Goal: Information Seeking & Learning: Find specific page/section

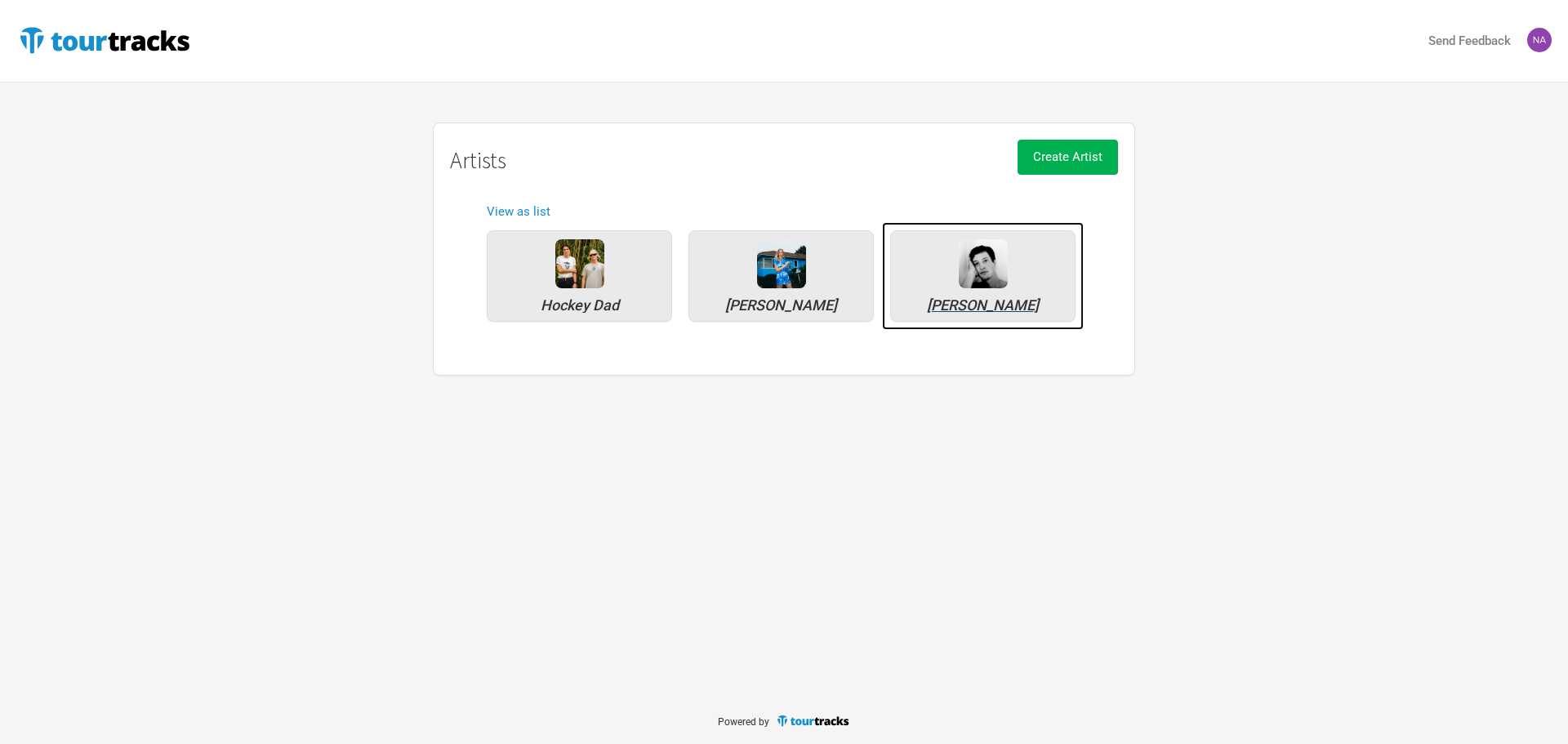
click at [971, 295] on div "[PERSON_NAME]" at bounding box center [983, 275] width 186 height 91
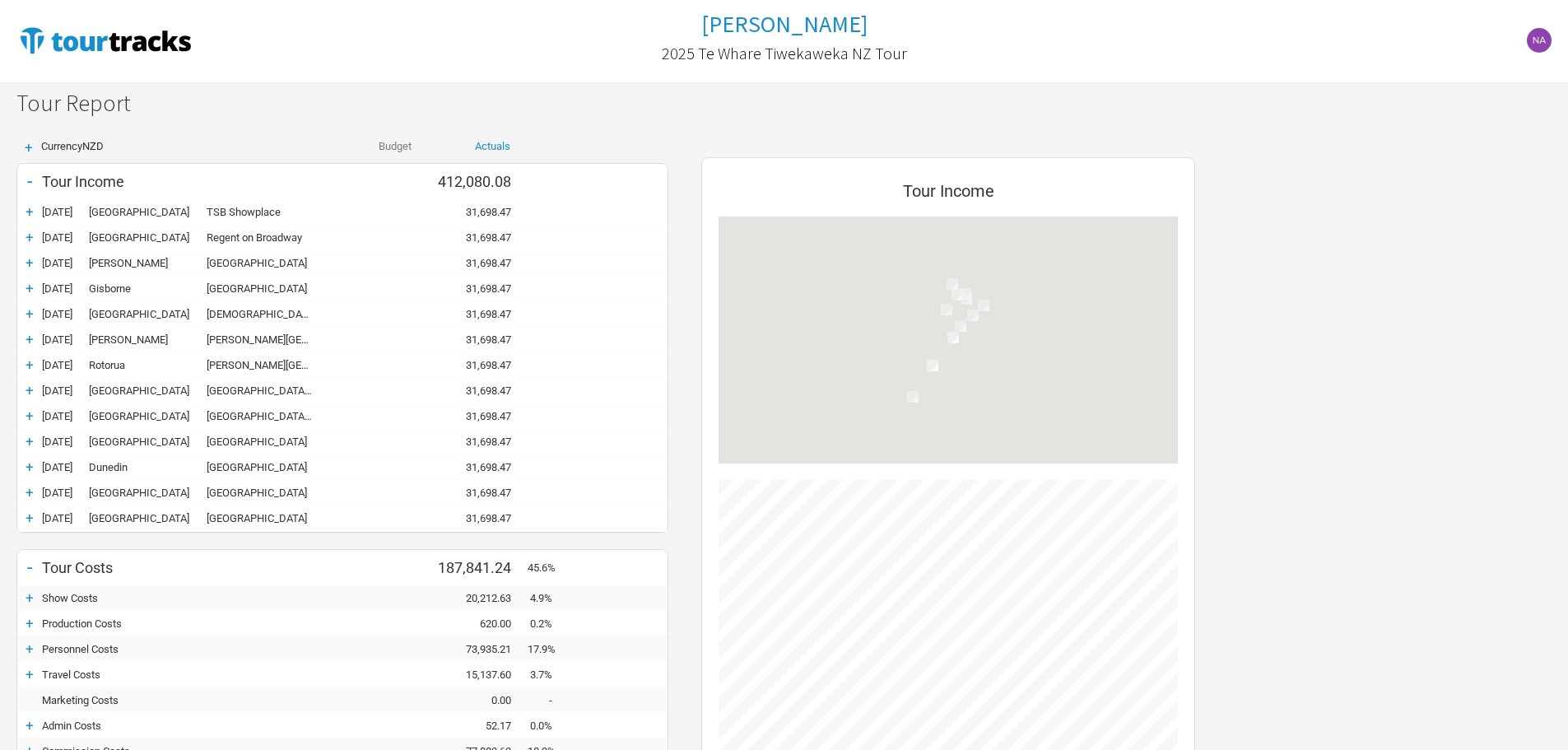
scroll to position [1047, 527]
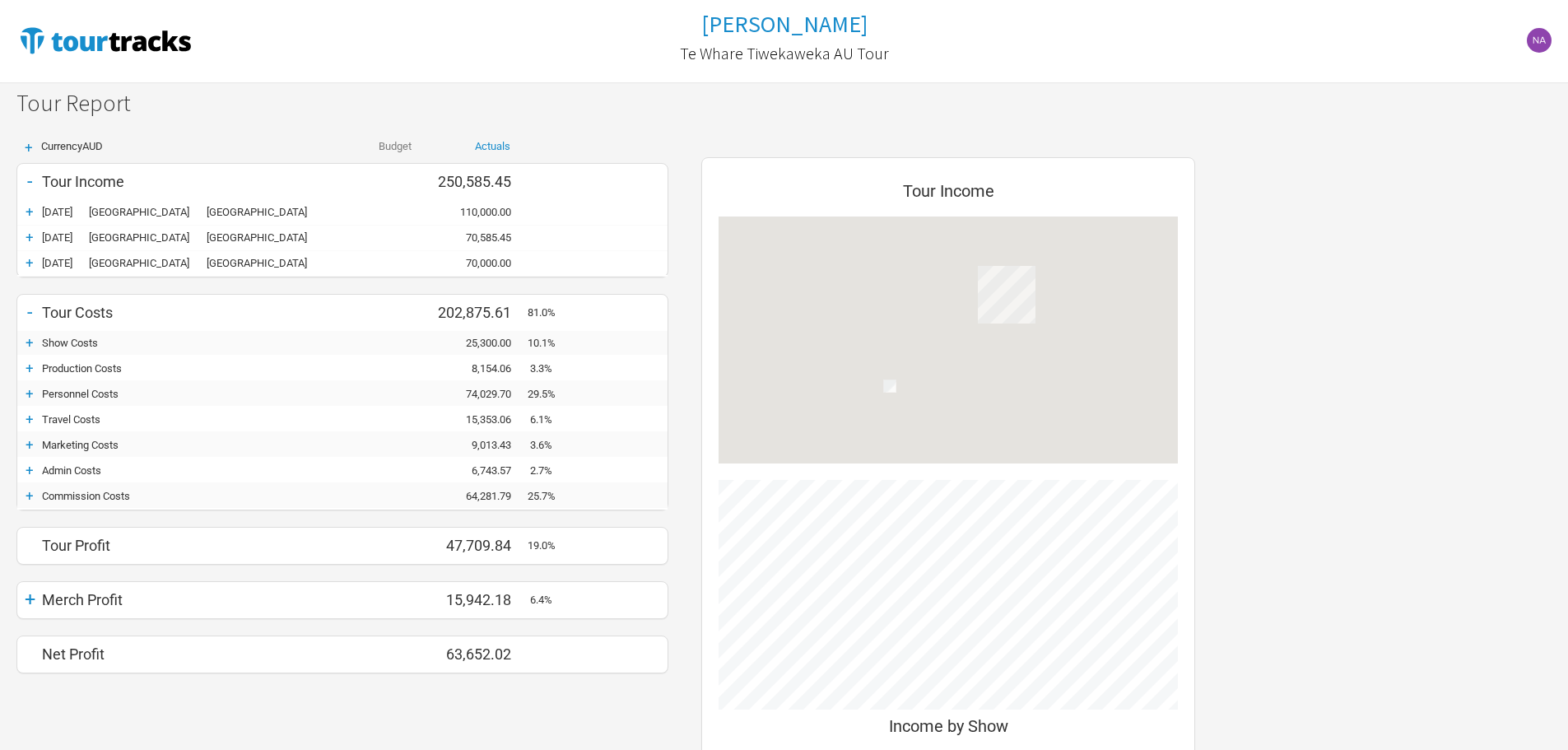
scroll to position [720, 527]
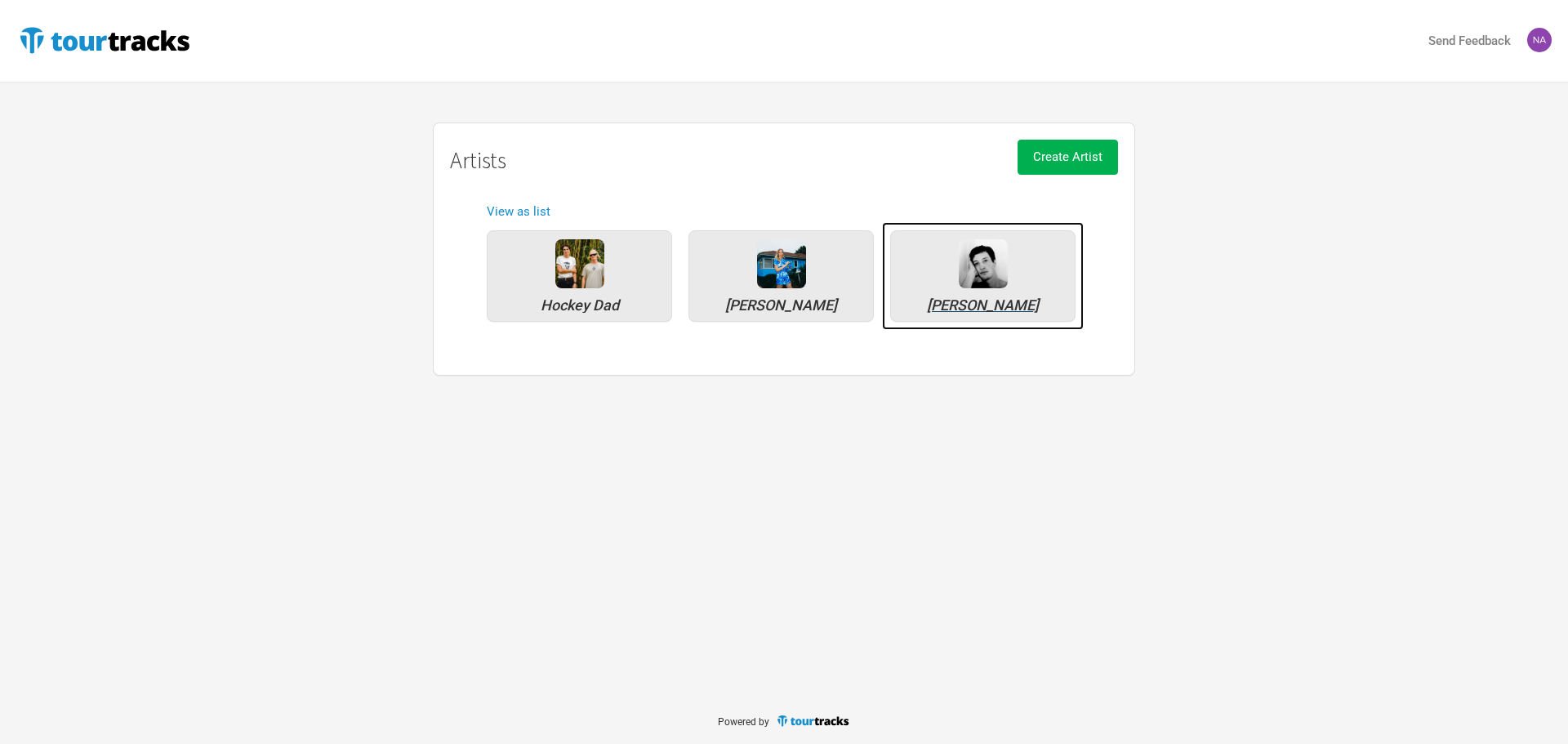
click at [997, 303] on div "[PERSON_NAME]" at bounding box center [983, 305] width 167 height 15
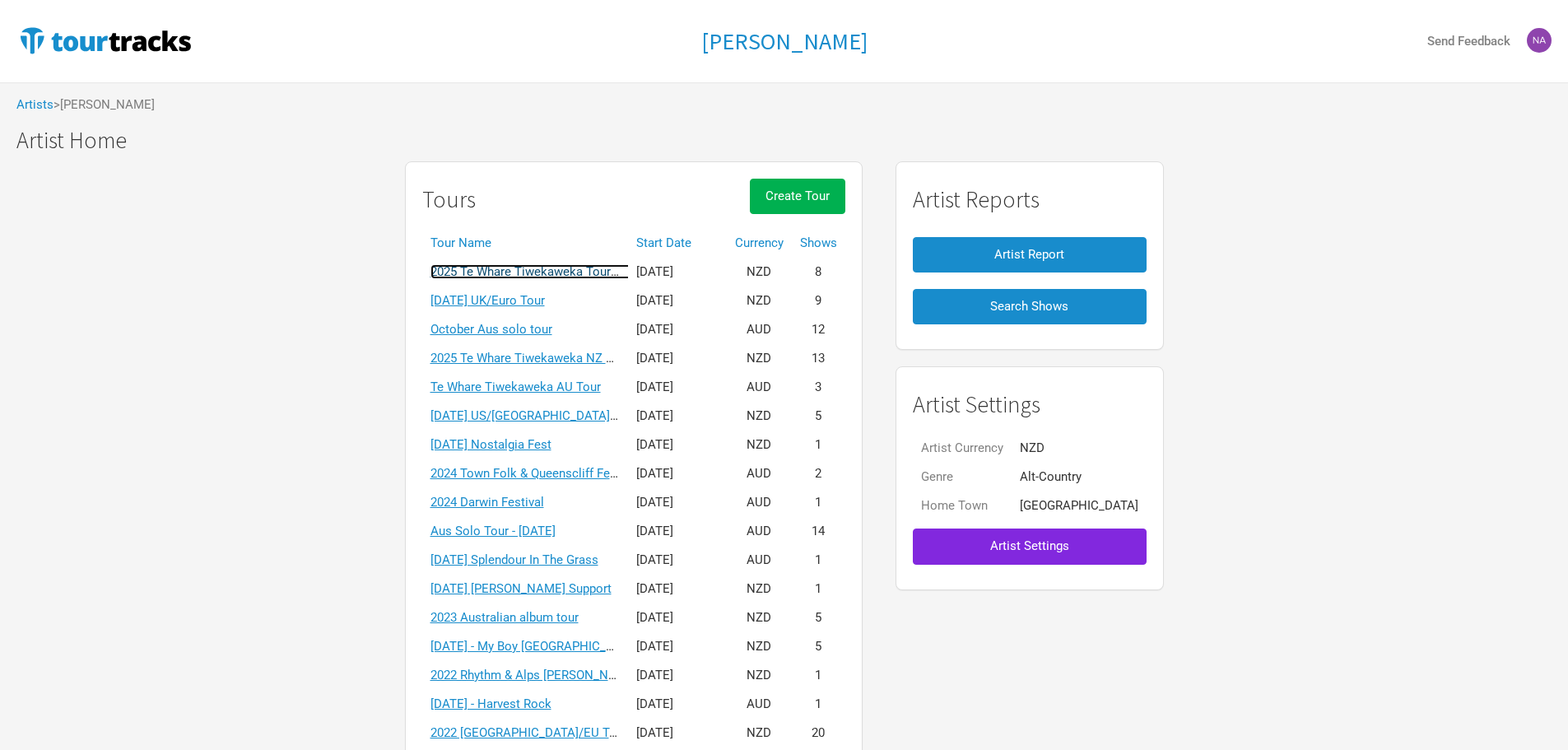
click at [567, 277] on link "2025 Te Whare Tiwekaweka Tour - USA/UK" at bounding box center [646, 271] width 432 height 15
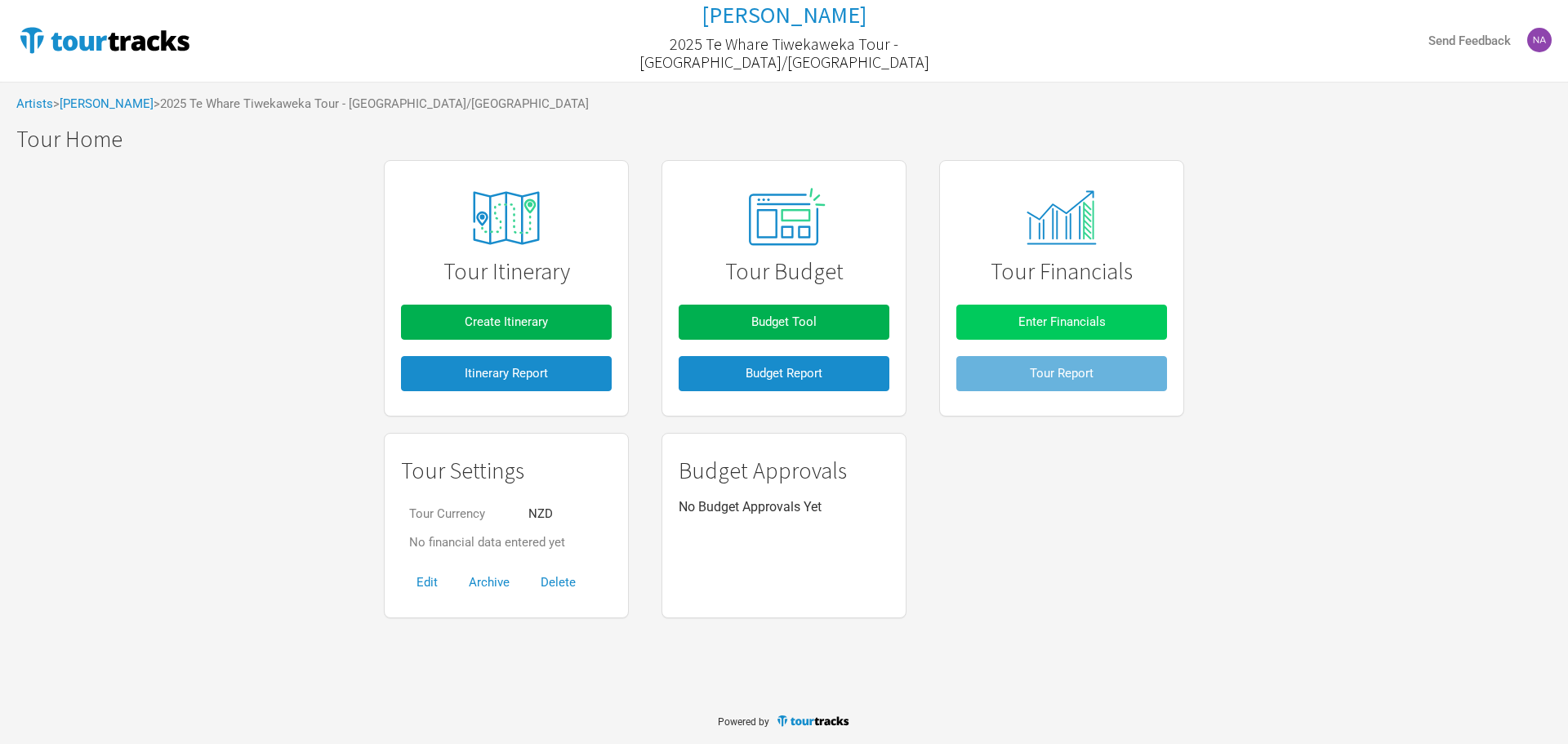
click at [1060, 310] on button "Enter Financials" at bounding box center [1062, 322] width 211 height 35
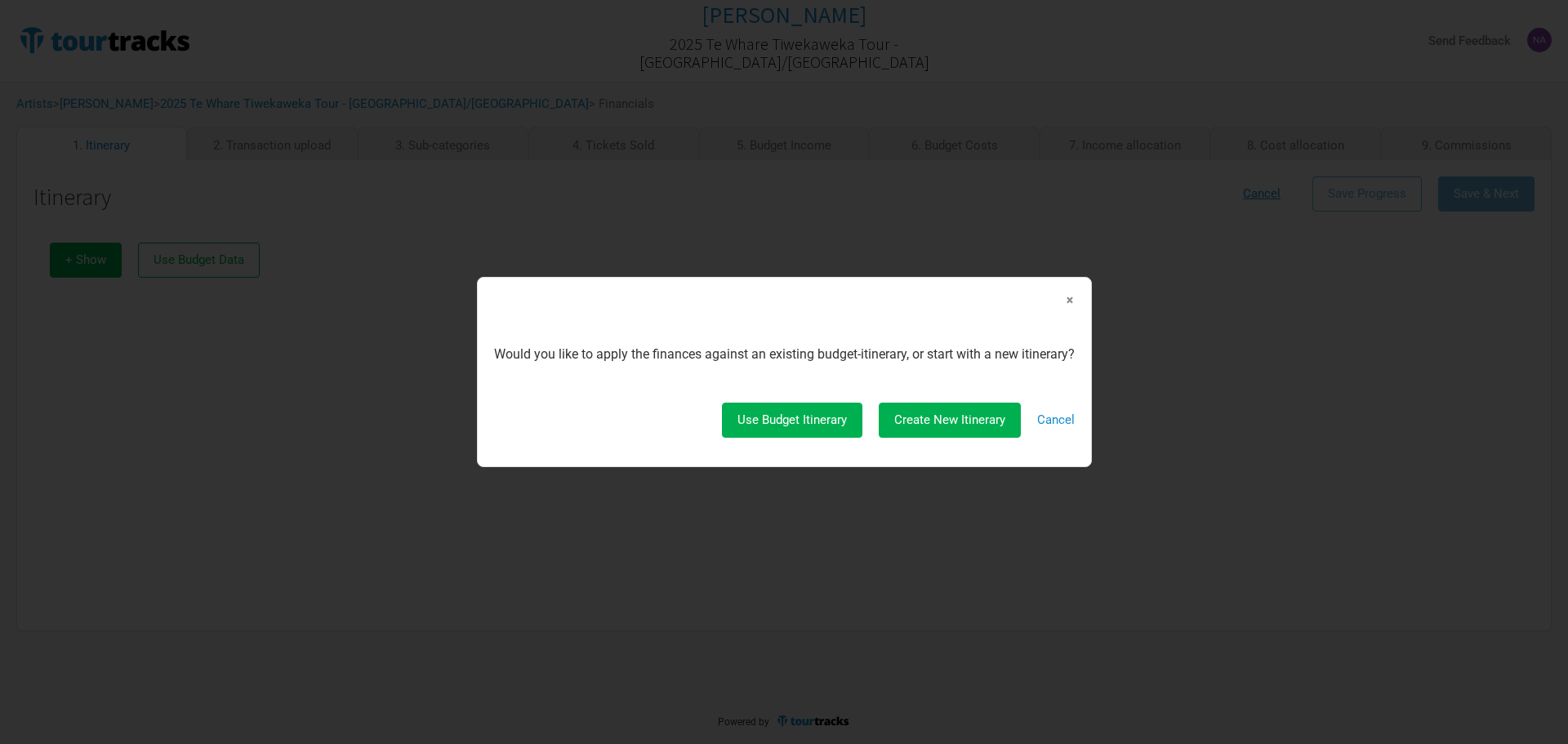
click at [307, 177] on div "Itinerary Cancel Save Progress Save & Next + Show Use Budget Data × Would you l…" at bounding box center [783, 388] width 1501 height 422
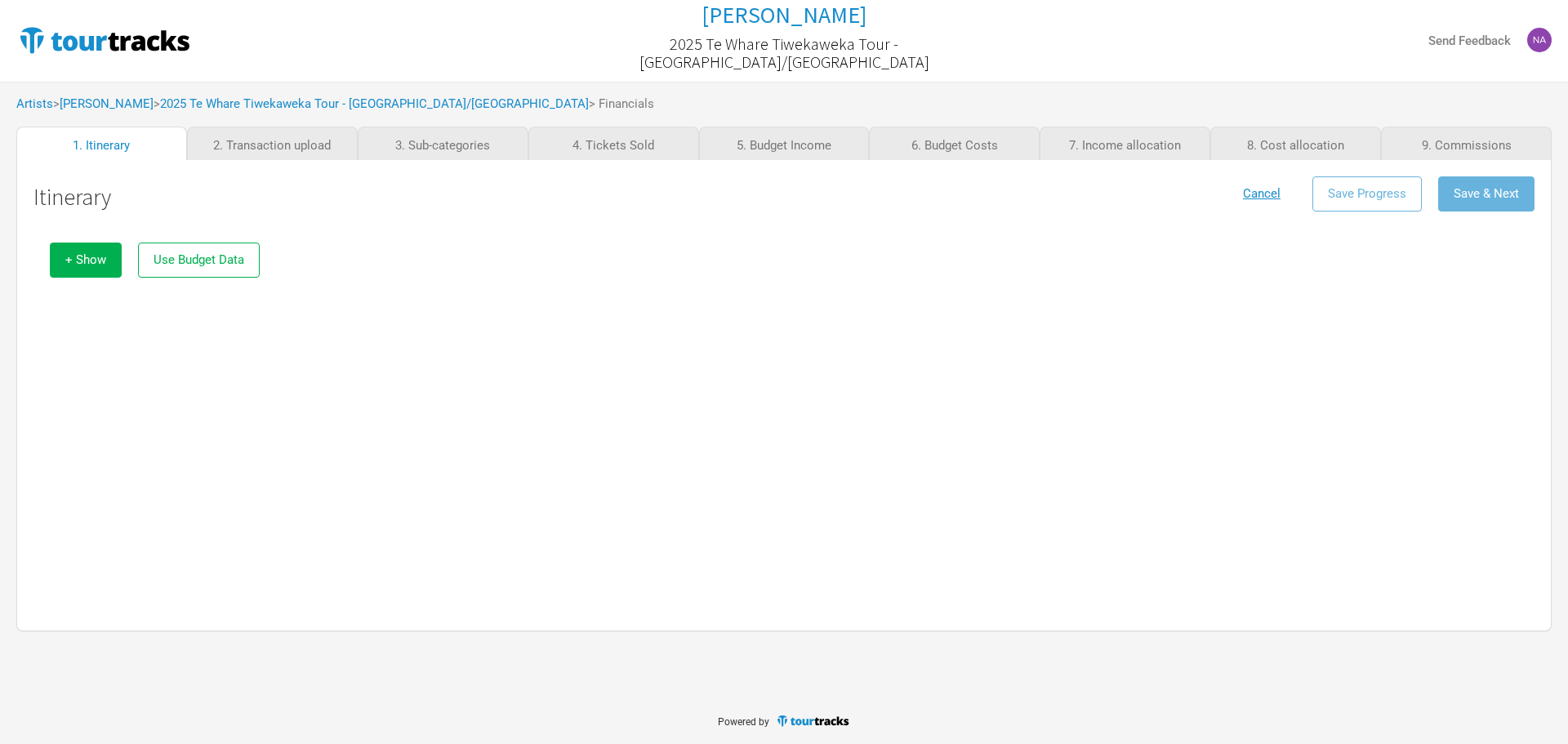
click at [112, 112] on div "Artists > Marlon Williams > 2025 Te Whare Tiwekaweka Tour - USA/UK > Financials" at bounding box center [784, 105] width 1568 height 45
click at [112, 109] on link "[PERSON_NAME]" at bounding box center [106, 104] width 94 height 15
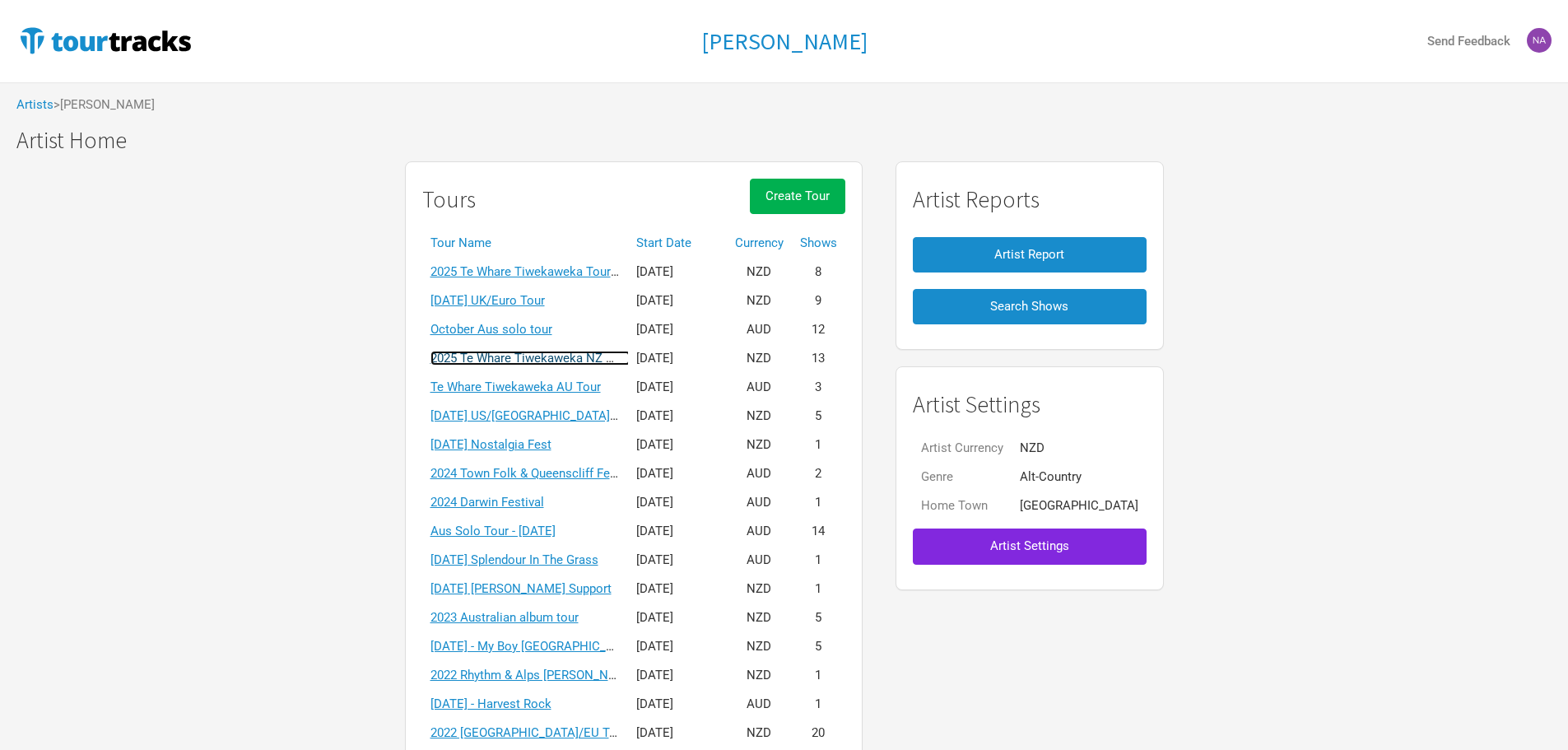
click at [551, 355] on link "2025 Te Whare Tiwekaweka NZ Tour" at bounding box center [530, 357] width 200 height 15
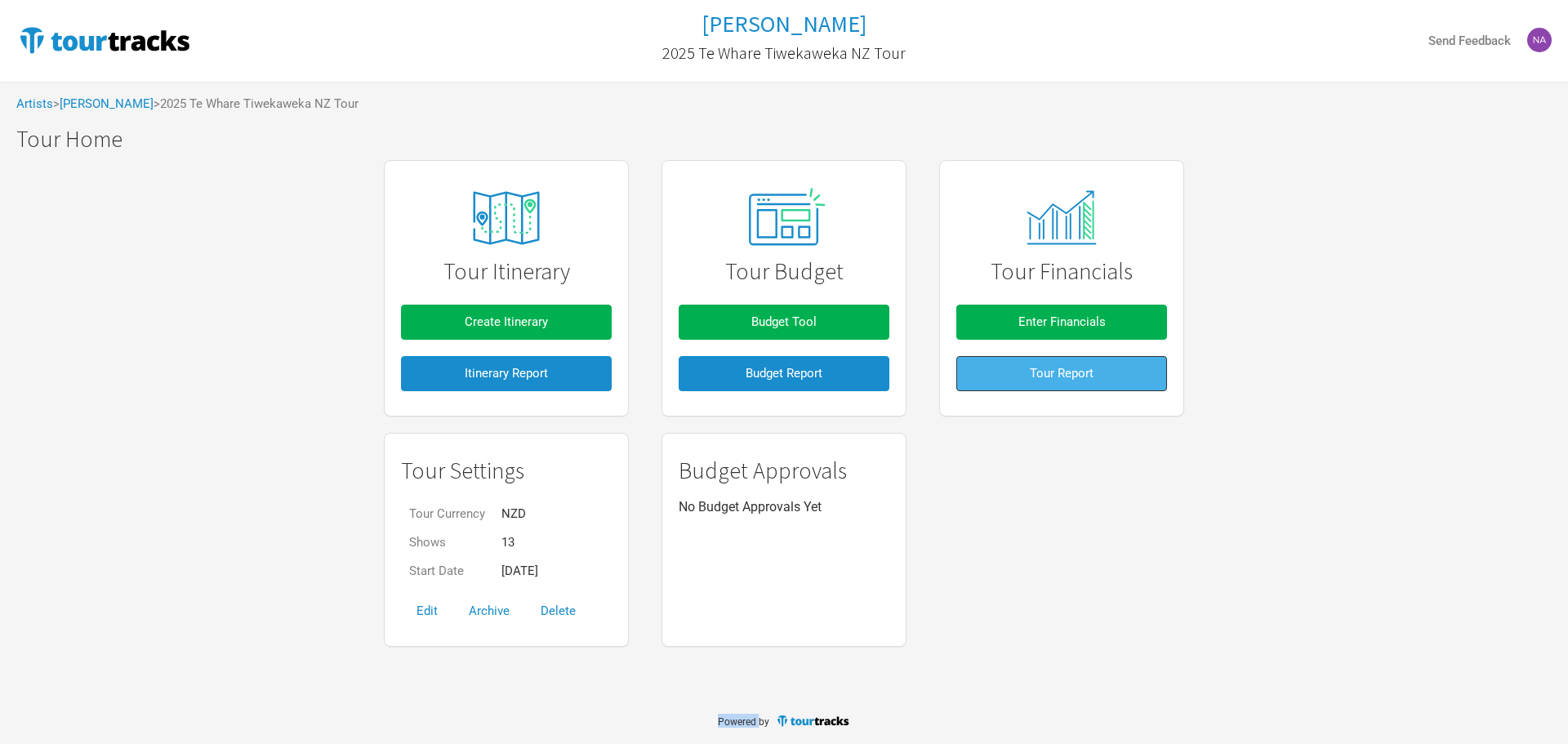
click at [1033, 374] on span "Tour Report" at bounding box center [1061, 373] width 64 height 15
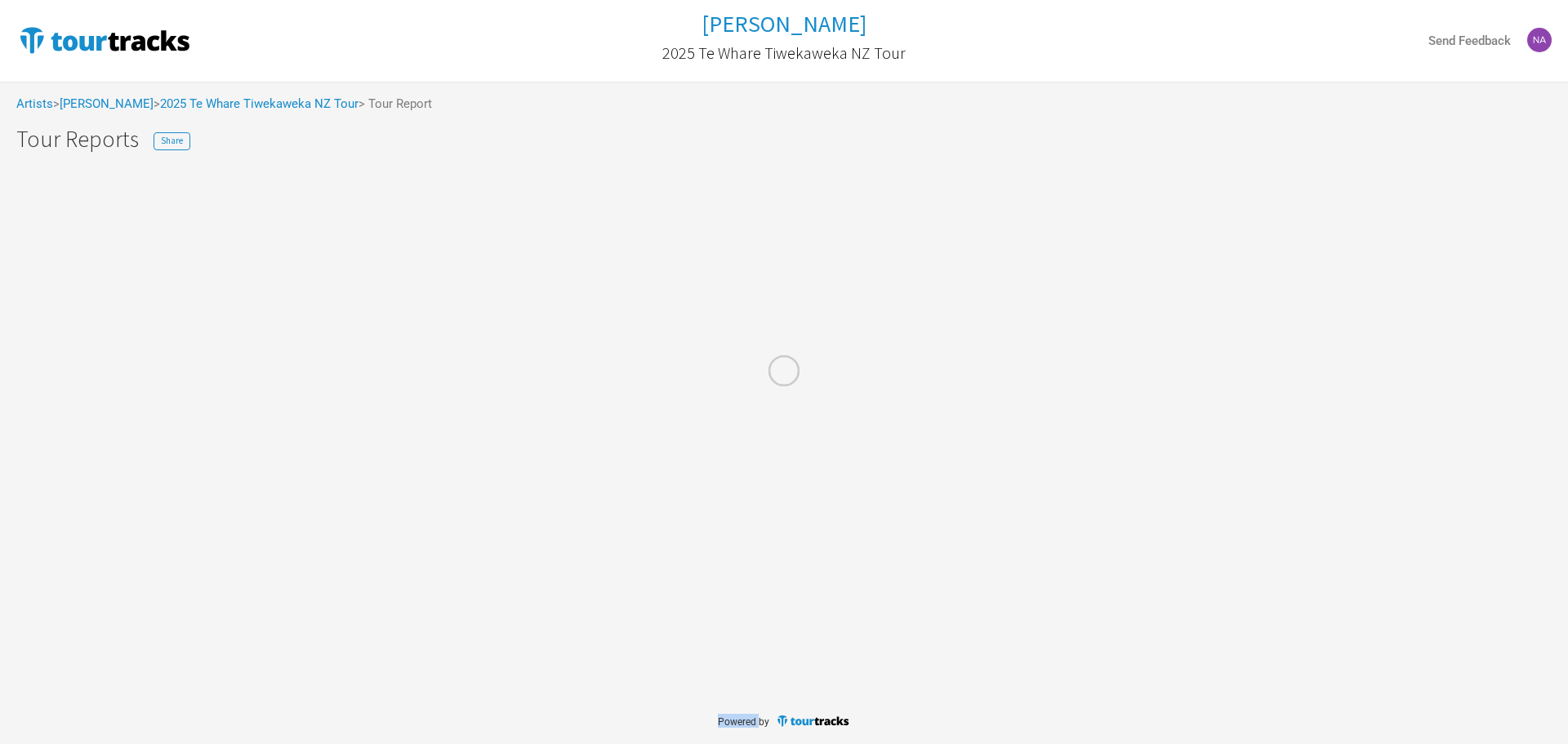
click at [1033, 374] on div at bounding box center [784, 372] width 1568 height 744
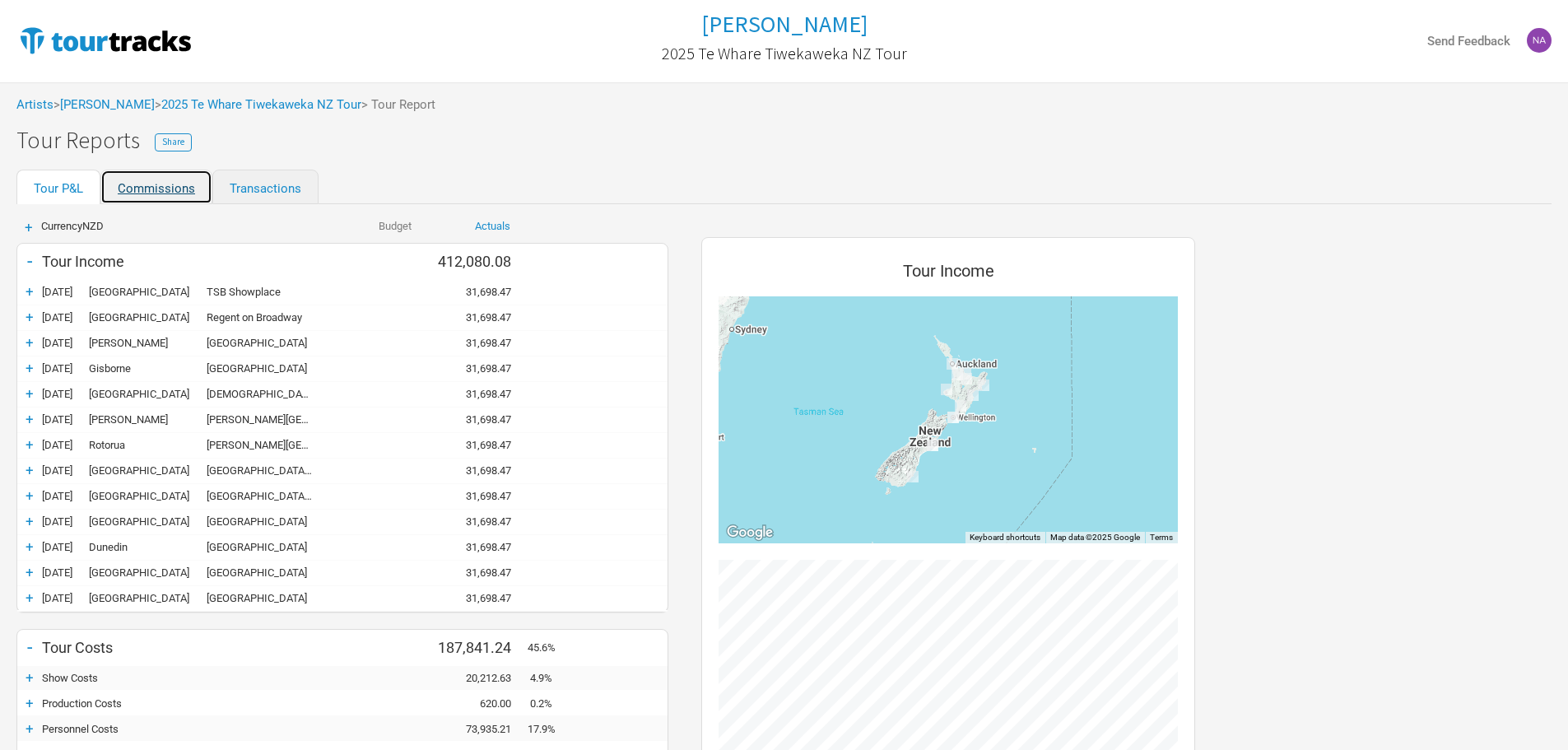
click at [152, 182] on link "Commissions" at bounding box center [156, 186] width 112 height 34
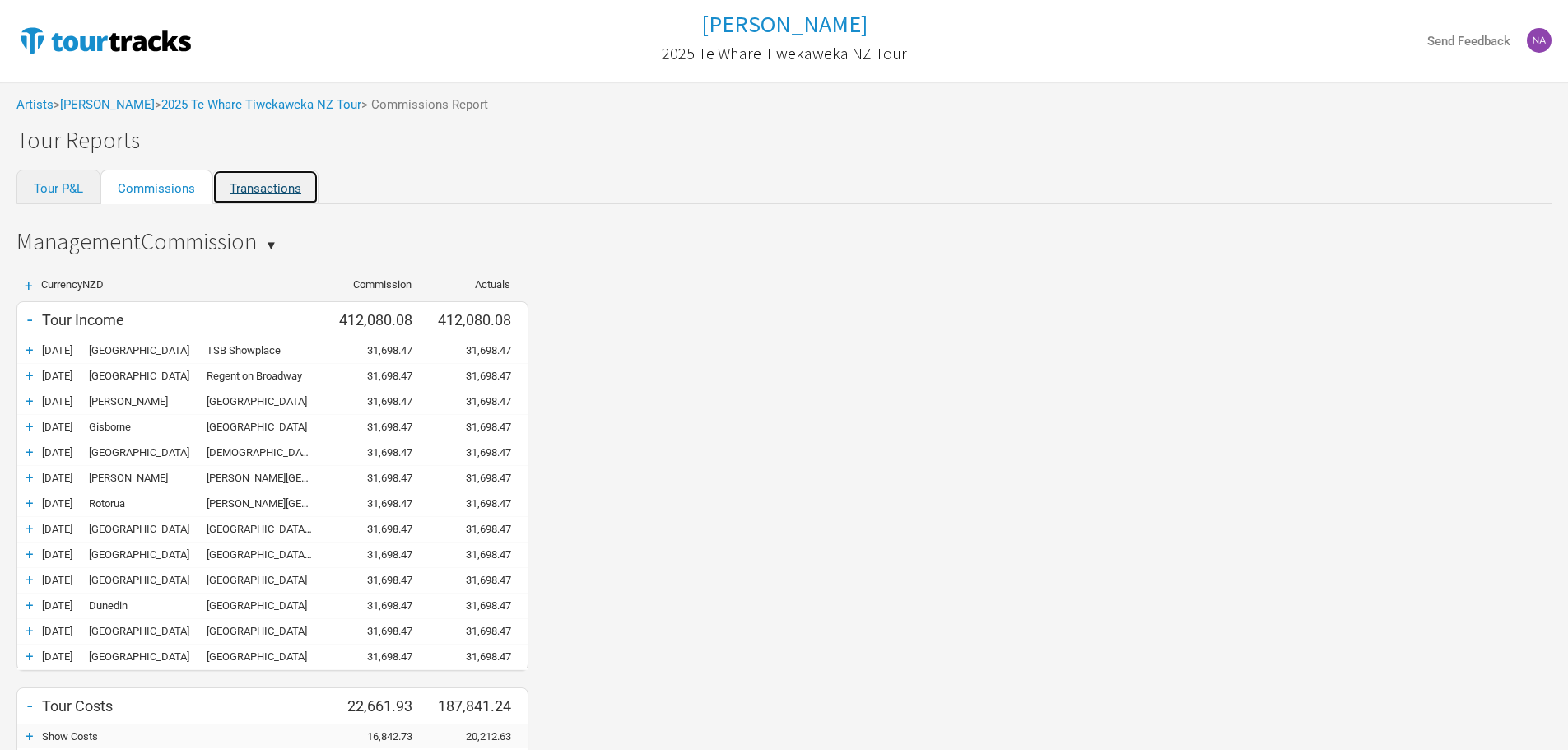
click at [234, 191] on link "Transactions" at bounding box center [265, 186] width 106 height 34
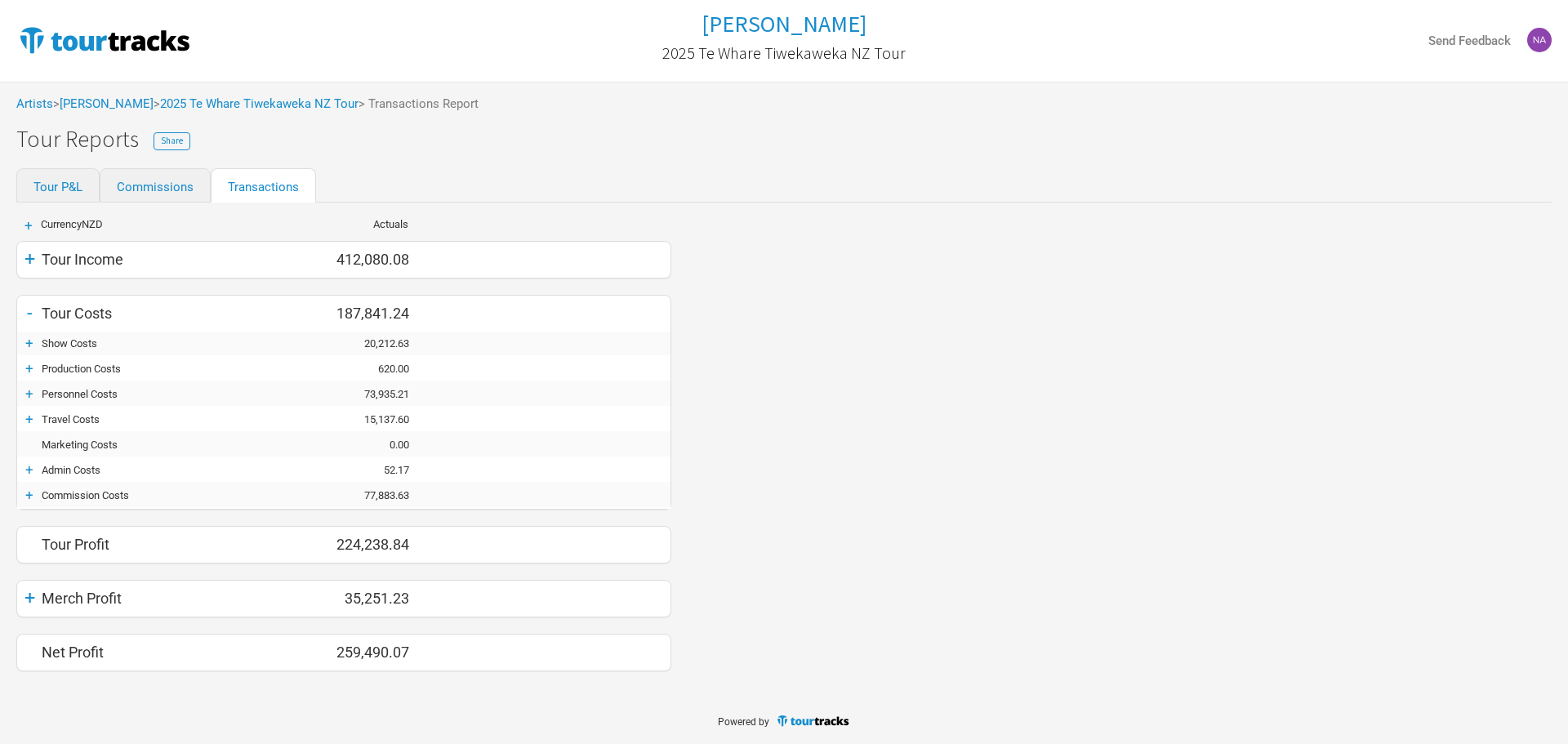
click at [431, 698] on body "Marlon Williams 2025 Te Whare Tiwekaweka NZ Tour Send Feedback Artists > Marlon…" at bounding box center [784, 372] width 1568 height 744
click at [137, 99] on link "[PERSON_NAME]" at bounding box center [106, 104] width 94 height 15
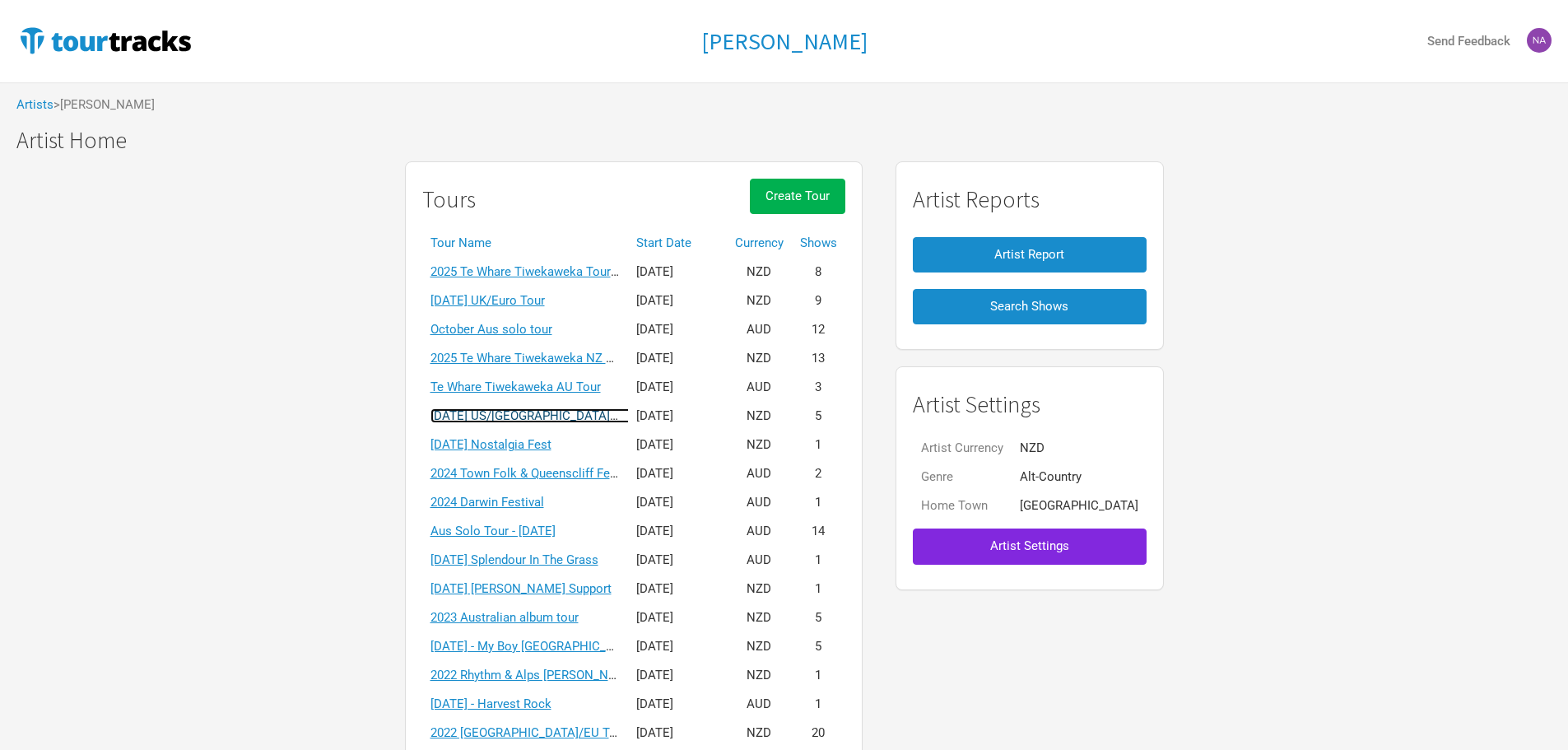
click at [557, 415] on link "April 2025 US/UK solo tour" at bounding box center [546, 415] width 233 height 15
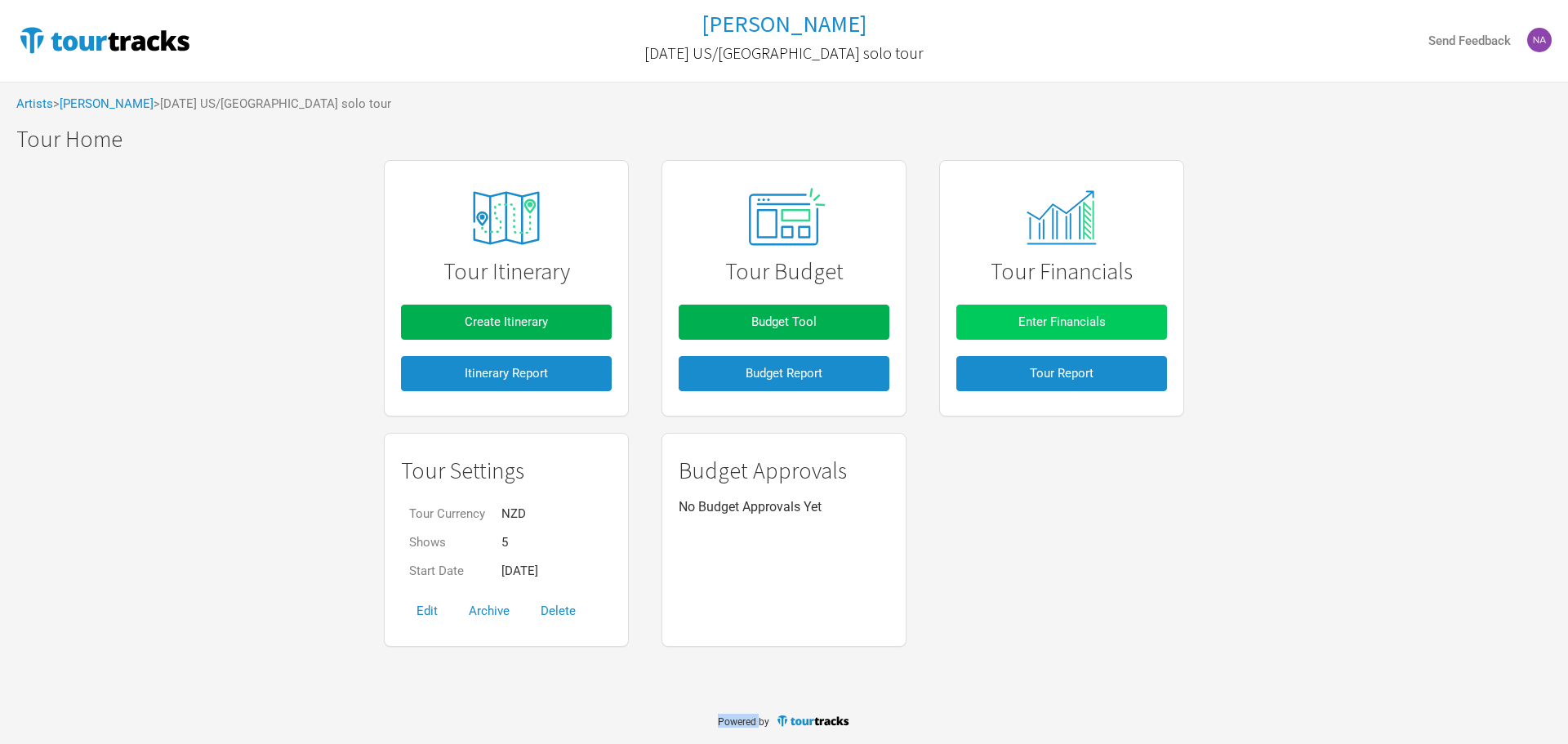
click at [1017, 322] on button "Enter Financials" at bounding box center [1062, 322] width 211 height 35
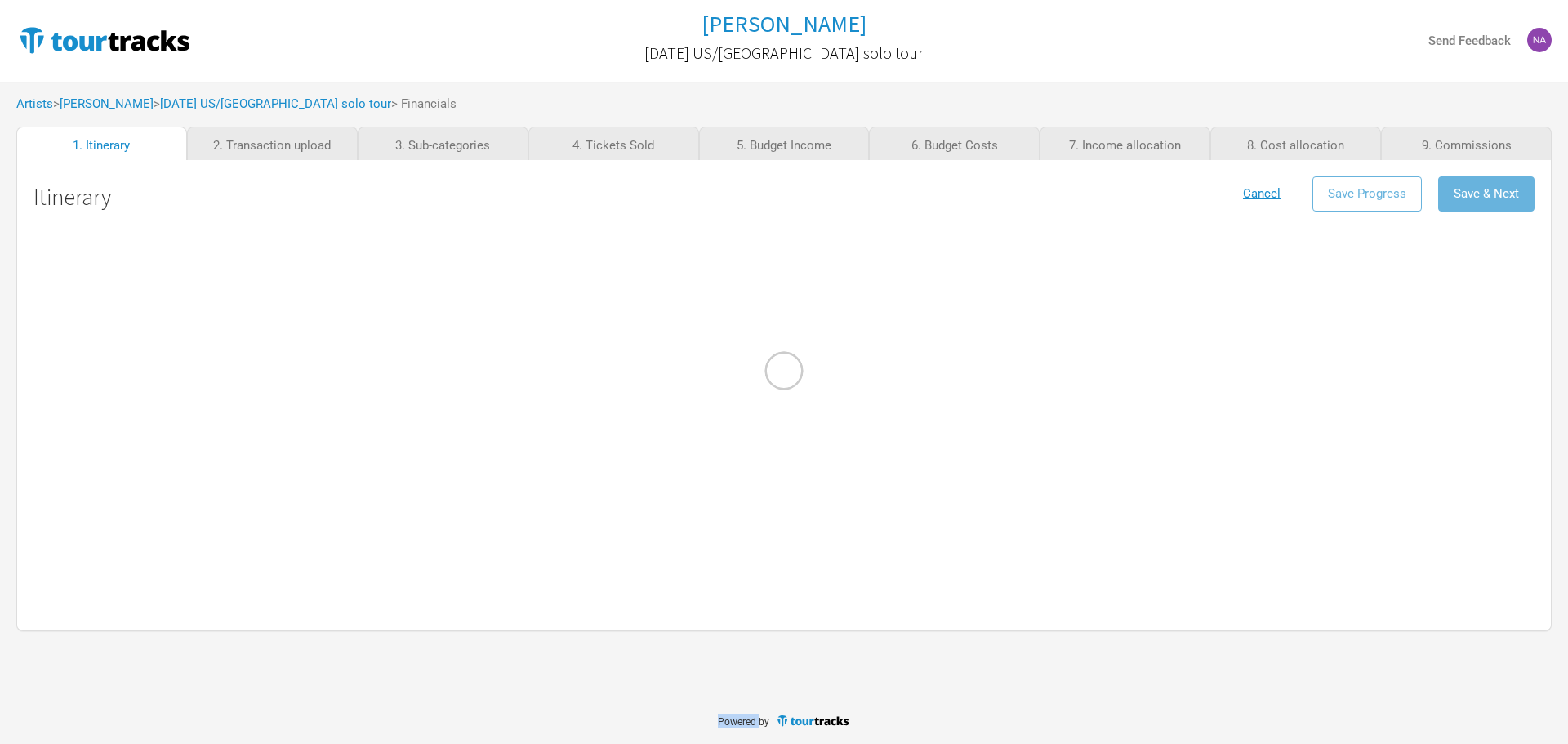
click at [1017, 322] on div at bounding box center [784, 372] width 1568 height 744
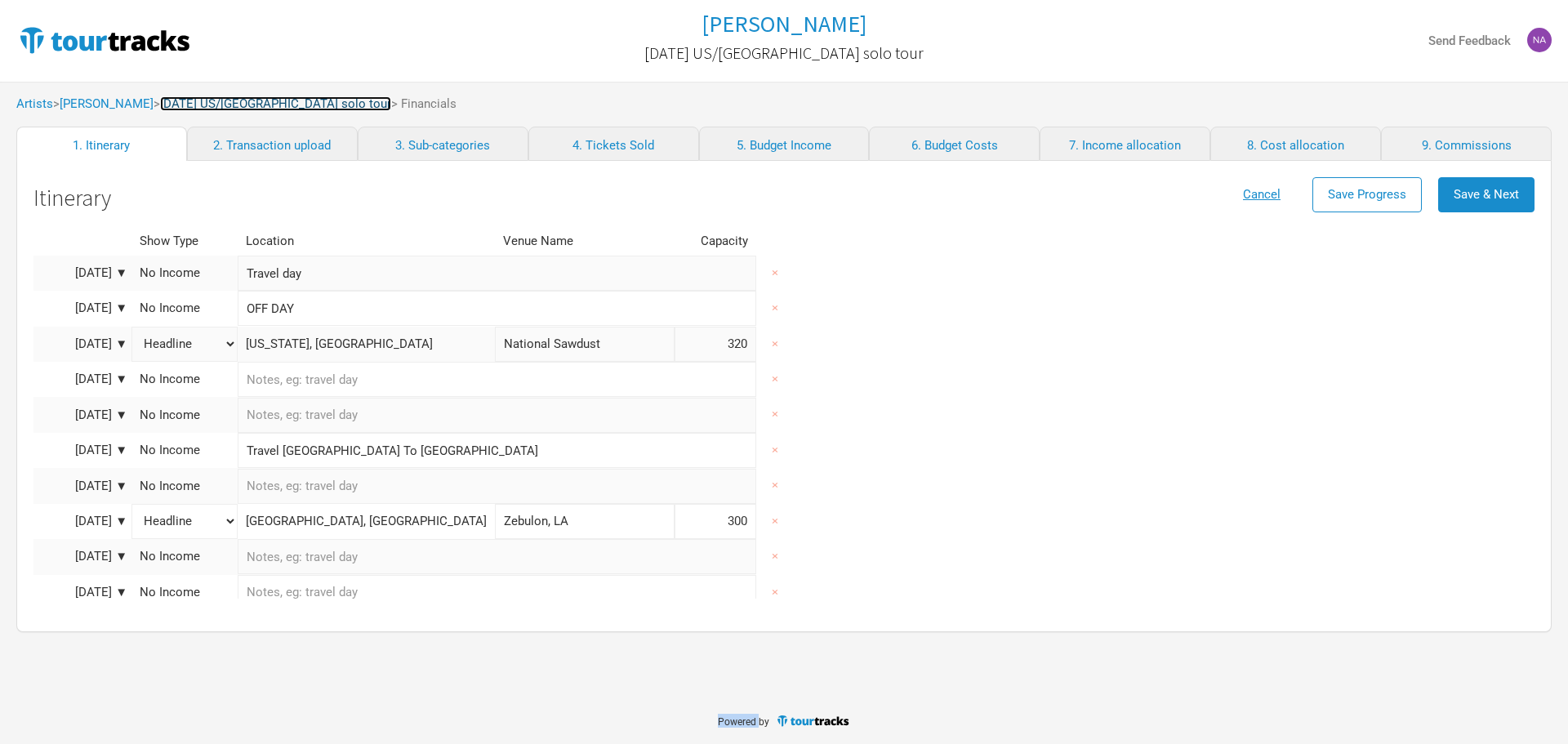
click at [237, 106] on link "April 2025 US/UK solo tour" at bounding box center [275, 104] width 231 height 15
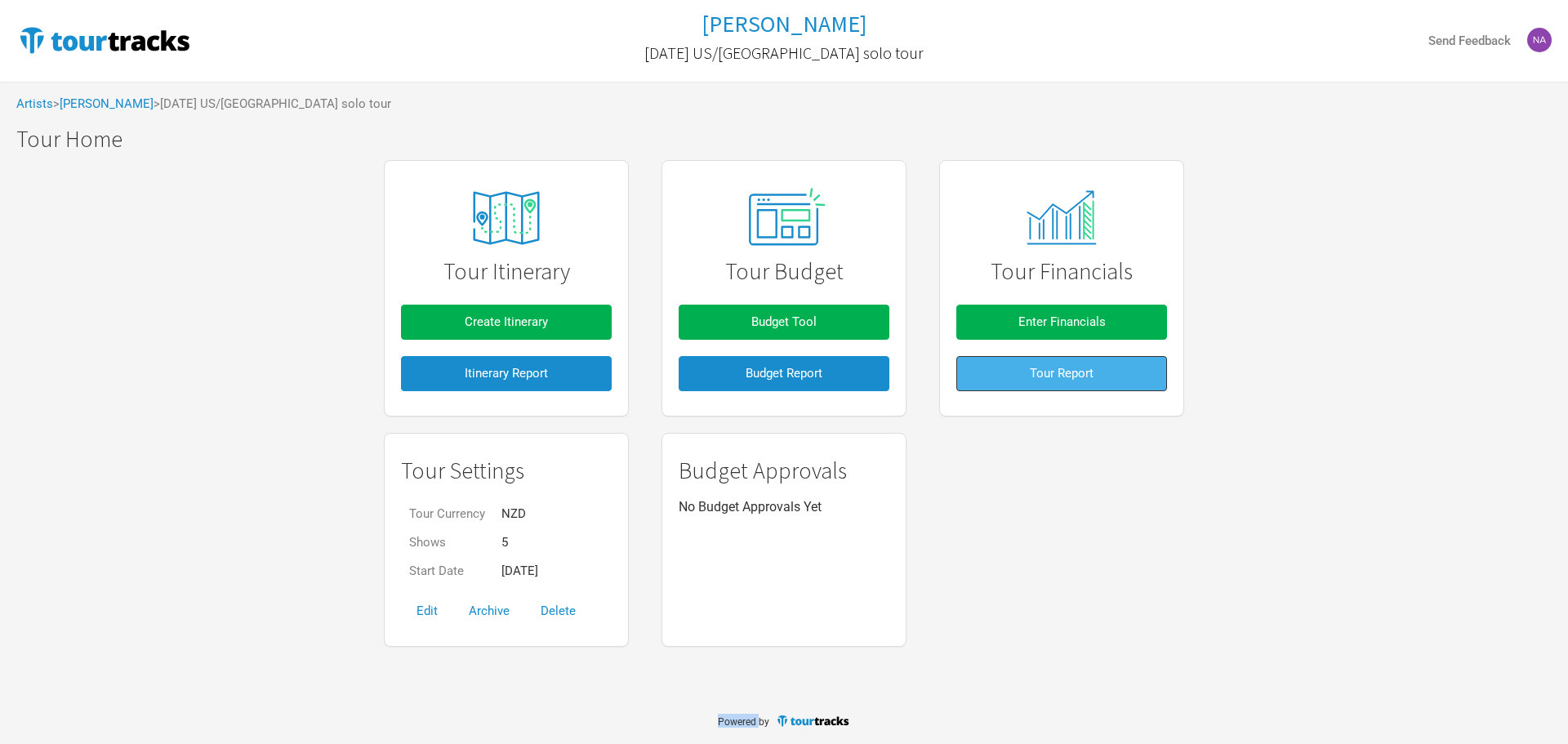
click at [1041, 363] on button "Tour Report" at bounding box center [1062, 374] width 211 height 35
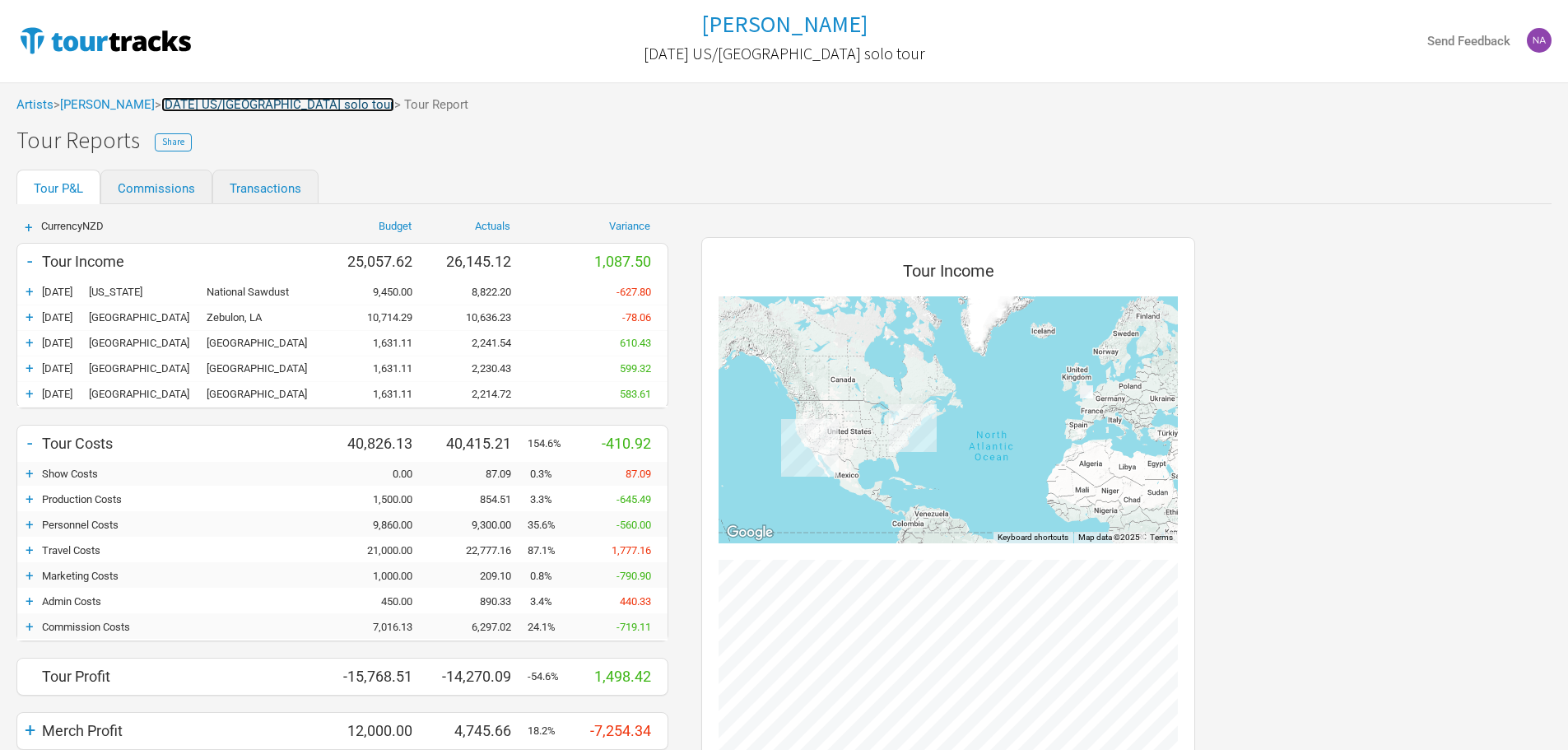
click at [241, 99] on link "April 2025 US/UK solo tour" at bounding box center [277, 105] width 233 height 15
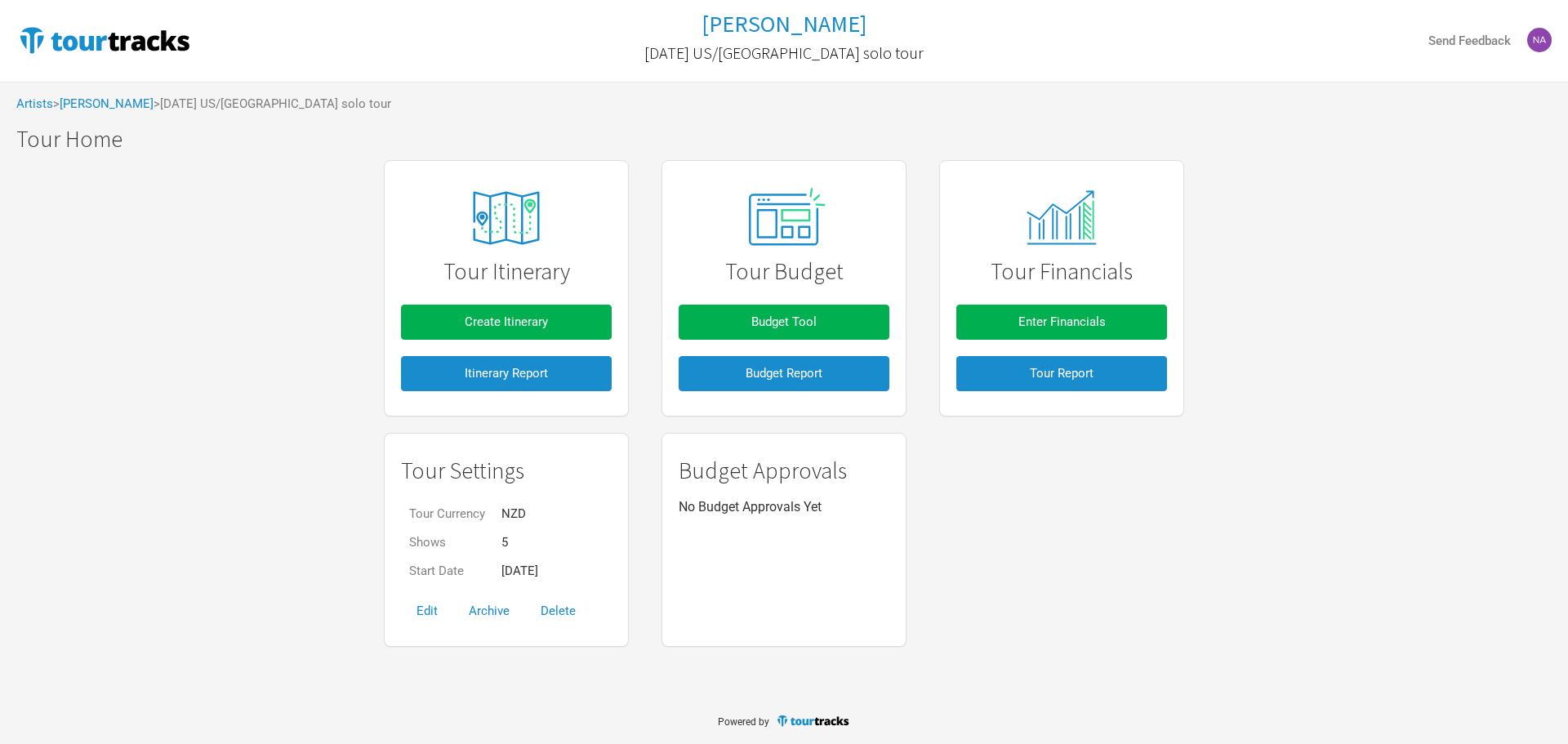
click at [148, 112] on div "Artists > Marlon Williams > April 2025 US/UK solo tour" at bounding box center [784, 105] width 1568 height 45
click at [131, 96] on div "Artists > Marlon Williams > April 2025 US/UK solo tour" at bounding box center [784, 105] width 1568 height 45
click at [131, 98] on div "Artists > Marlon Williams > April 2025 US/UK solo tour" at bounding box center [784, 105] width 1568 height 45
click at [131, 98] on link "[PERSON_NAME]" at bounding box center [106, 104] width 94 height 15
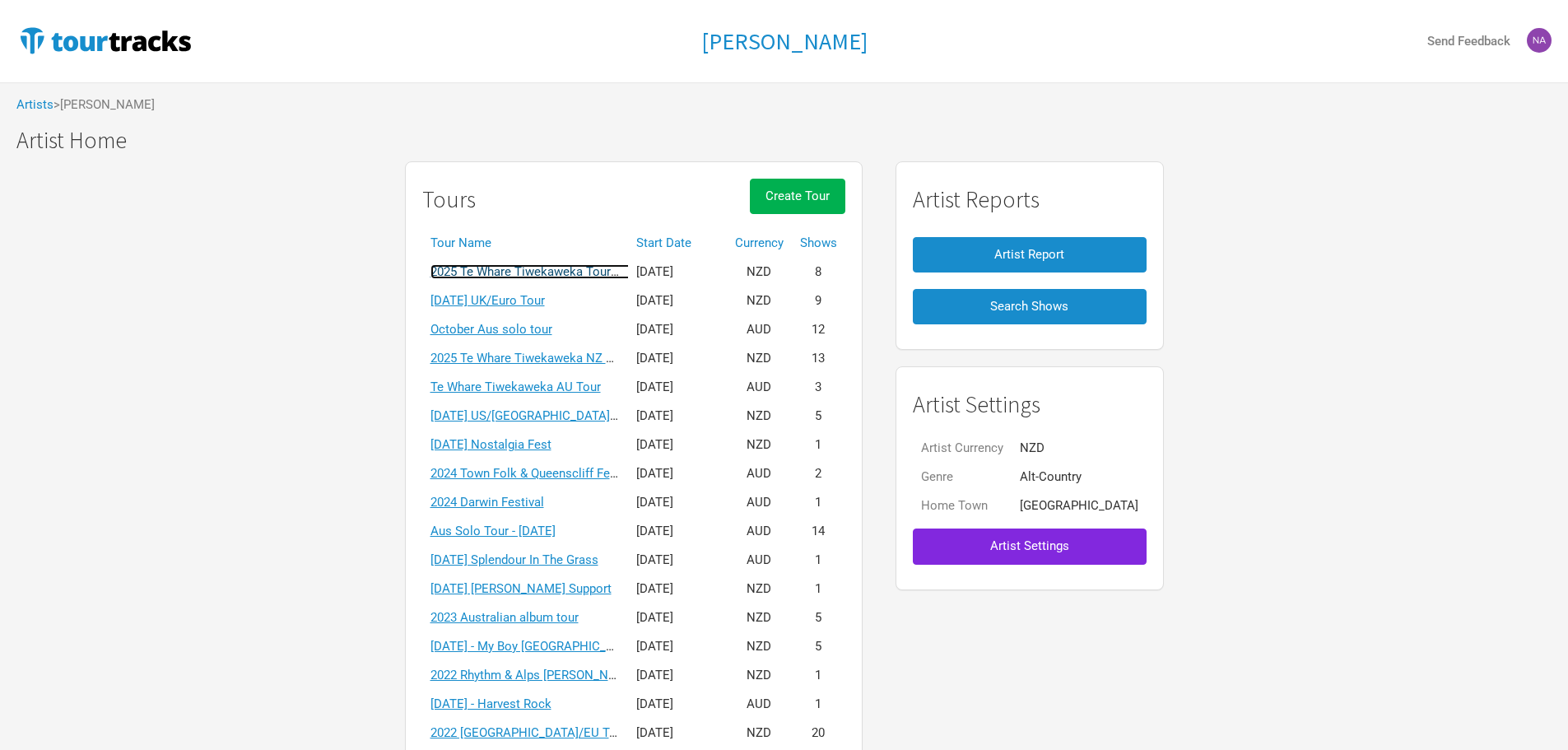
click at [569, 272] on link "2025 Te Whare Tiwekaweka Tour - USA/UK" at bounding box center [646, 271] width 432 height 15
click at [569, 272] on div "Marlon Williams Send Feedback Artists > Marlon Williams Marlon Williams Marlon …" at bounding box center [784, 422] width 1568 height 846
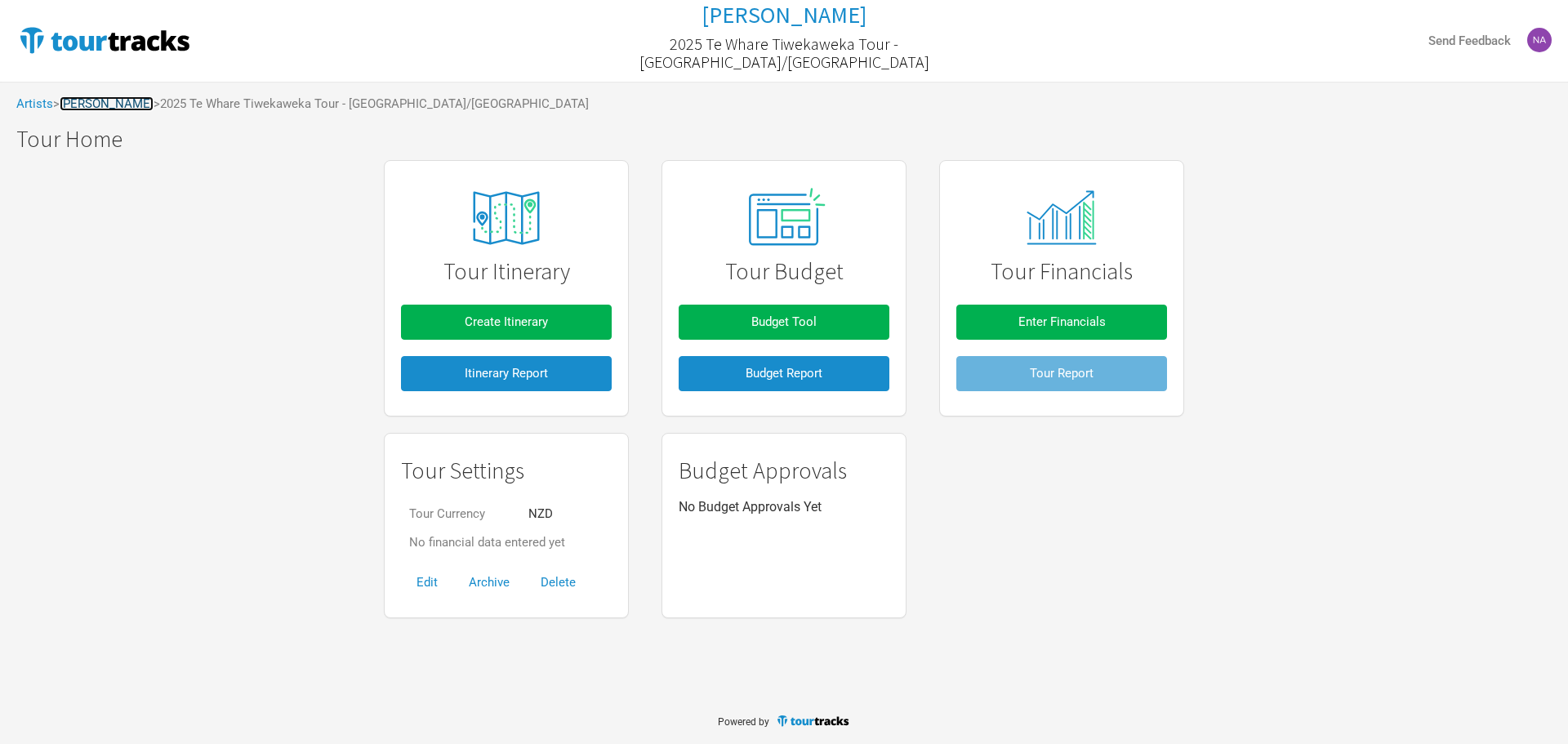
click at [84, 103] on link "[PERSON_NAME]" at bounding box center [106, 104] width 94 height 15
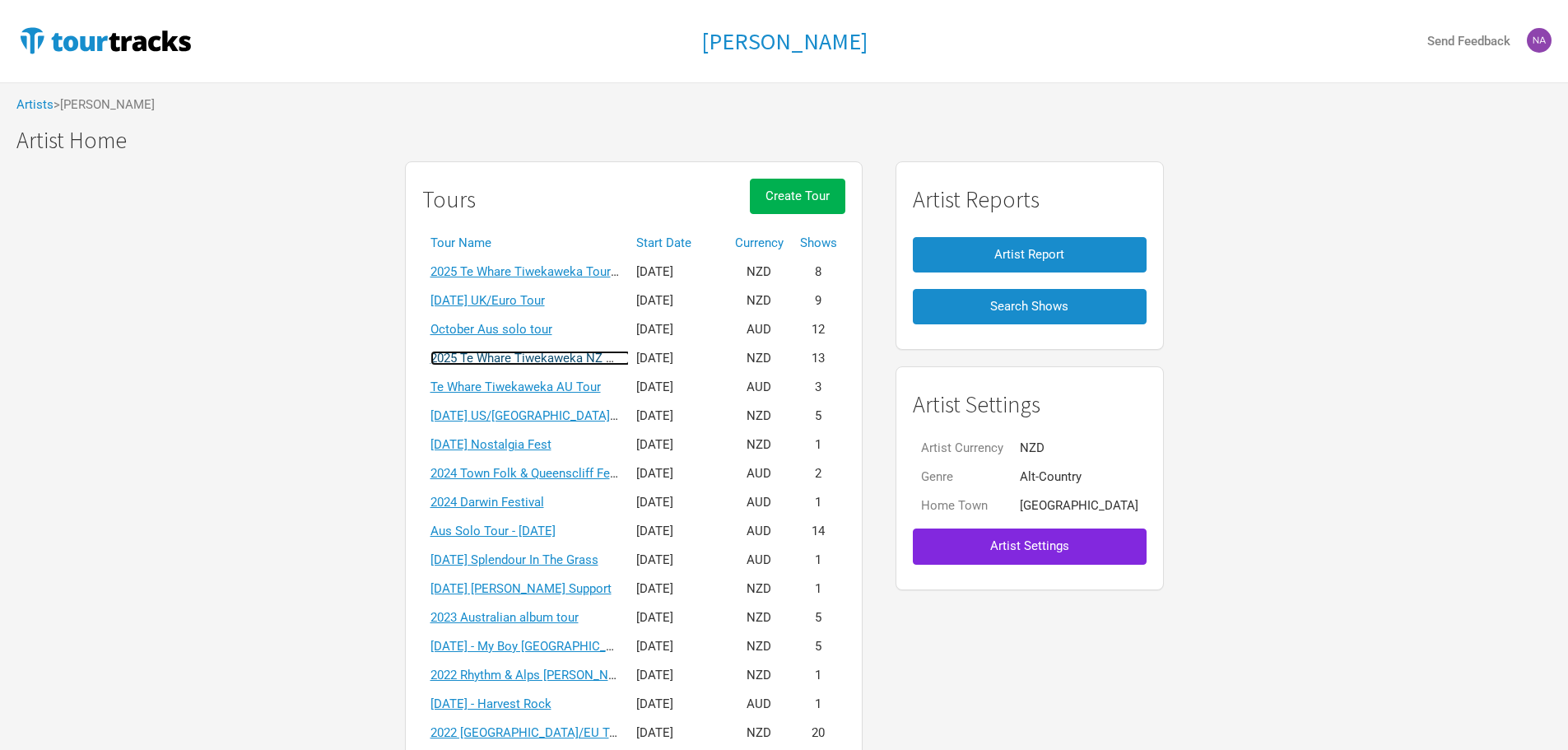
click at [529, 354] on link "2025 Te Whare Tiwekaweka NZ Tour" at bounding box center [530, 357] width 200 height 15
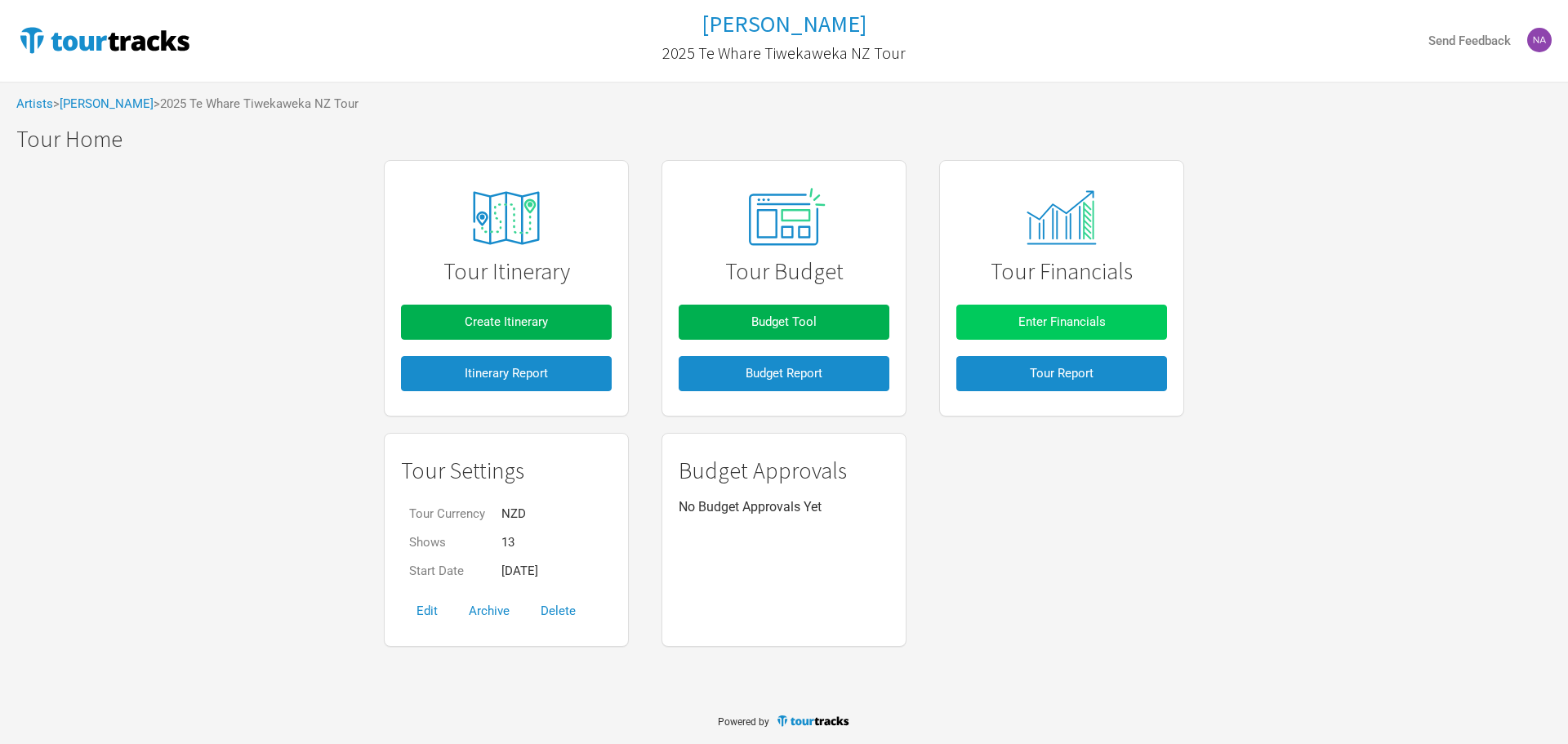
click at [987, 336] on button "Enter Financials" at bounding box center [1062, 322] width 211 height 35
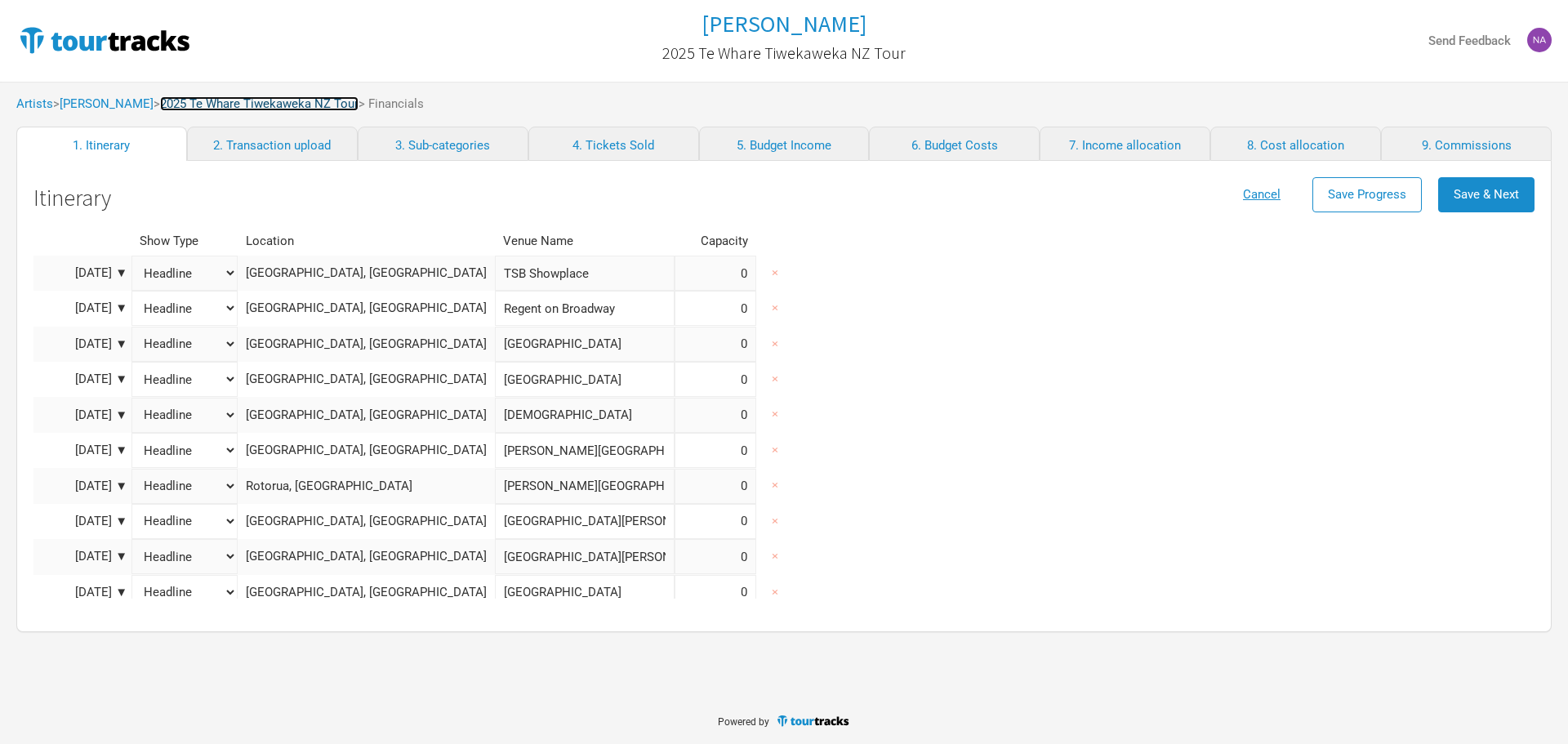
click at [270, 106] on link "2025 Te Whare Tiwekaweka NZ Tour" at bounding box center [260, 104] width 199 height 15
click at [270, 106] on span "> 2025 Te Whare Tiwekaweka NZ Tour" at bounding box center [255, 105] width 205 height 12
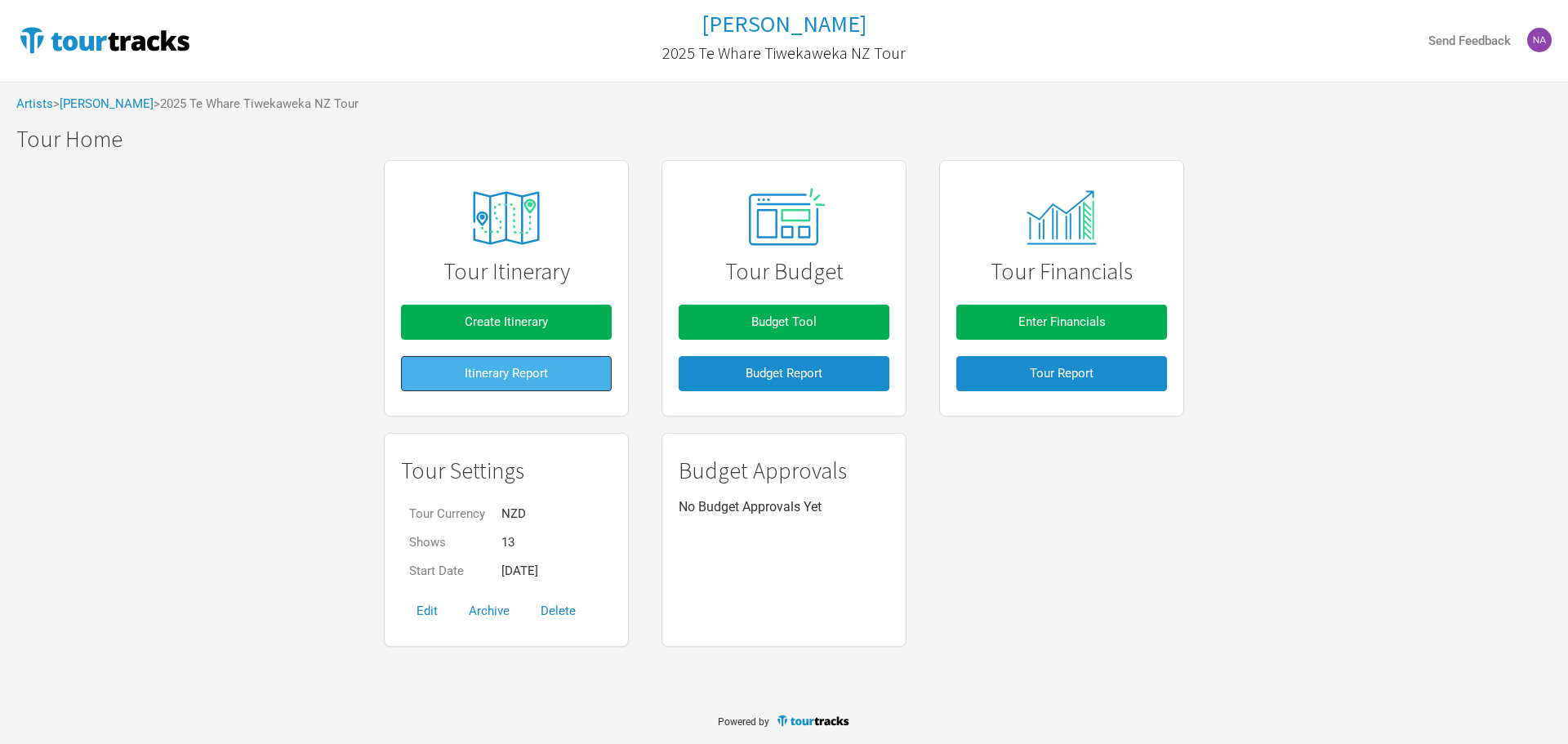
click at [534, 361] on button "Itinerary Report" at bounding box center [506, 374] width 211 height 35
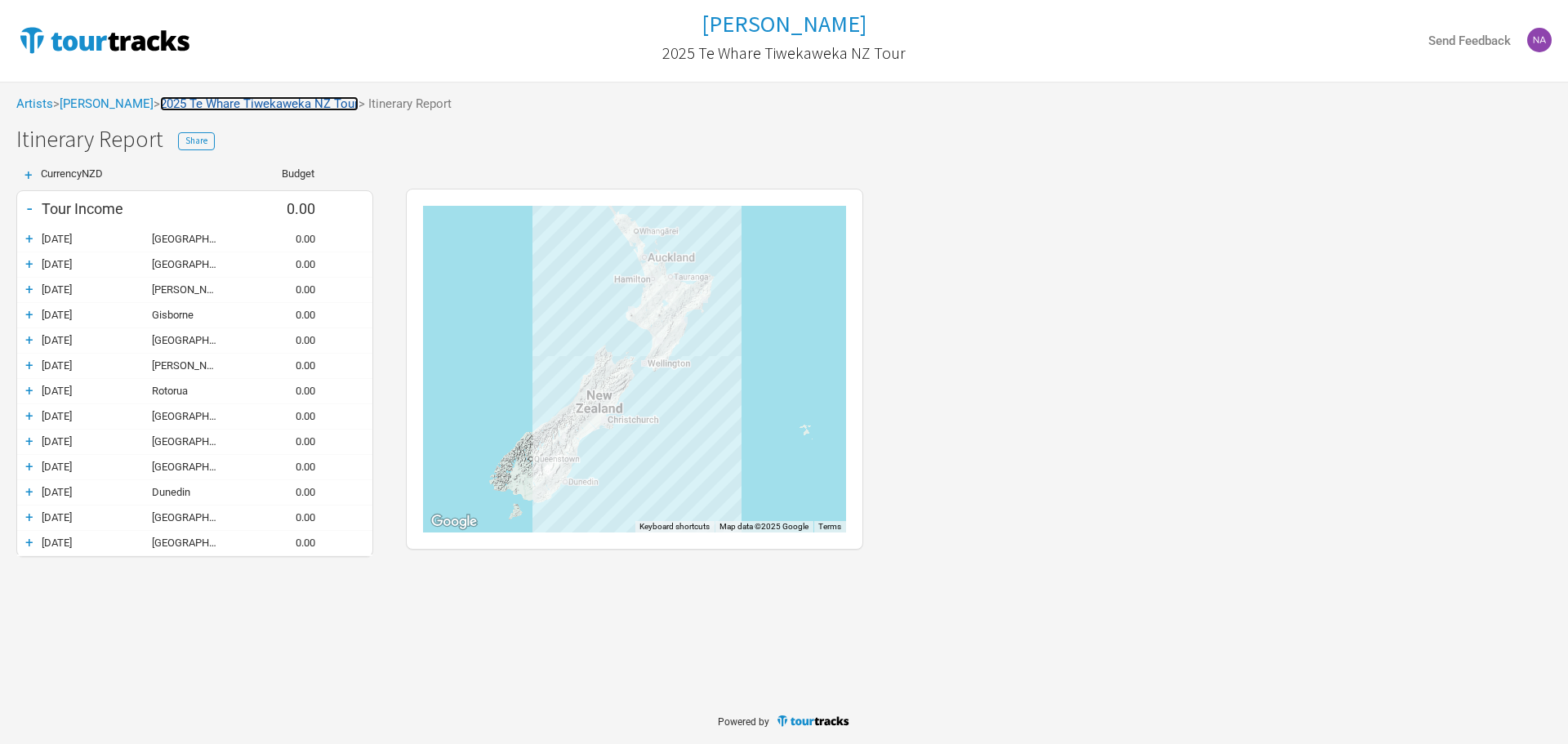
click at [229, 104] on link "2025 Te Whare Tiwekaweka NZ Tour" at bounding box center [260, 104] width 199 height 15
click at [229, 104] on span "> 2025 Te Whare Tiwekaweka NZ Tour" at bounding box center [255, 105] width 205 height 12
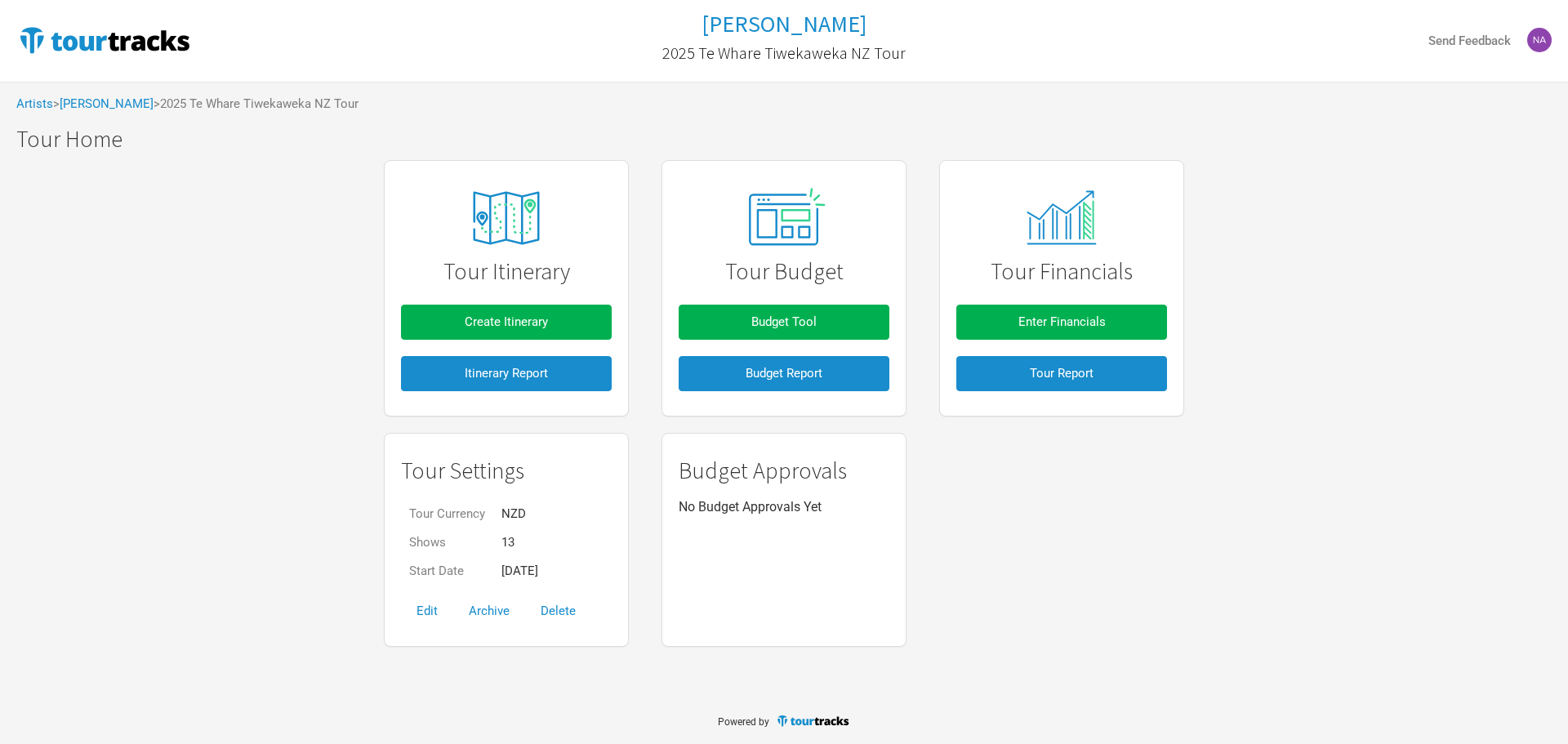
click at [90, 96] on div "Artists > Marlon Williams > 2025 Te Whare Tiwekaweka NZ Tour" at bounding box center [784, 105] width 1568 height 45
click at [90, 101] on link "[PERSON_NAME]" at bounding box center [106, 104] width 94 height 15
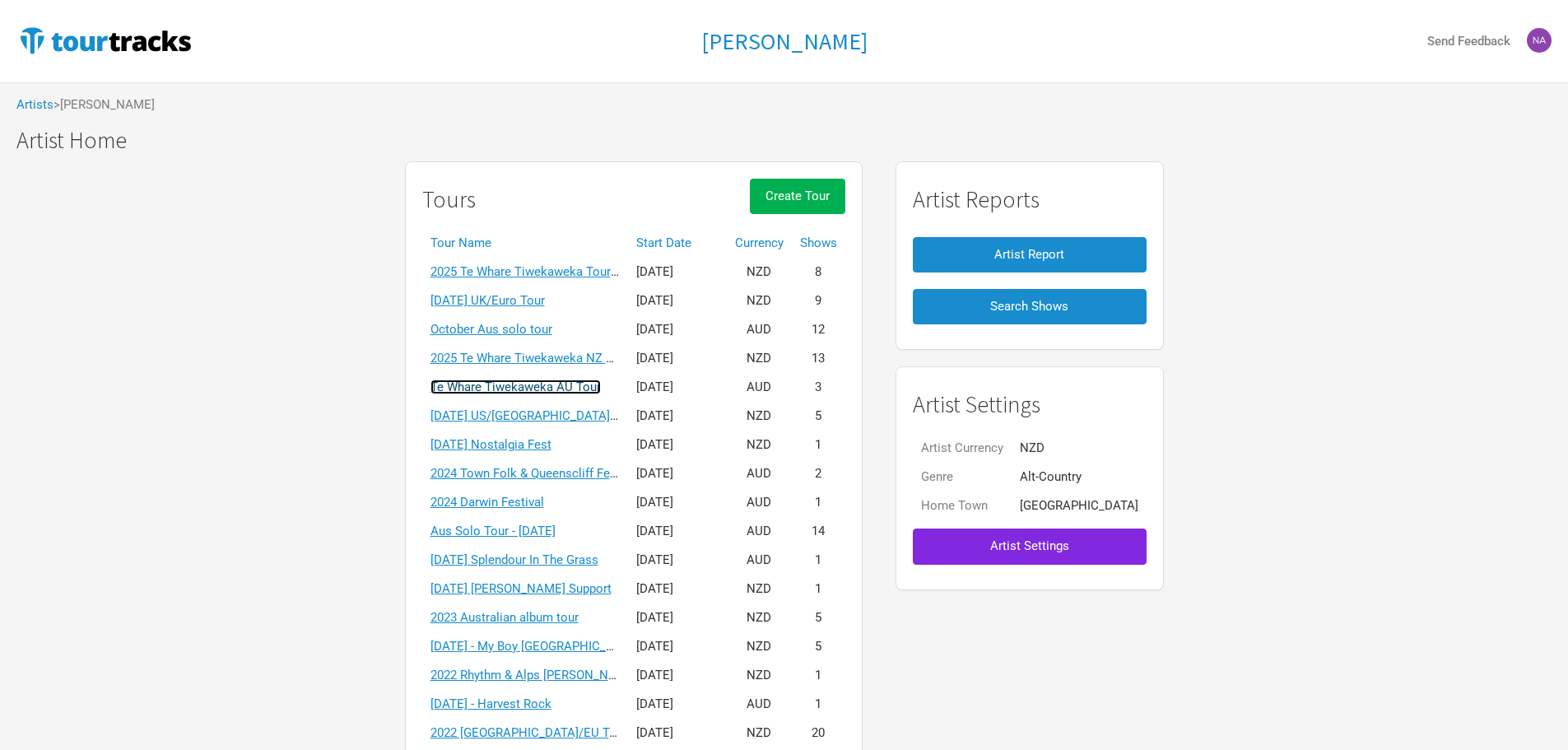
click at [560, 387] on link "Te Whare Tiwekaweka AU Tour" at bounding box center [515, 386] width 170 height 15
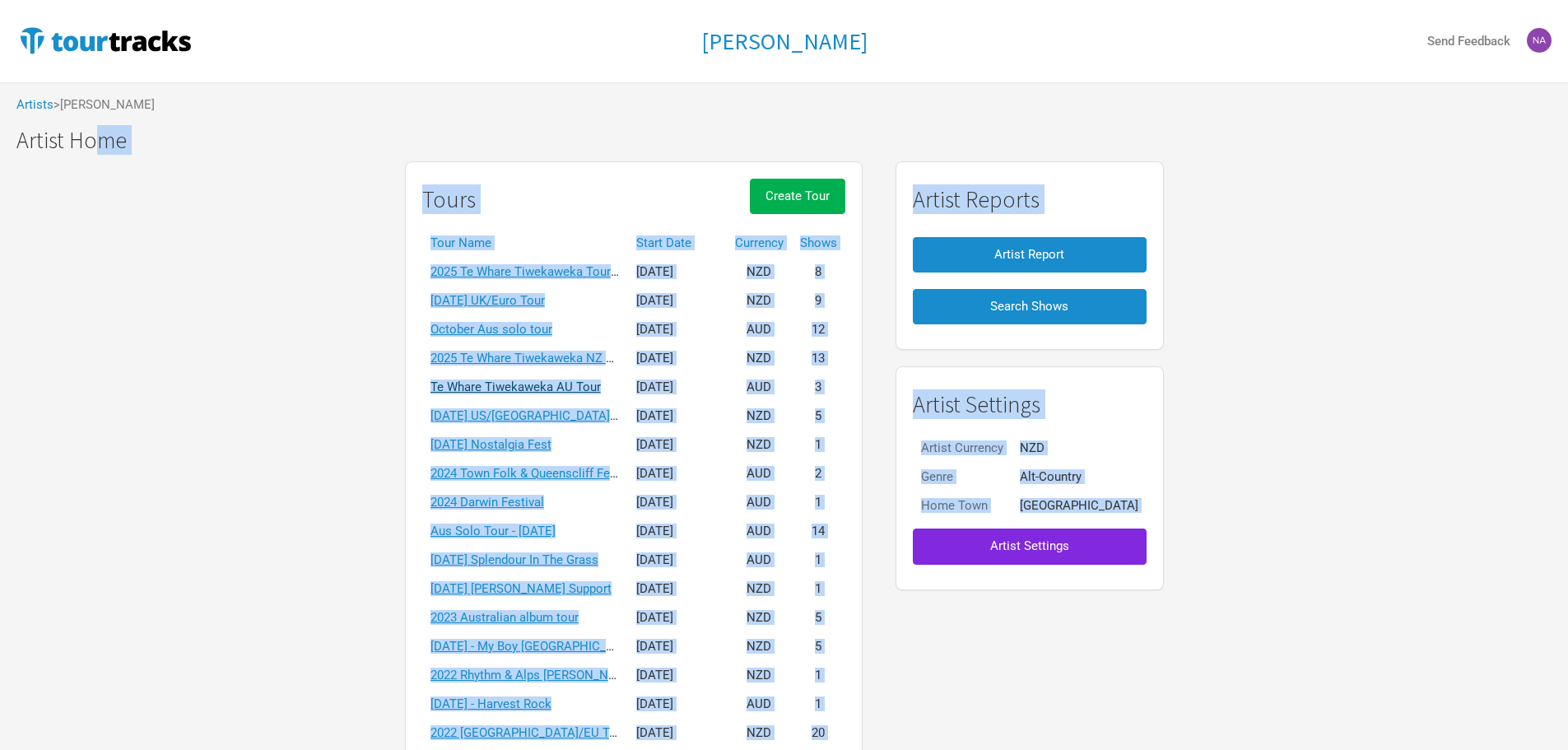
click at [560, 387] on div "Marlon Williams Send Feedback Artists > Marlon Williams Marlon Williams Marlon …" at bounding box center [784, 422] width 1568 height 846
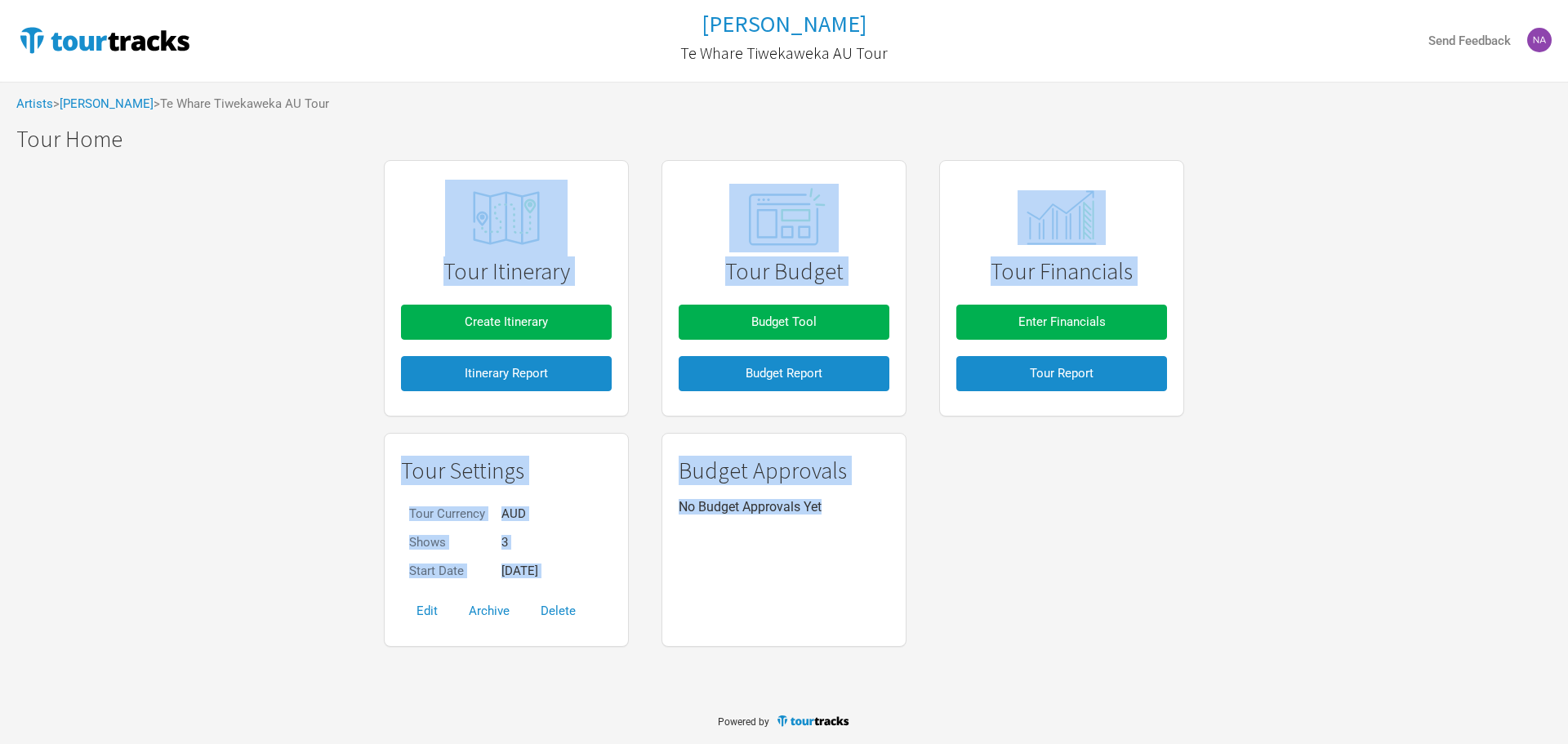
click at [1243, 500] on div "Tour Itinerary Create Itinerary Itinerary Report Tour Budget Budget Tool Budget…" at bounding box center [784, 403] width 1568 height 504
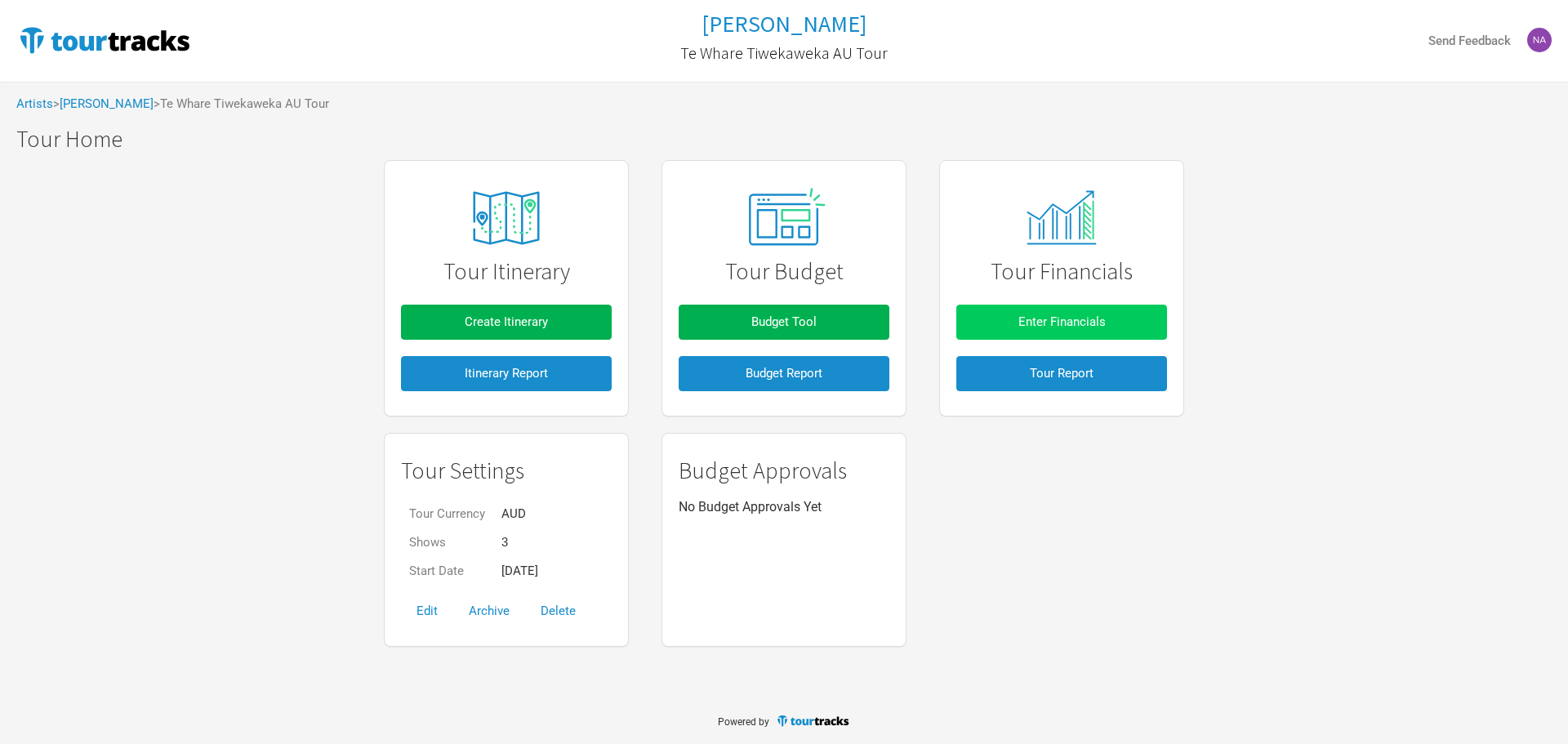
click at [1125, 324] on button "Enter Financials" at bounding box center [1062, 322] width 211 height 35
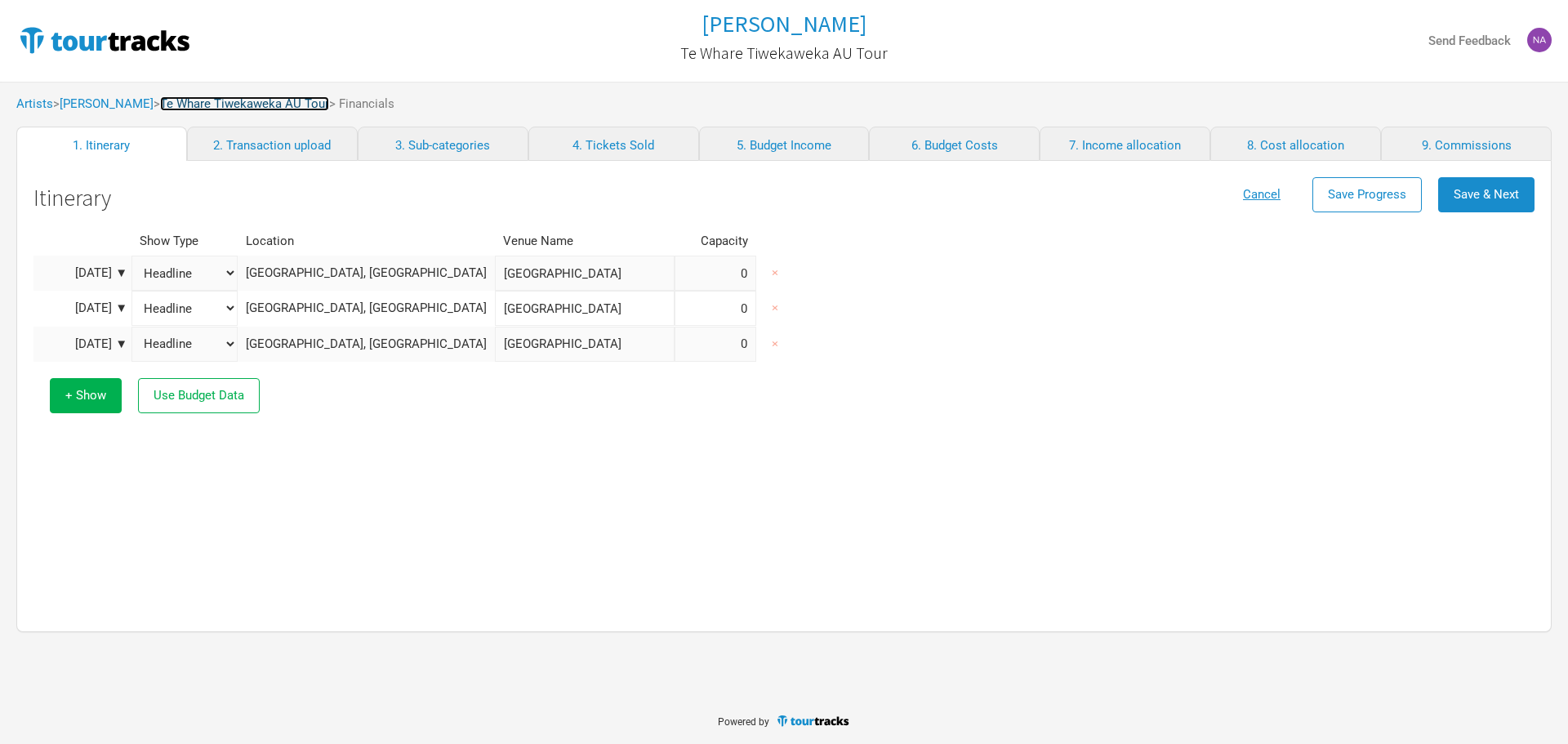
click at [243, 105] on link "Te Whare Tiwekaweka AU Tour" at bounding box center [245, 104] width 169 height 15
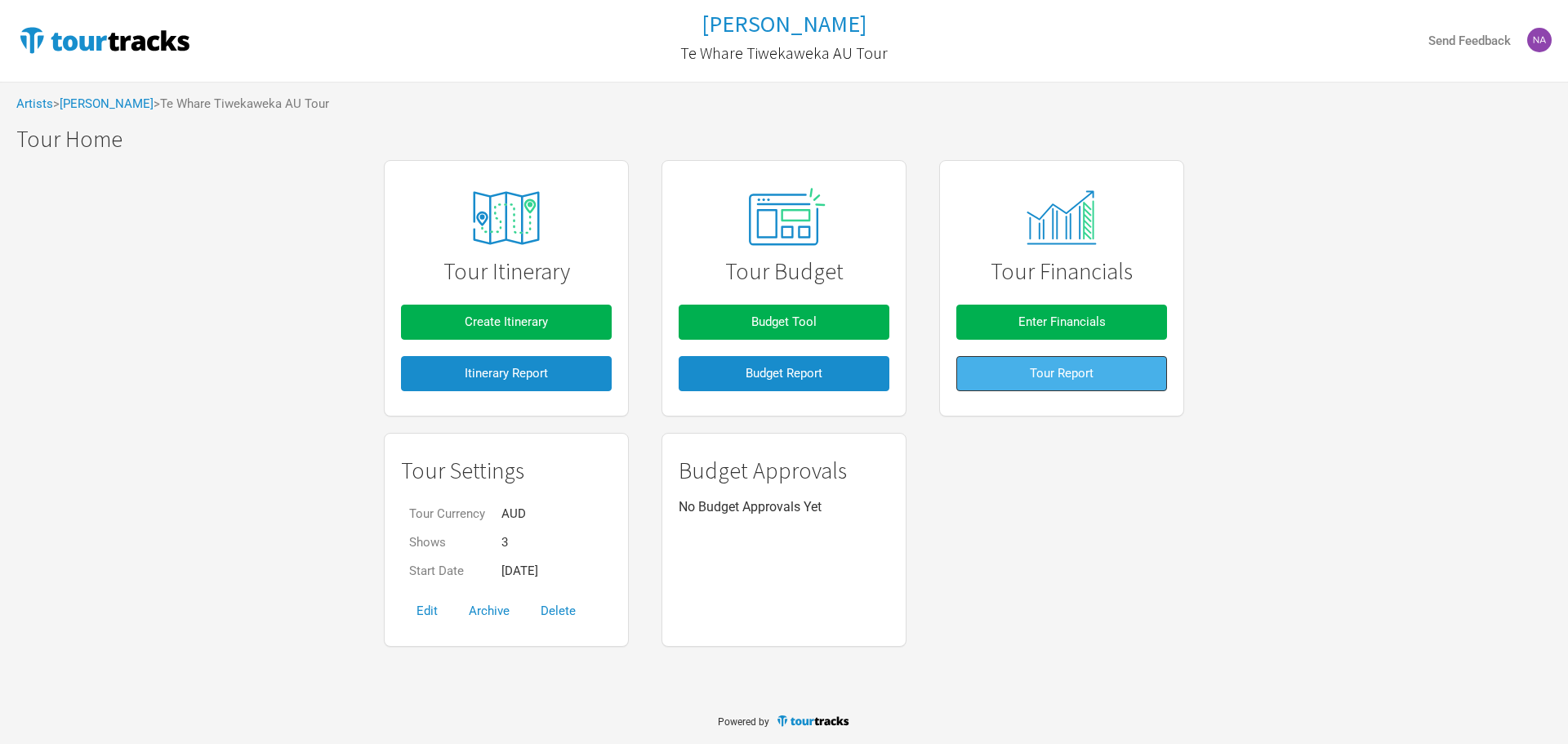
click at [1055, 384] on button "Tour Report" at bounding box center [1062, 374] width 211 height 35
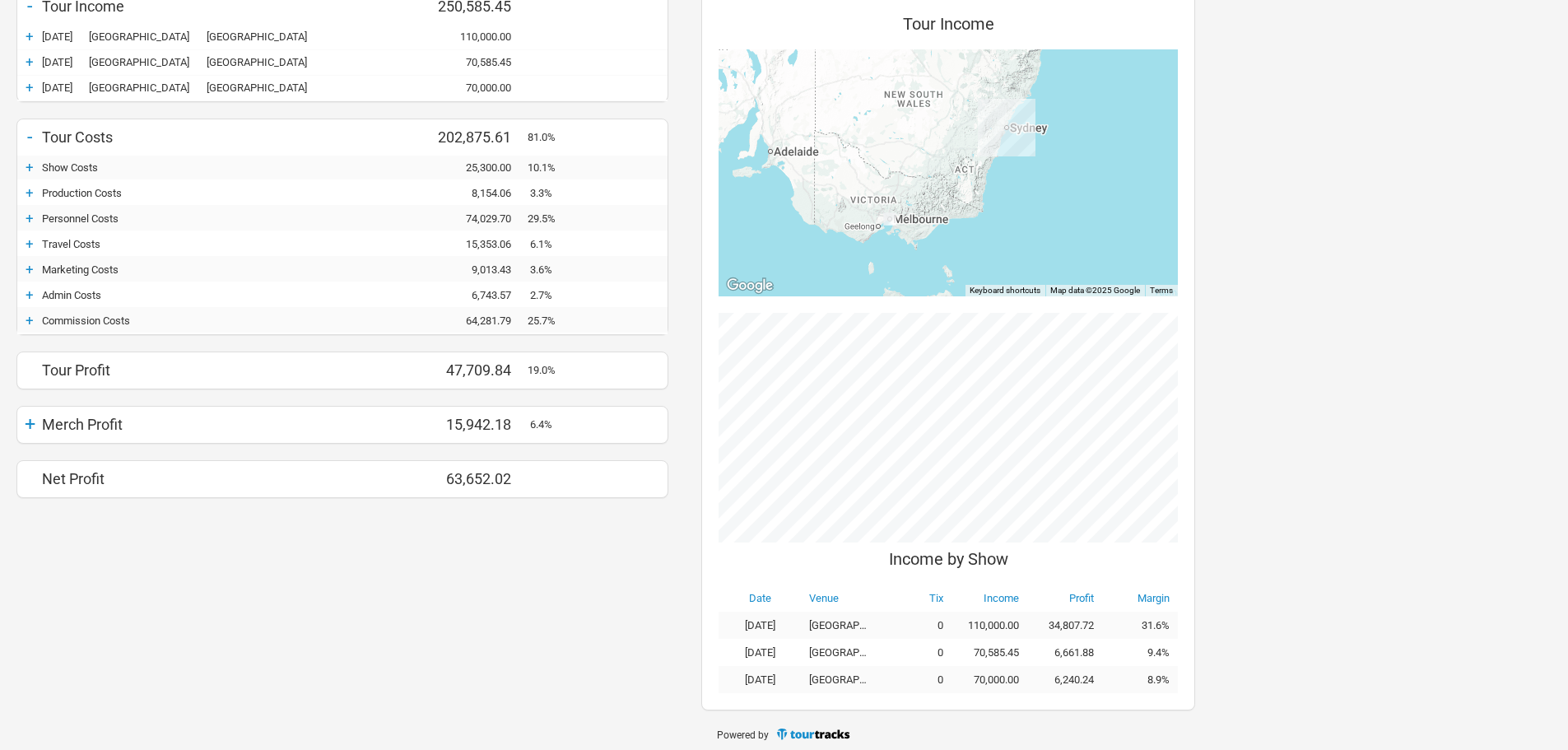
scroll to position [263, 0]
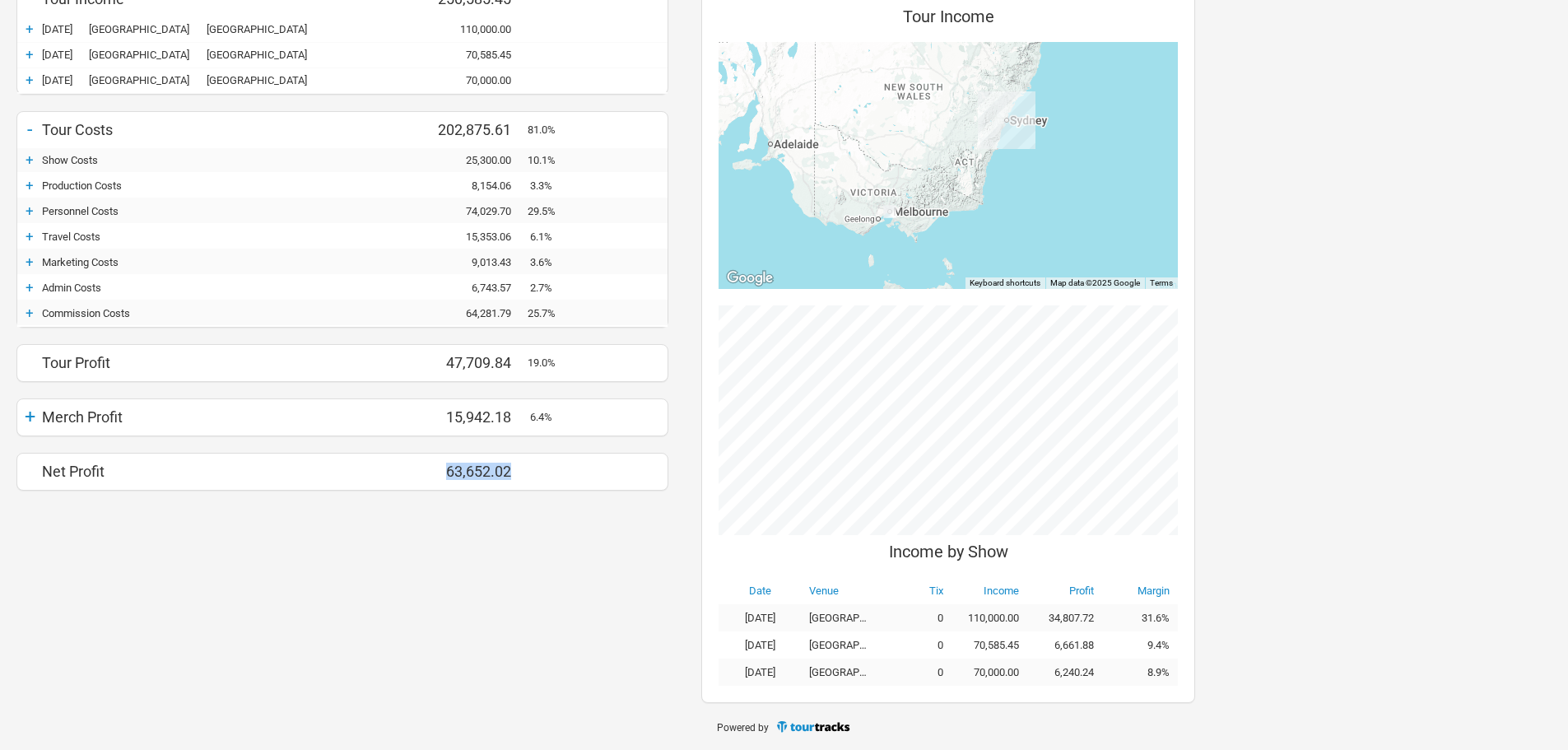
drag, startPoint x: 535, startPoint y: 472, endPoint x: 440, endPoint y: 476, distance: 95.1
click at [440, 476] on div "Net Profit 0.00 63,652.02 63,652.02" at bounding box center [342, 472] width 651 height 25
copy div "63,652.02"
click at [460, 596] on div "+ Currency AUD Budget Actuals - Tour Income 0.00 250,585.45 250,585.45 + 29-May…" at bounding box center [342, 321] width 685 height 761
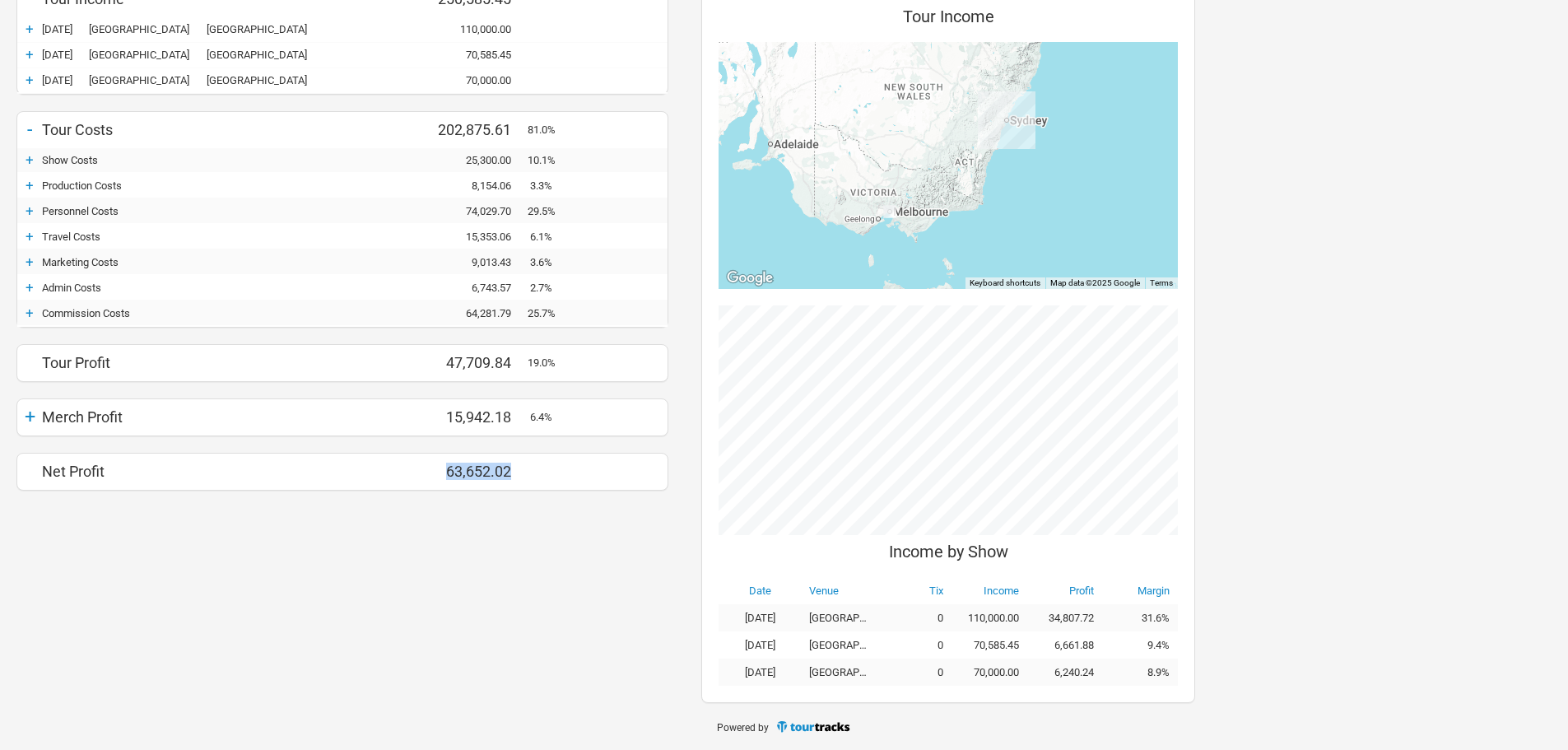
click at [422, 591] on div "+ Currency AUD Budget Actuals - Tour Income 0.00 250,585.45 250,585.45 + 29-May…" at bounding box center [342, 321] width 685 height 761
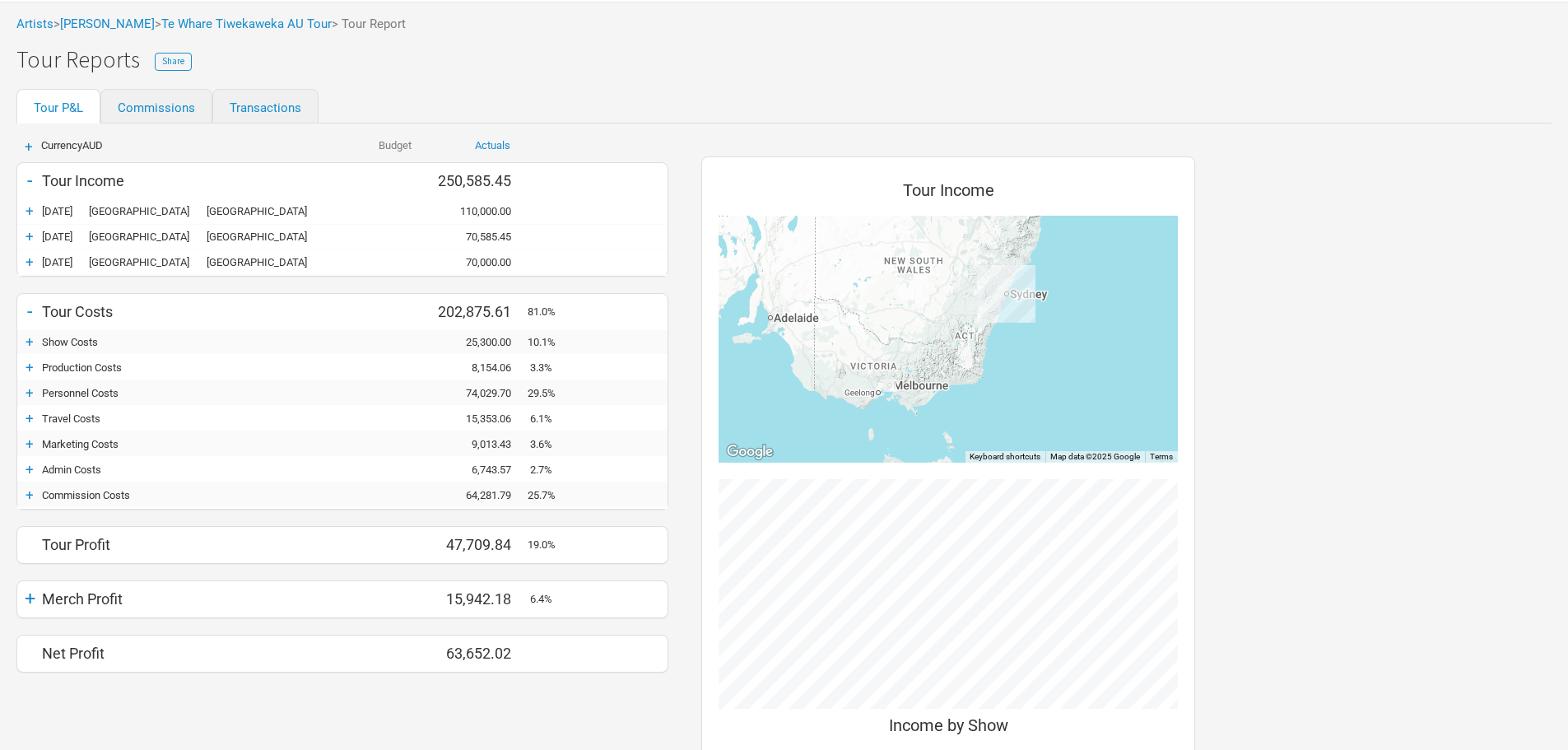
scroll to position [0, 0]
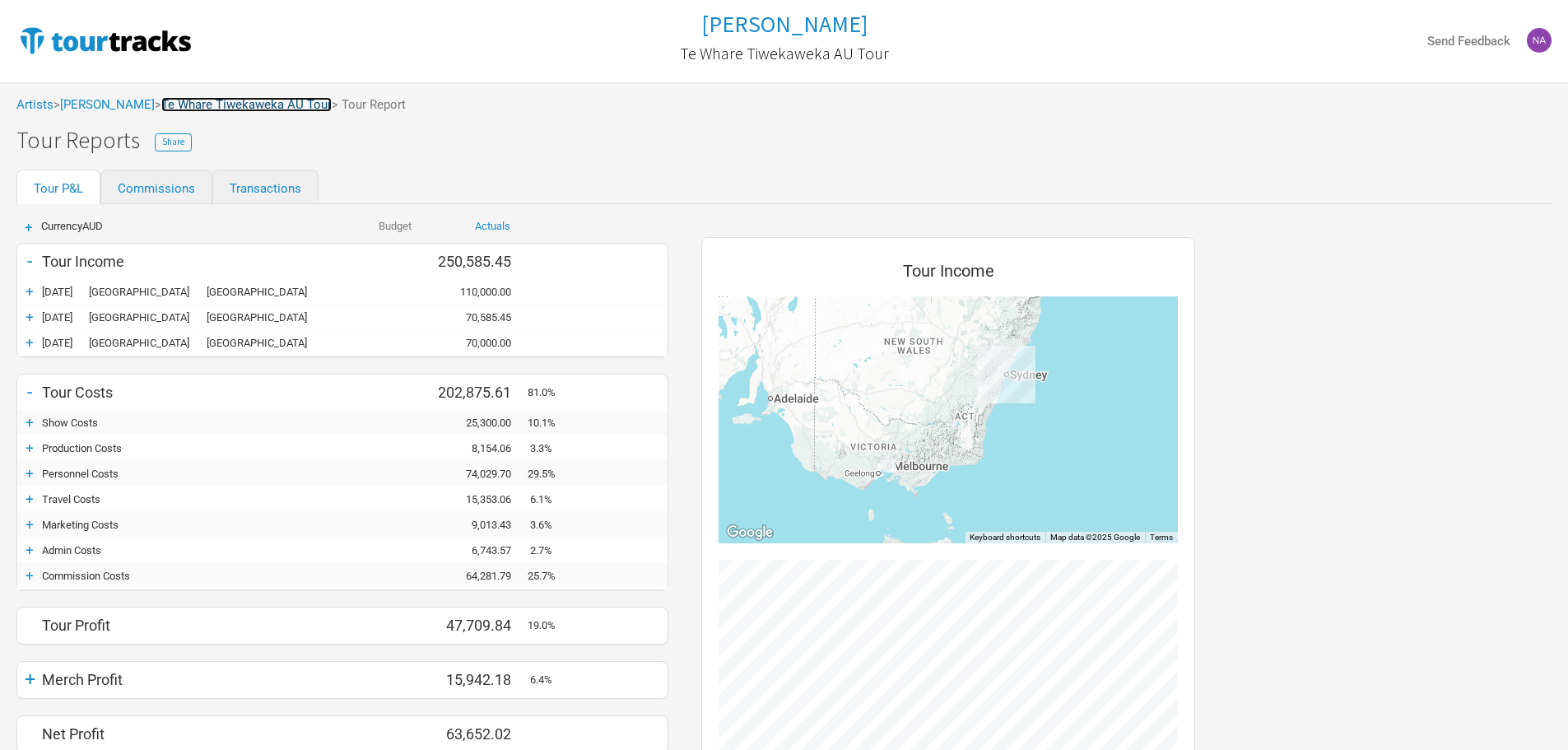
click at [253, 103] on link "Te Whare Tiwekaweka AU Tour" at bounding box center [247, 105] width 170 height 15
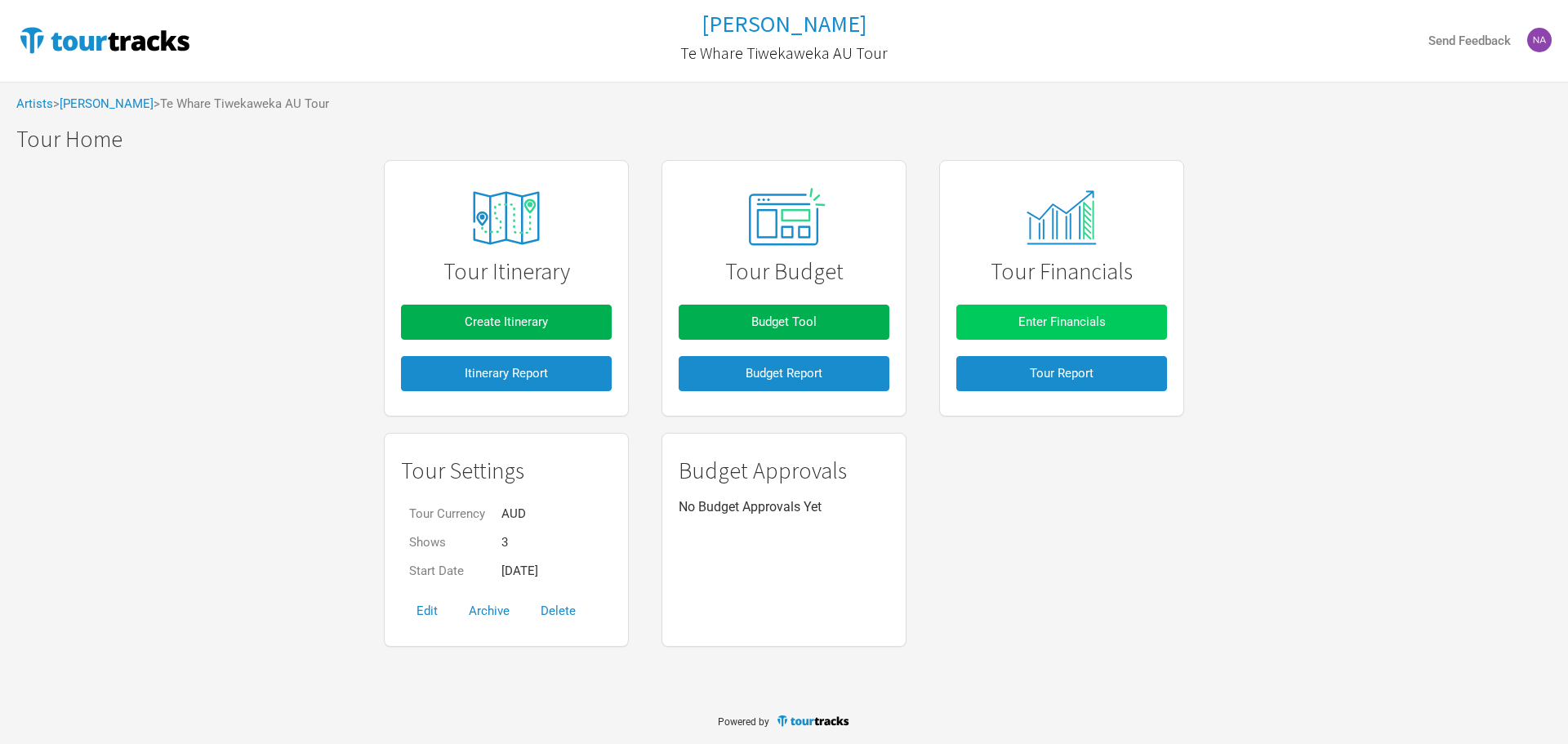
click at [1116, 321] on button "Enter Financials" at bounding box center [1062, 322] width 211 height 35
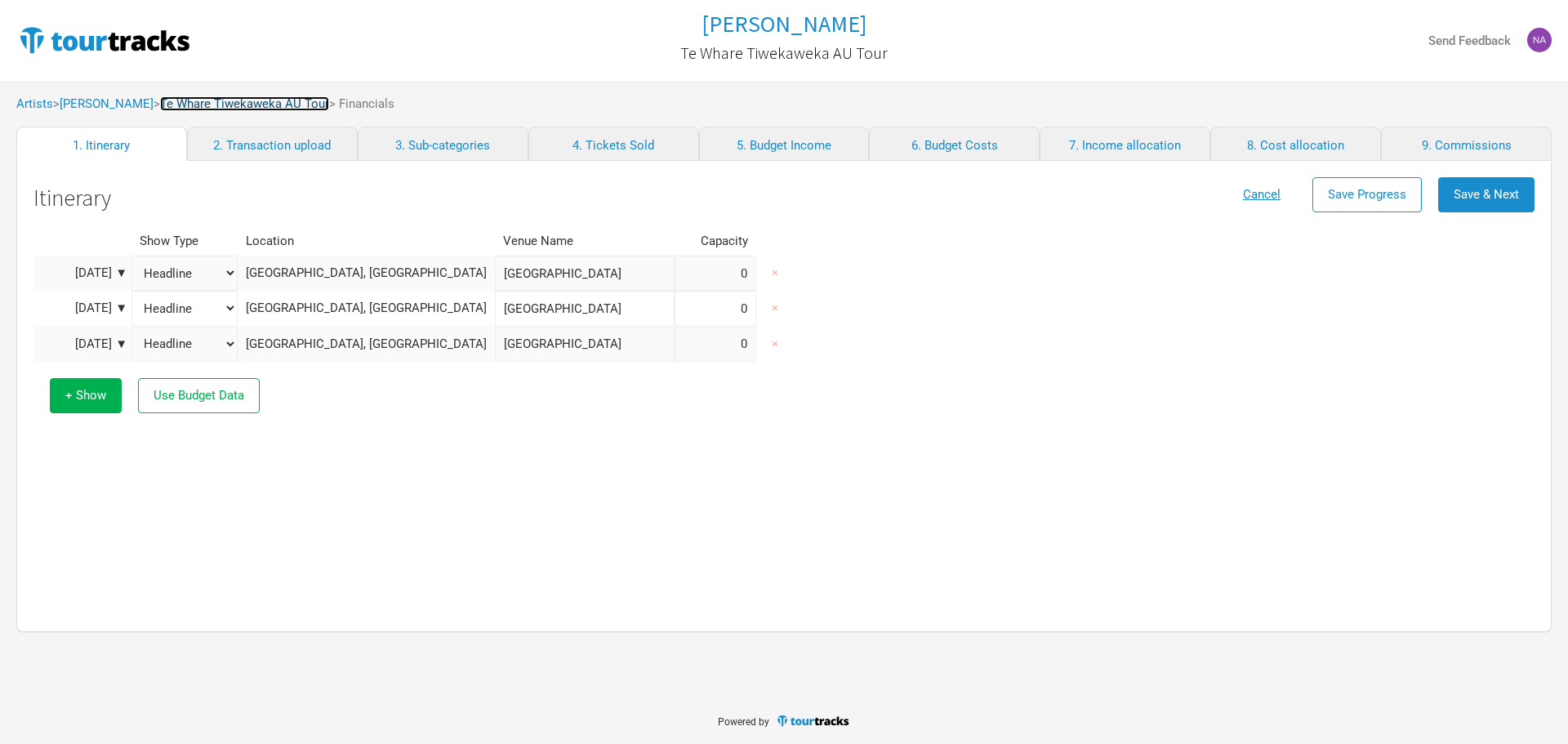
click at [296, 97] on link "Te Whare Tiwekaweka AU Tour" at bounding box center [245, 104] width 169 height 15
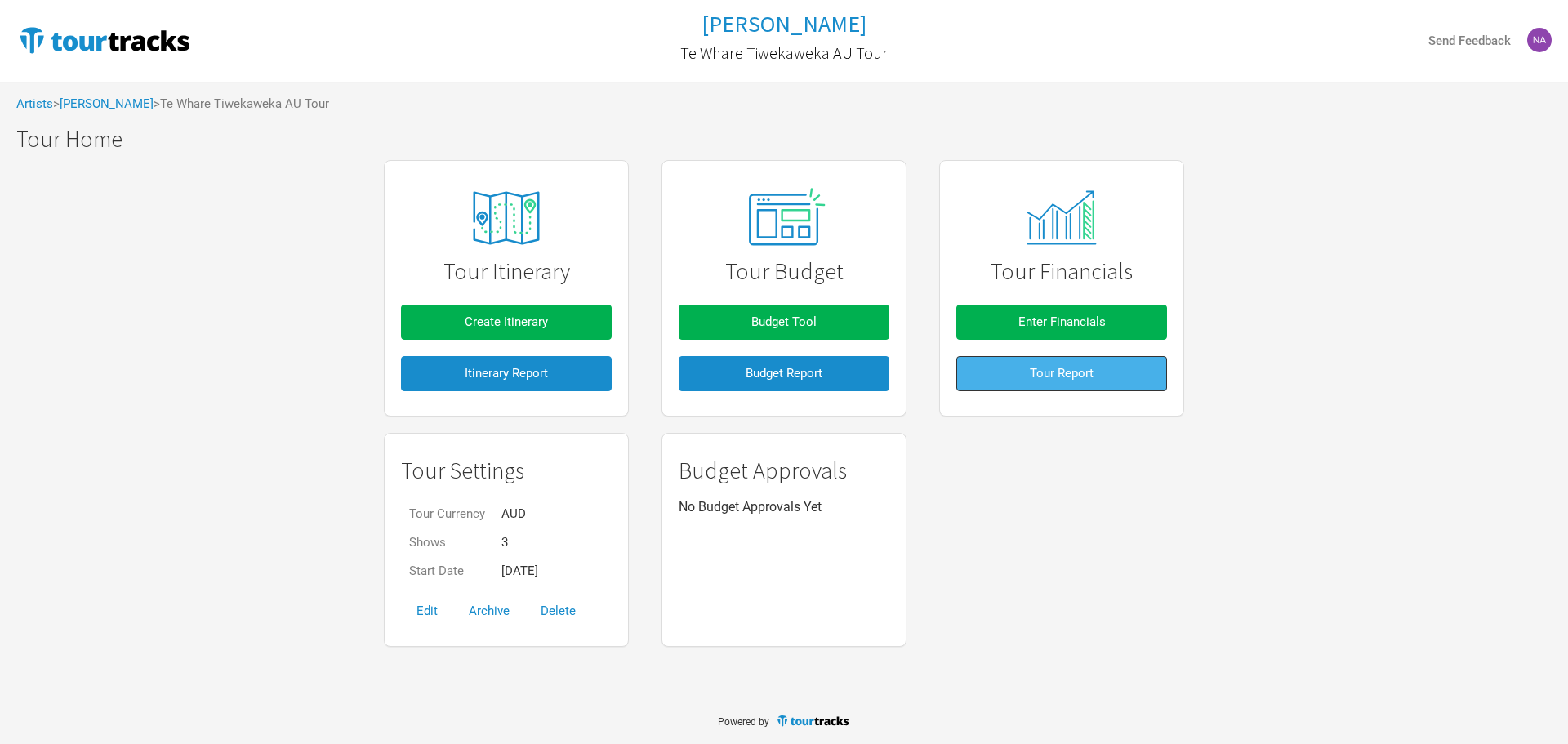
click at [1058, 386] on button "Tour Report" at bounding box center [1062, 374] width 211 height 35
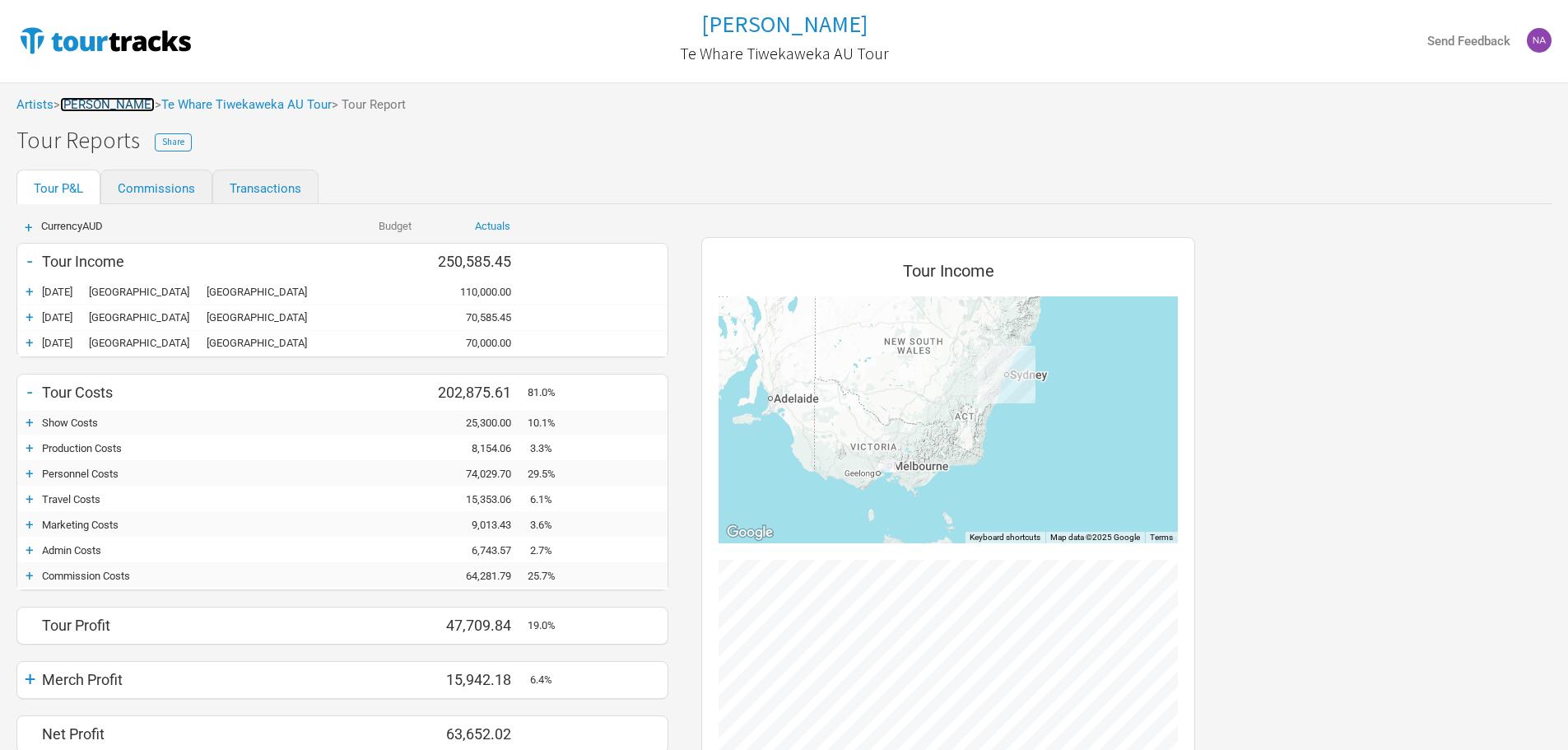
click at [121, 105] on link "[PERSON_NAME]" at bounding box center [107, 105] width 95 height 15
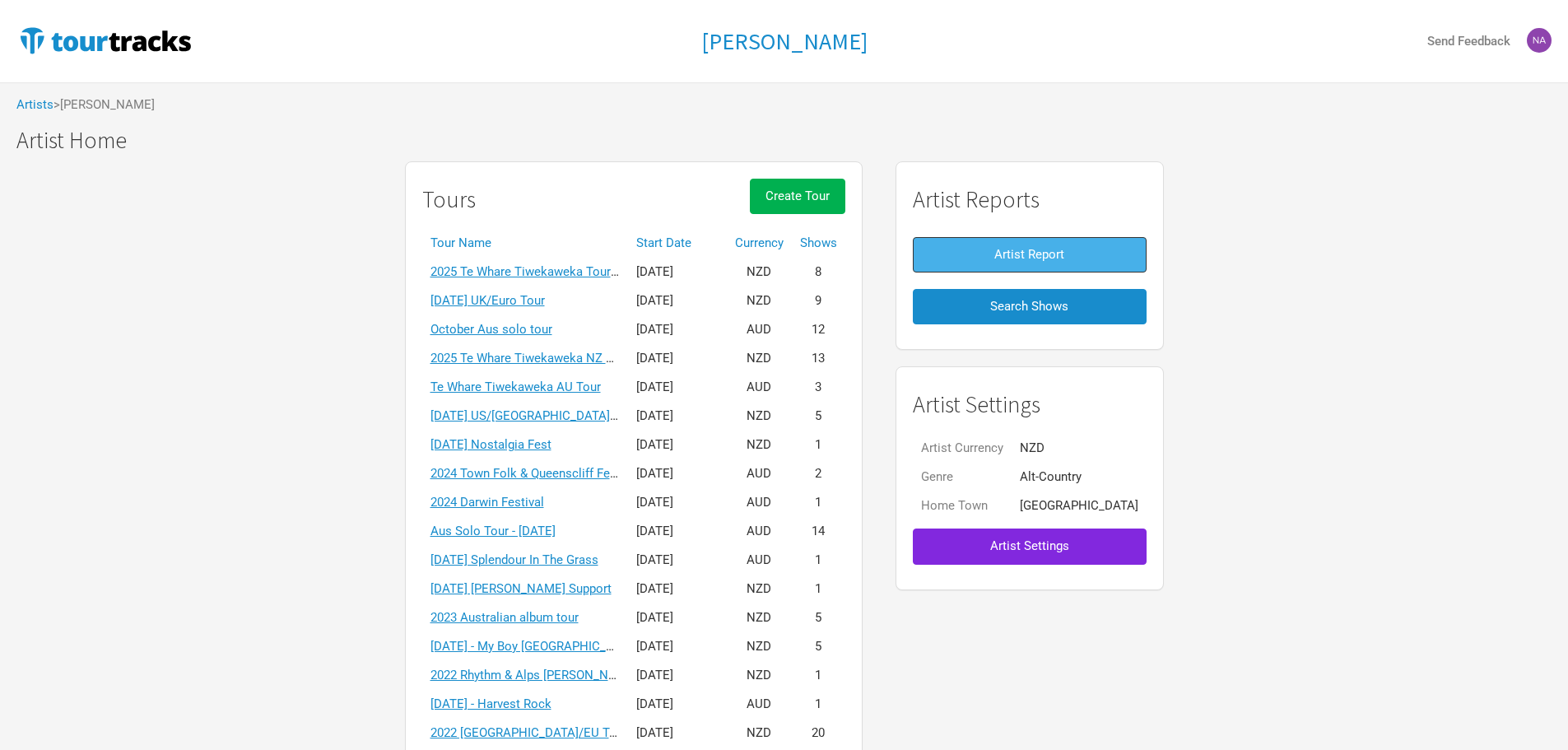
click at [1090, 243] on button "Artist Report" at bounding box center [1030, 255] width 234 height 35
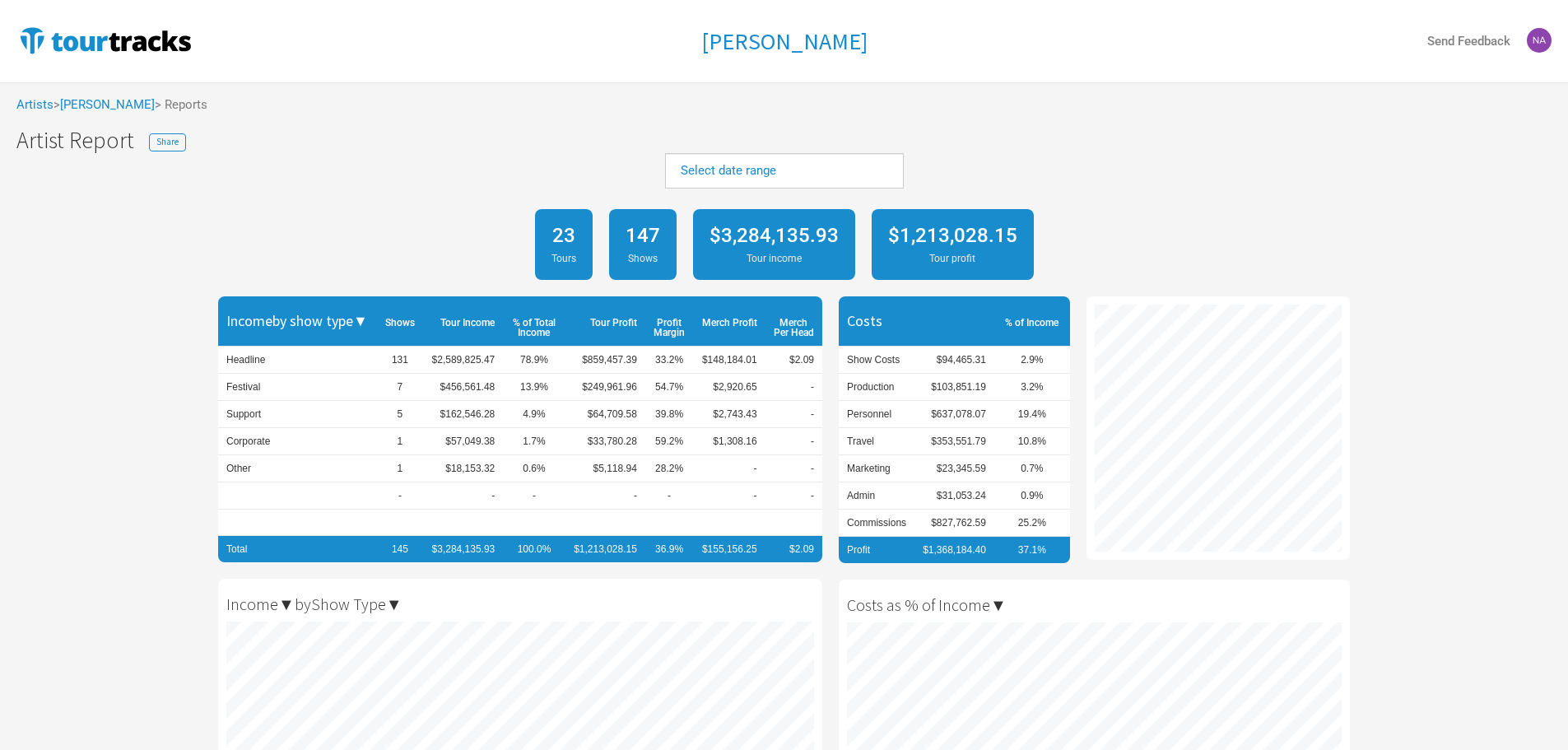
scroll to position [750, 1568]
click at [803, 159] on div "Select date range" at bounding box center [785, 170] width 239 height 35
click at [789, 171] on span "Select date range" at bounding box center [784, 171] width 207 height 18
click at [732, 170] on link "Select date range" at bounding box center [728, 170] width 96 height 15
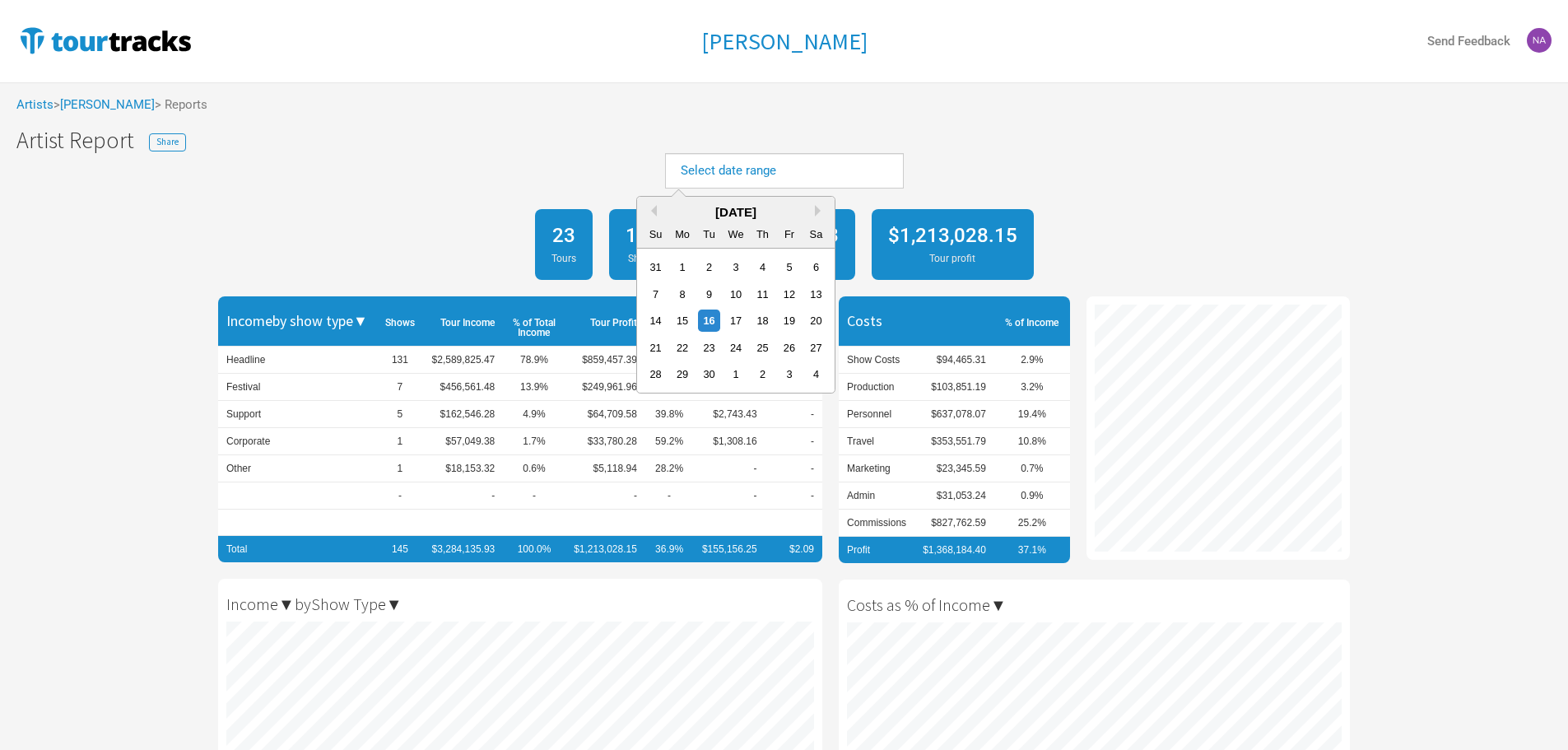
click at [640, 216] on div "September 2025" at bounding box center [736, 213] width 198 height 18
click at [648, 215] on button "Previous Month" at bounding box center [651, 210] width 11 height 11
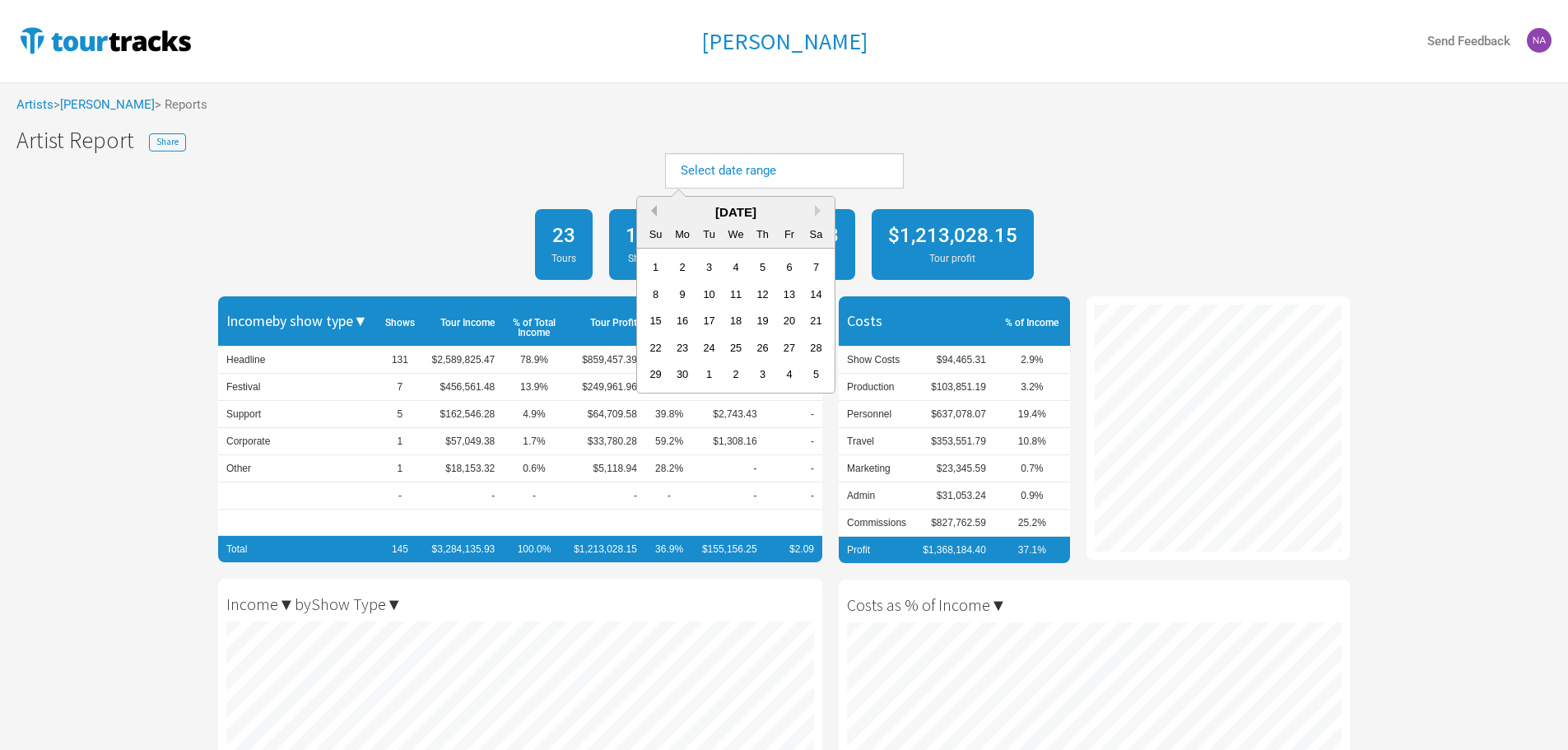
click at [648, 215] on button "Previous Month" at bounding box center [651, 210] width 11 height 11
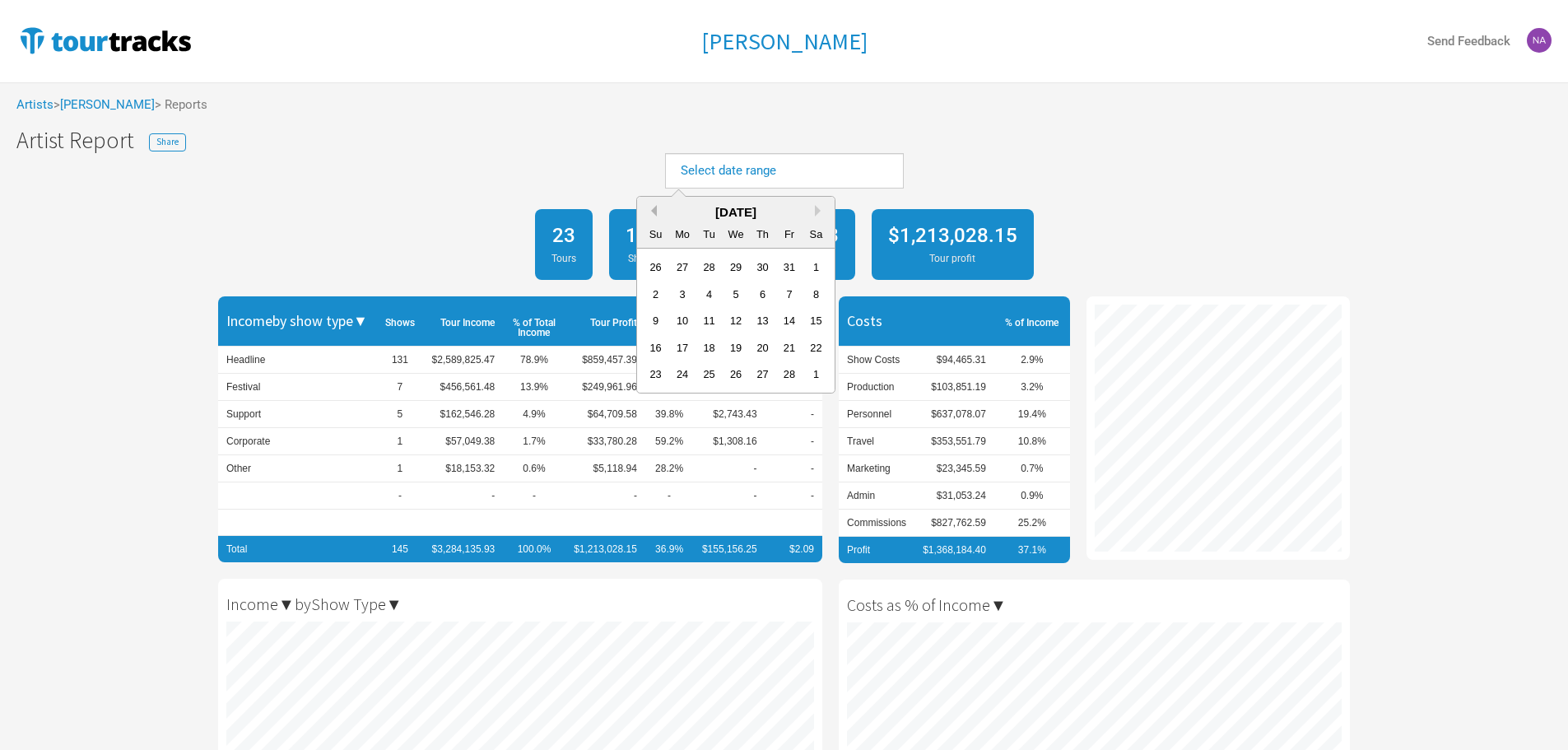
click at [648, 215] on button "Previous Month" at bounding box center [651, 210] width 11 height 11
click at [816, 211] on button "Next Month" at bounding box center [820, 210] width 11 height 11
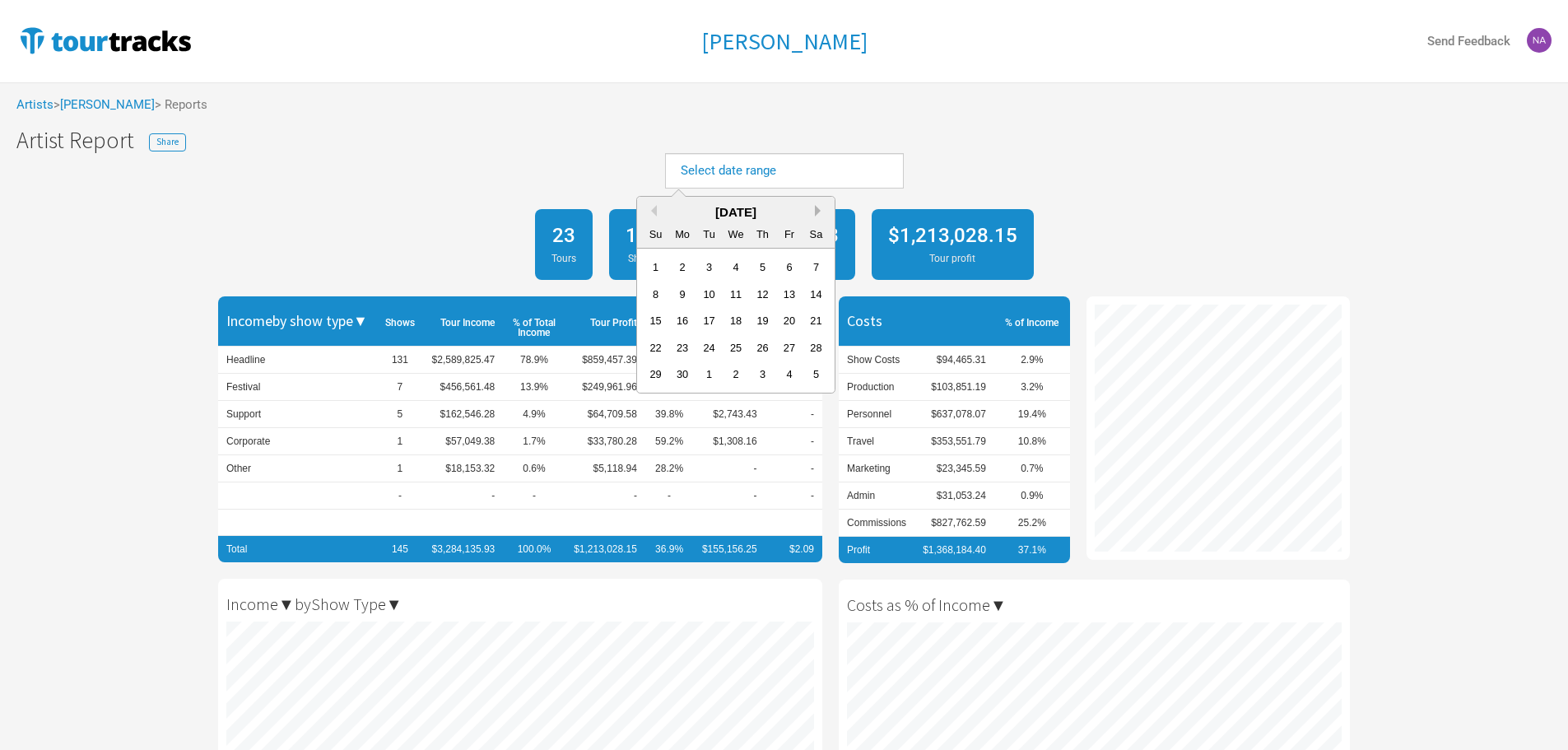
click at [816, 211] on button "Next Month" at bounding box center [820, 210] width 11 height 11
click at [734, 268] on div "1" at bounding box center [735, 267] width 22 height 22
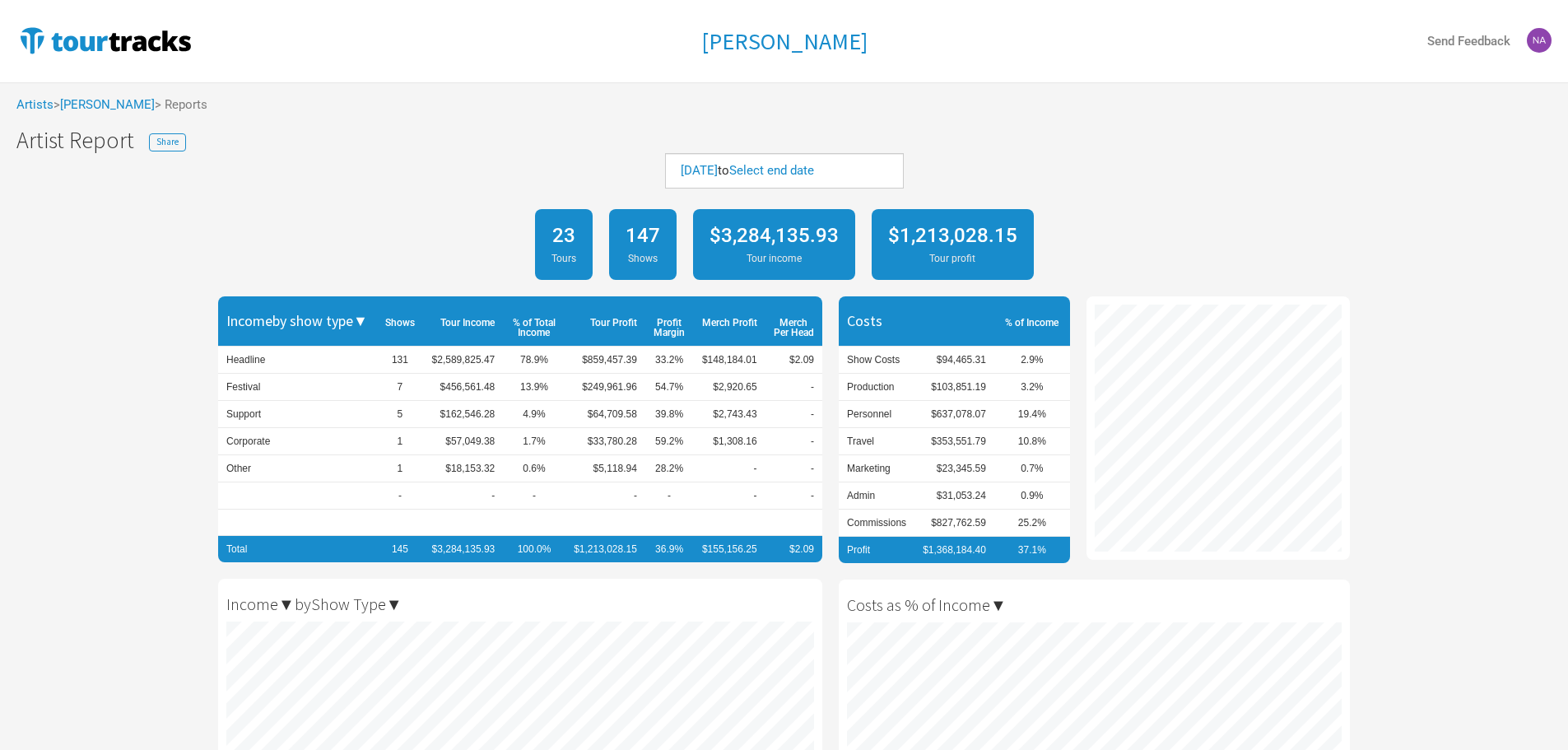
click at [824, 157] on div "Jan 1, 2025 to Select end date" at bounding box center [785, 170] width 239 height 35
click at [814, 178] on div "Select end date" at bounding box center [772, 171] width 85 height 18
click at [814, 173] on link "Select end date" at bounding box center [772, 170] width 85 height 15
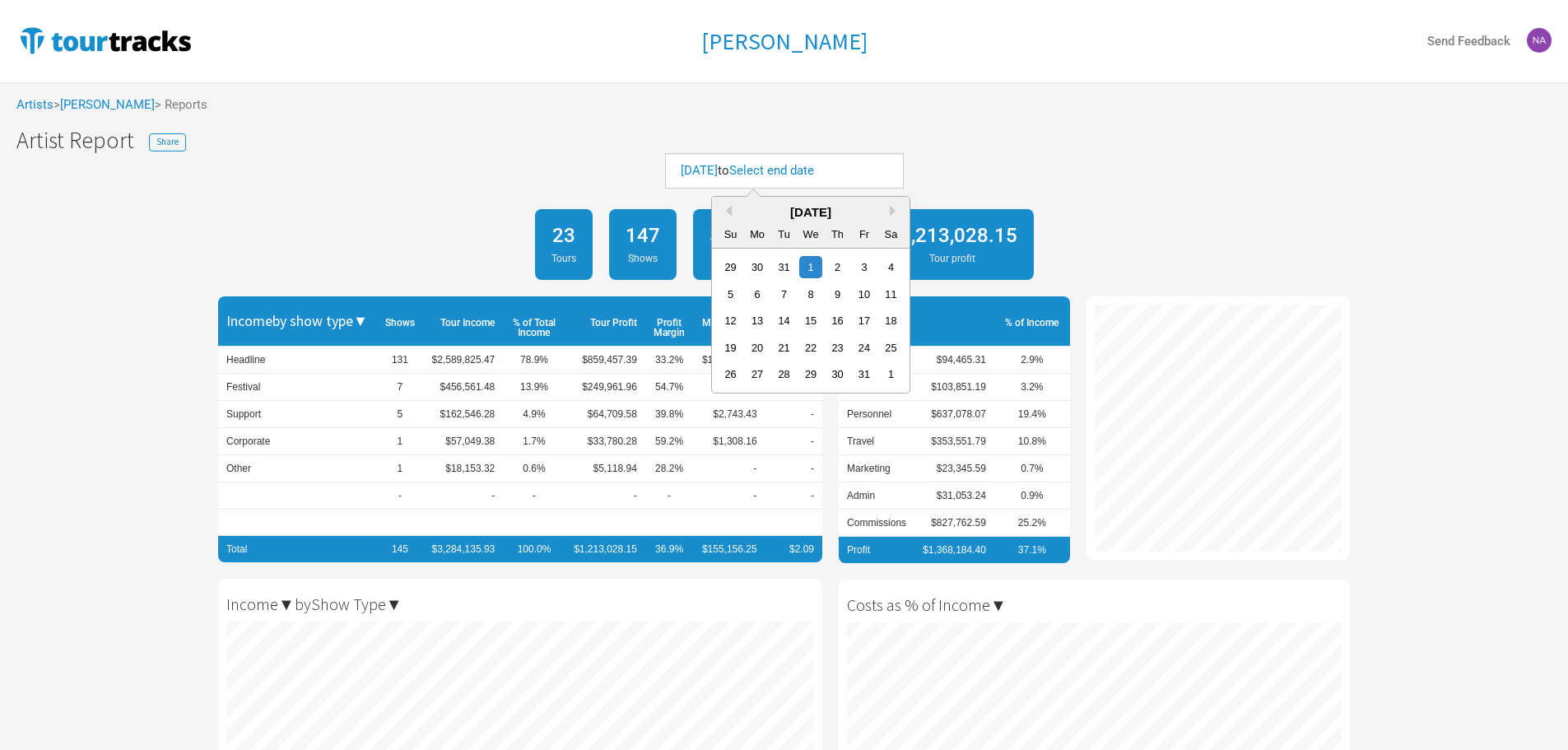
click at [899, 218] on div "January 2025" at bounding box center [810, 213] width 198 height 18
click at [890, 210] on button "Next Month" at bounding box center [895, 210] width 11 height 11
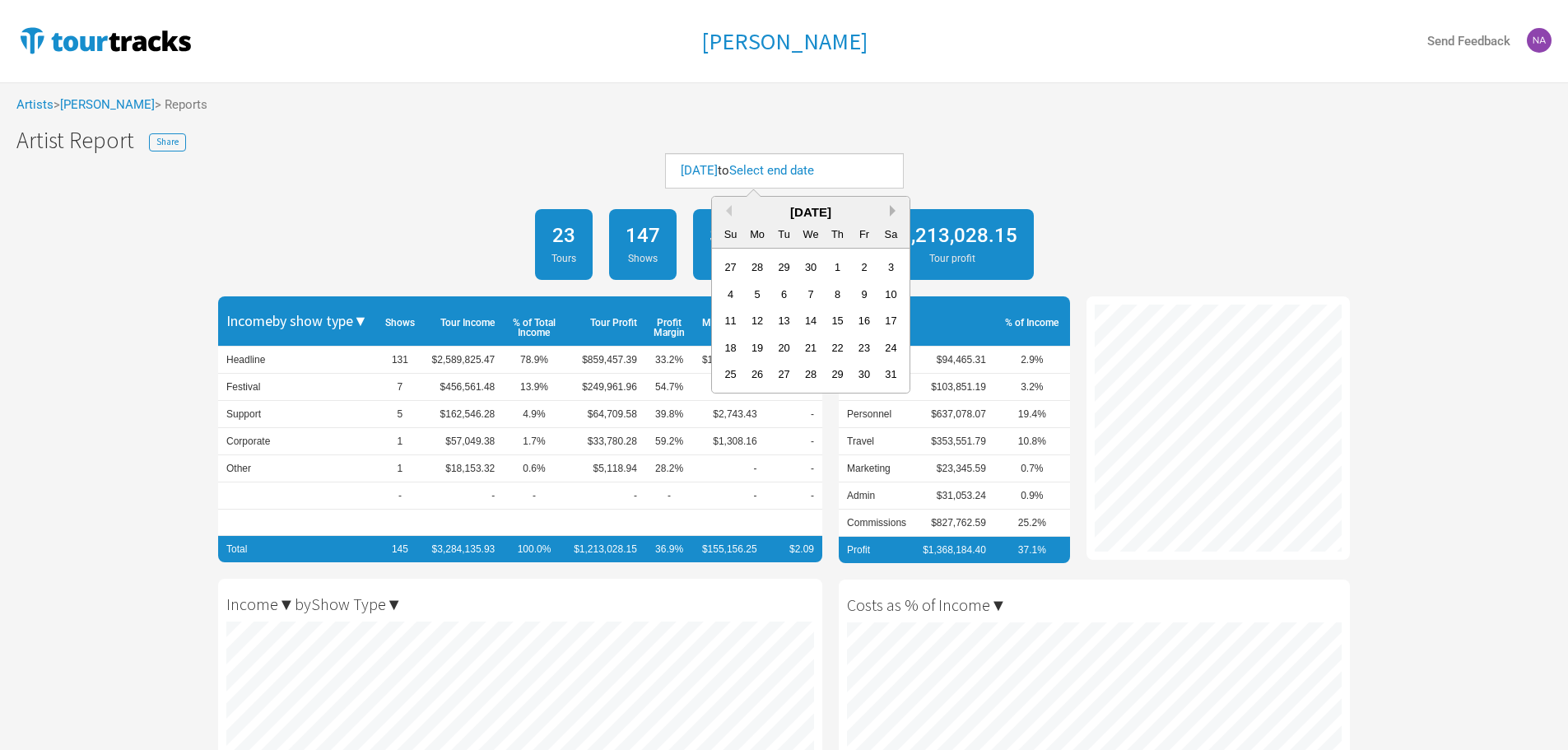
click at [890, 210] on button "Next Month" at bounding box center [895, 210] width 11 height 11
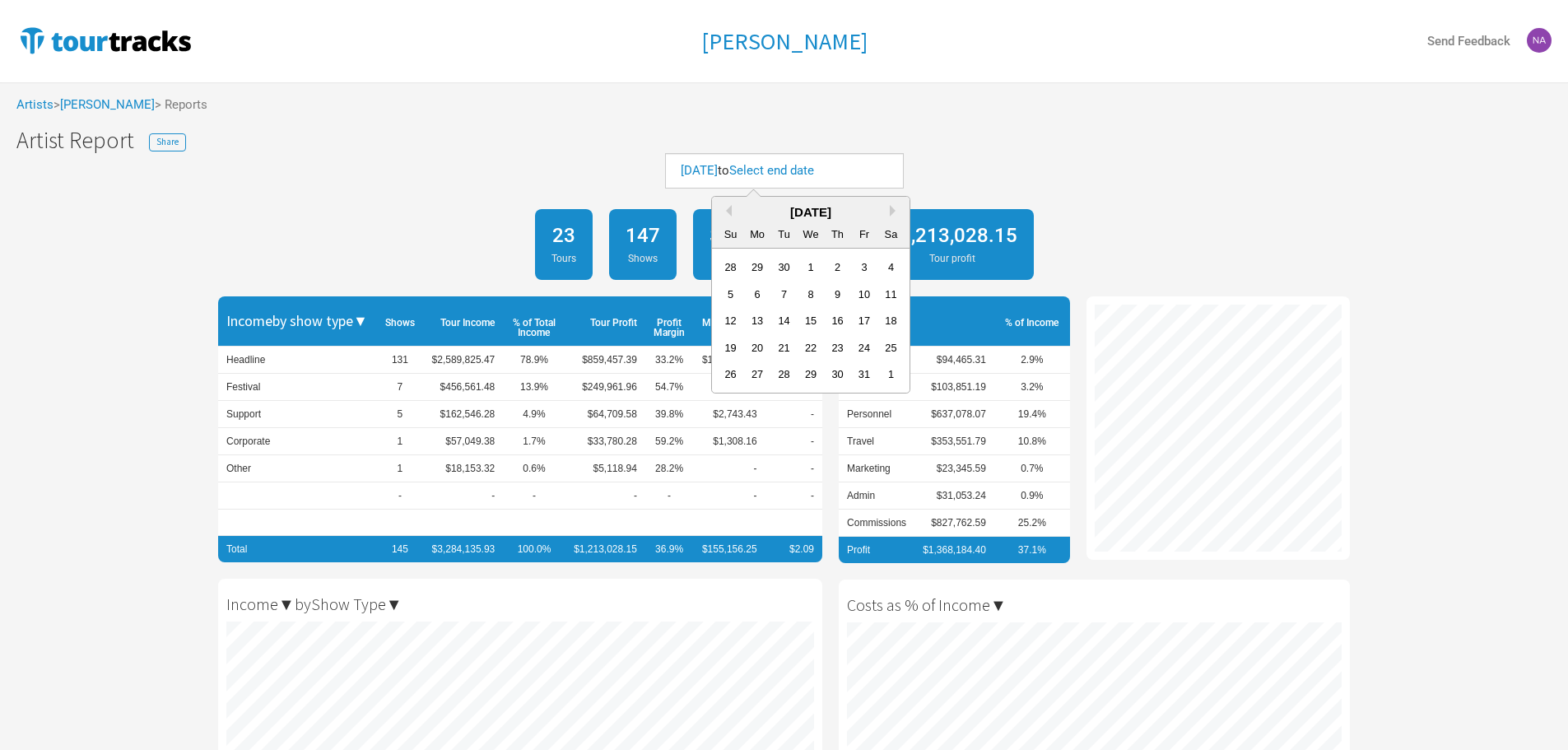
click at [717, 210] on div "October 2025" at bounding box center [810, 213] width 198 height 18
click at [718, 211] on div "October 2025" at bounding box center [810, 213] width 198 height 18
click at [733, 212] on div "October 2025" at bounding box center [810, 213] width 198 height 18
click at [727, 211] on button "Previous Month" at bounding box center [725, 210] width 11 height 11
click at [788, 315] on div "16" at bounding box center [783, 321] width 22 height 22
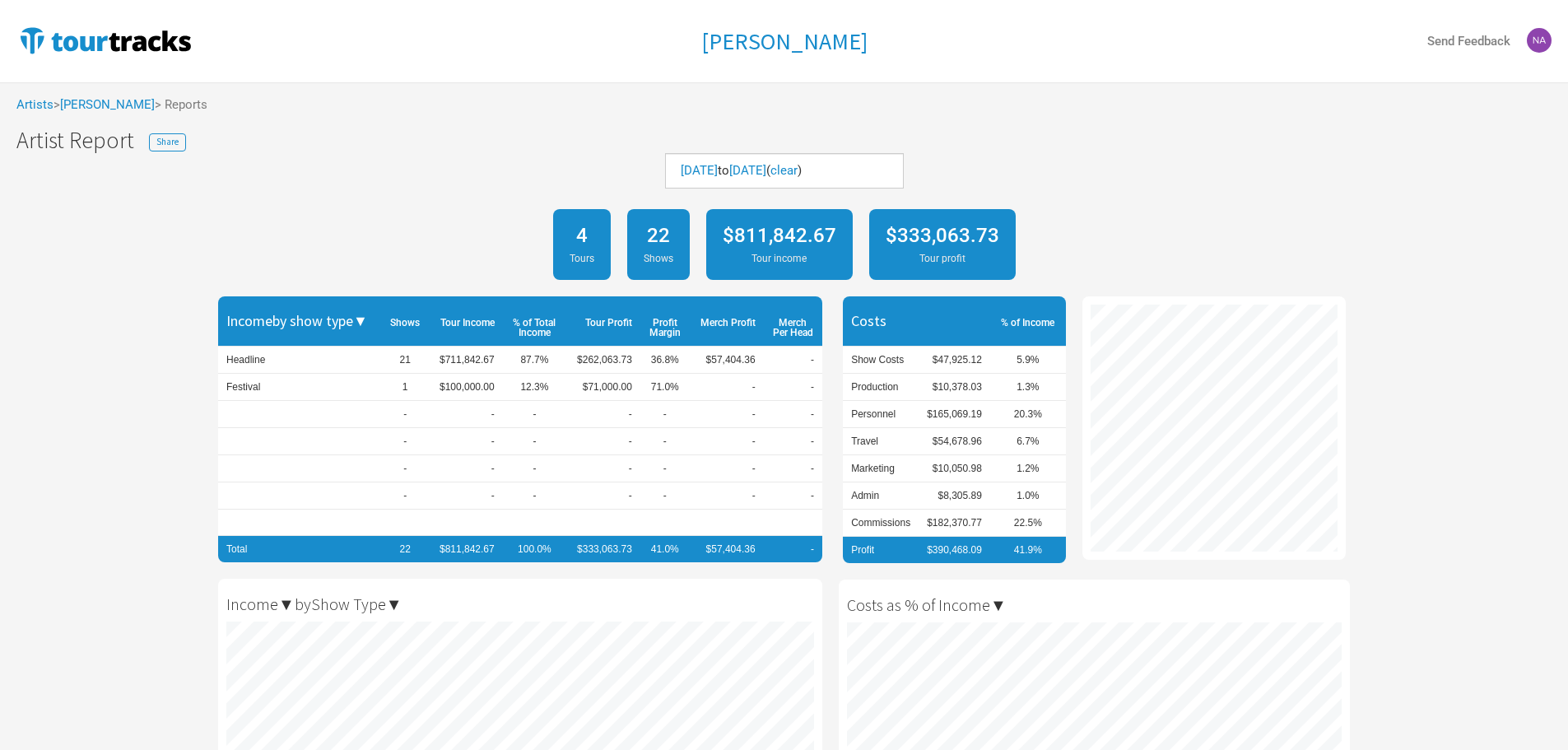
click at [1078, 155] on div "Jan 1, 2025 to Sep 16, 2025 ( clear )" at bounding box center [784, 177] width 1568 height 47
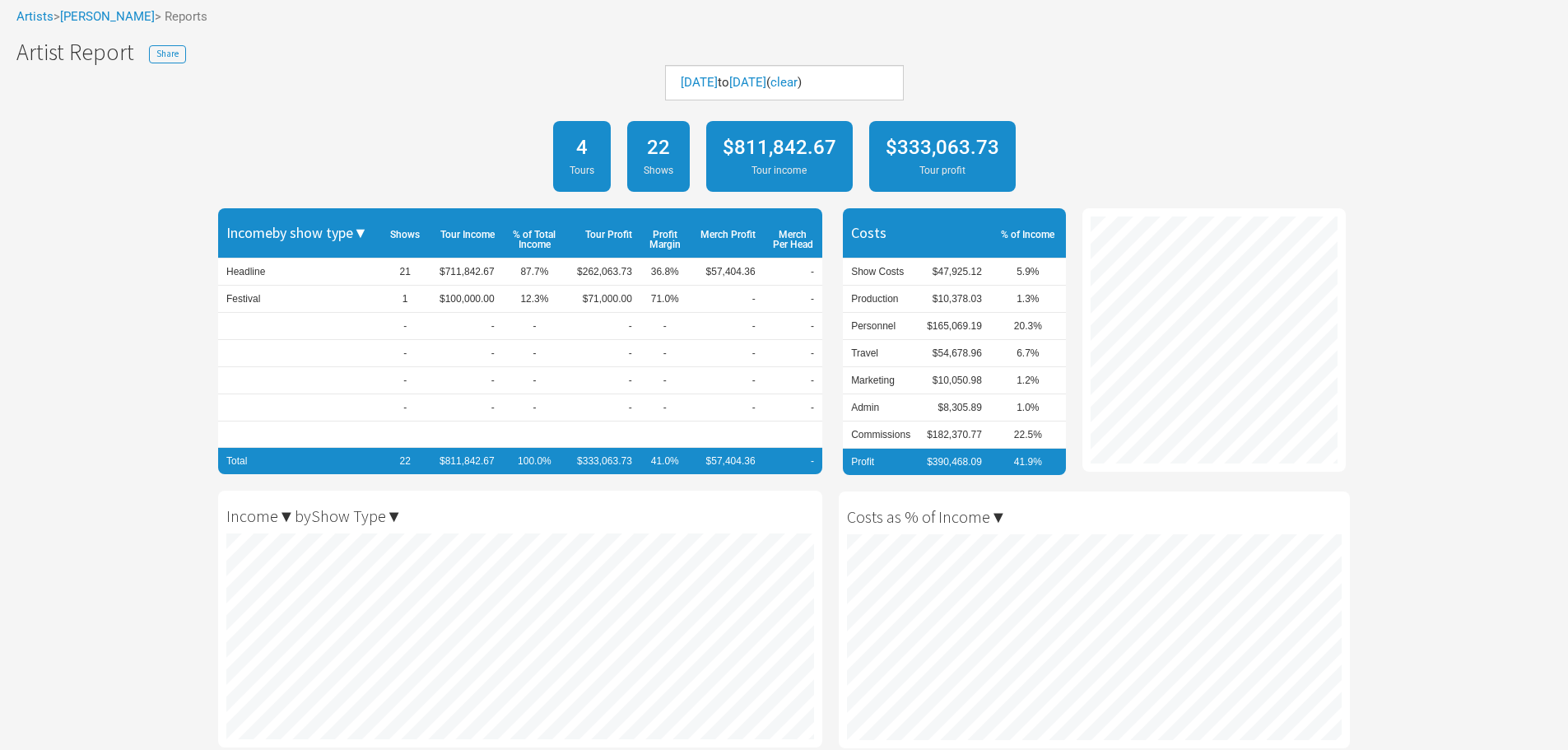
scroll to position [60, 0]
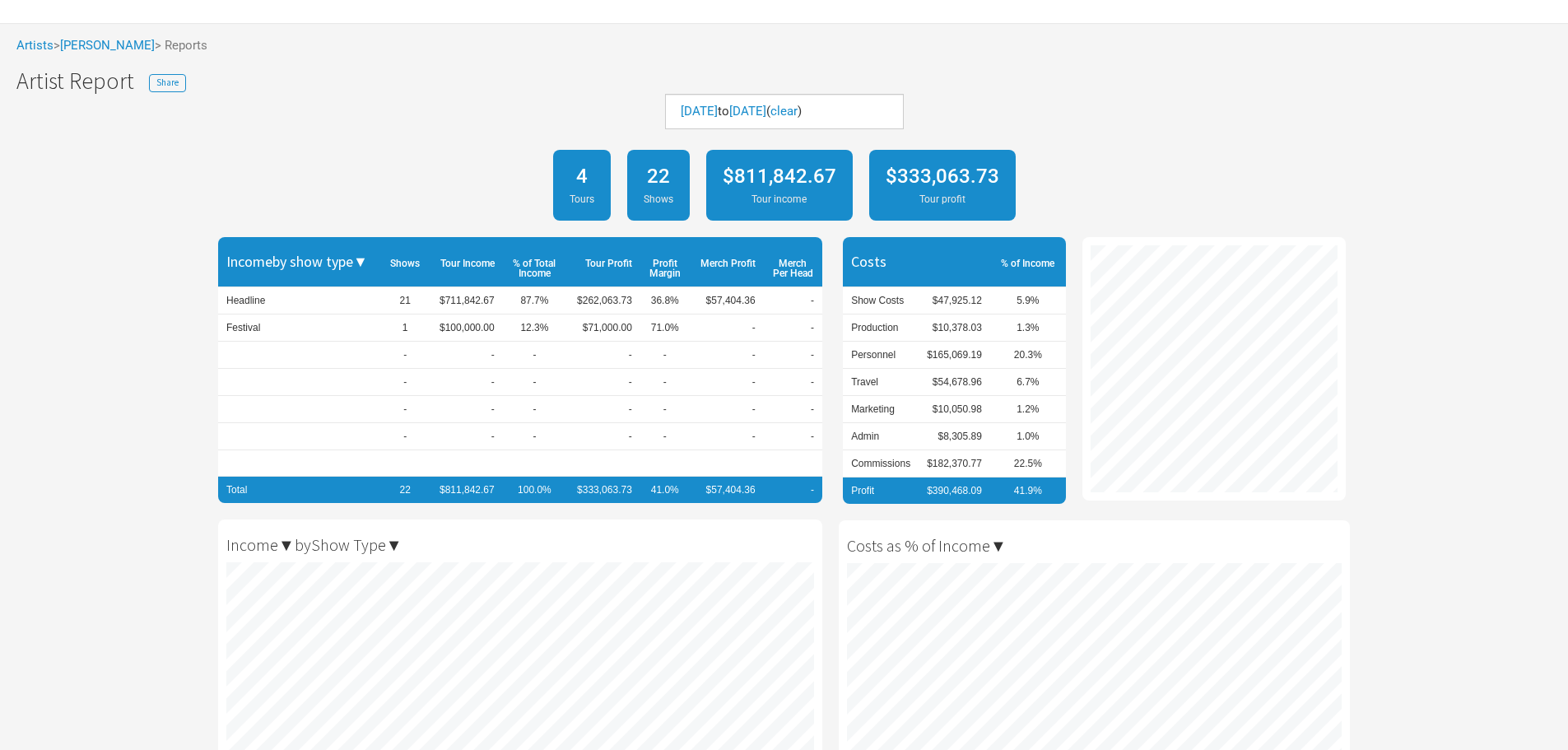
click at [567, 185] on div "4 Tours" at bounding box center [582, 185] width 58 height 71
click at [609, 180] on div "4 Tours" at bounding box center [582, 185] width 58 height 71
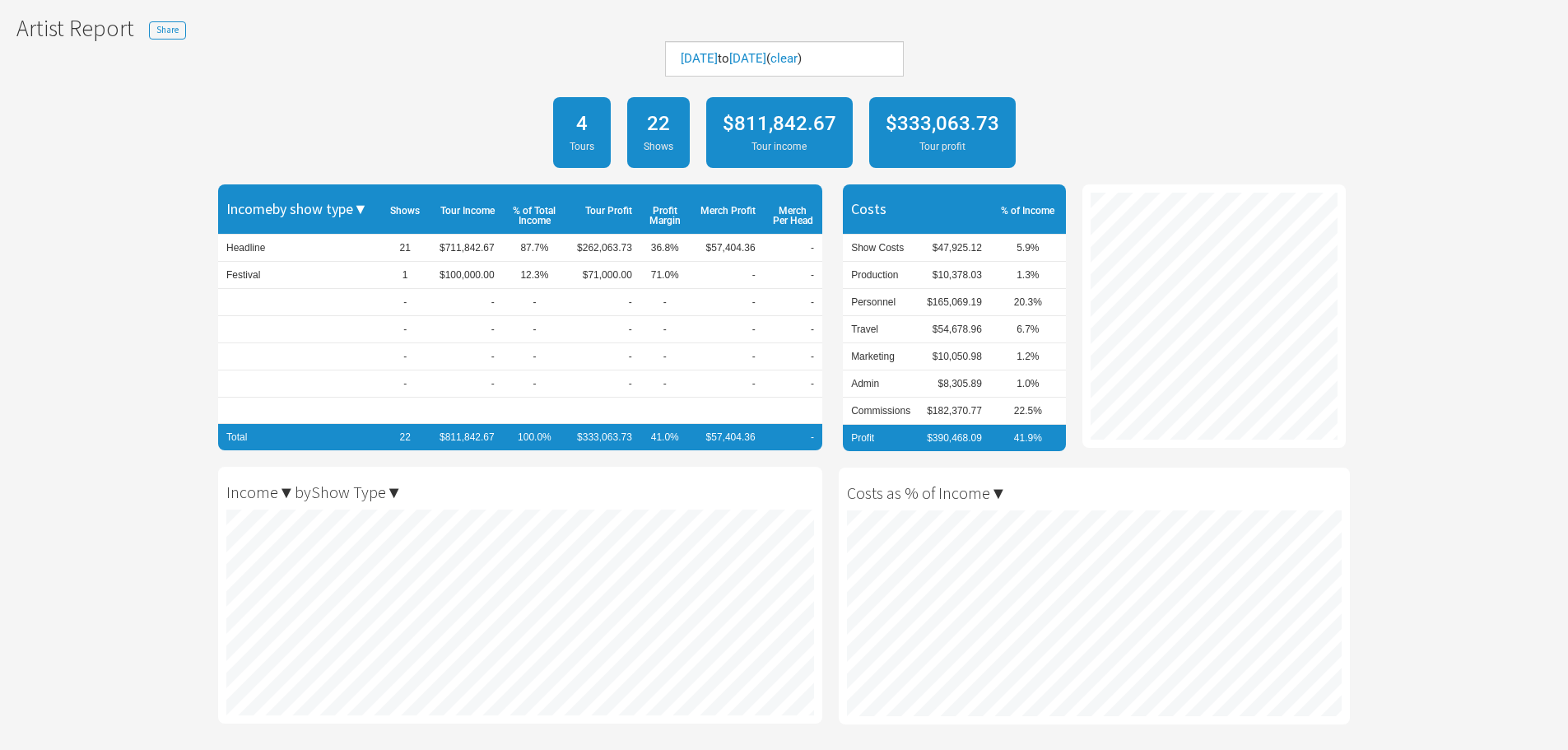
scroll to position [141, 0]
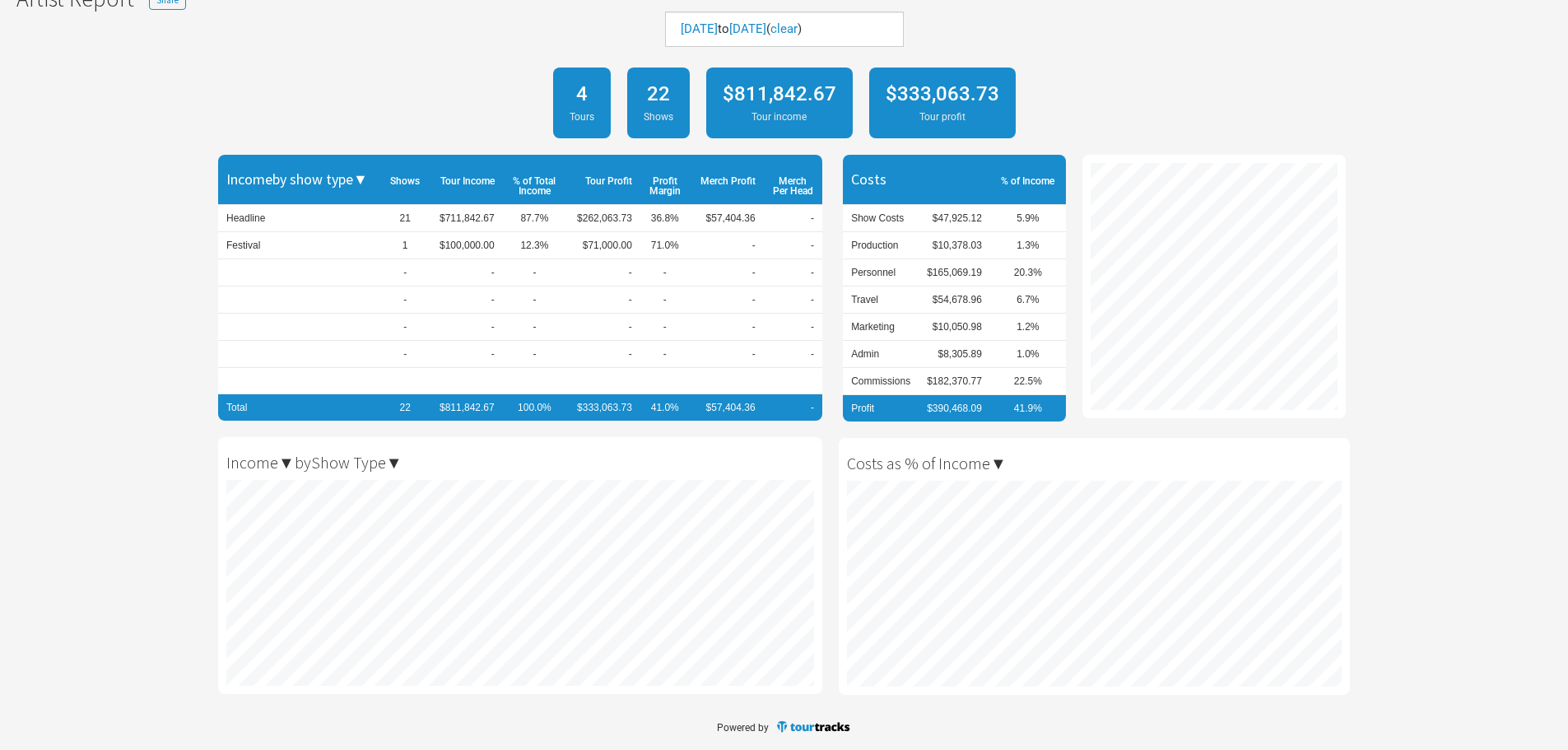
click at [940, 107] on div "$333,063.73 Tour profit" at bounding box center [942, 103] width 147 height 71
click at [705, 18] on div "Jan 1, 2025 to Sep 16, 2025 ( clear )" at bounding box center [785, 29] width 239 height 35
click at [359, 86] on div "4 Tours 22 Shows $811,842.67 Tour income $333,063.73 Tour profit" at bounding box center [784, 103] width 1568 height 87
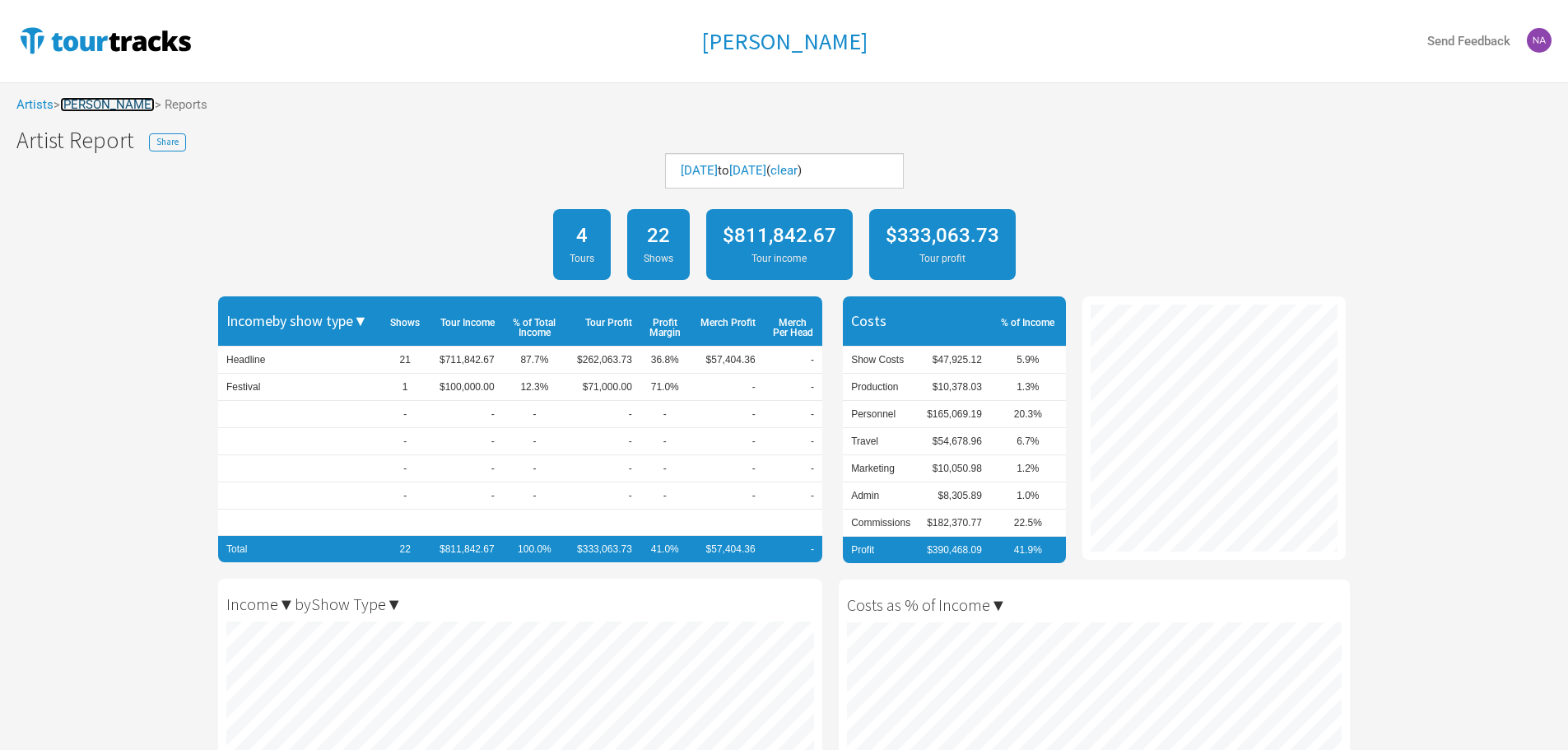
click at [104, 104] on link "[PERSON_NAME]" at bounding box center [107, 105] width 95 height 15
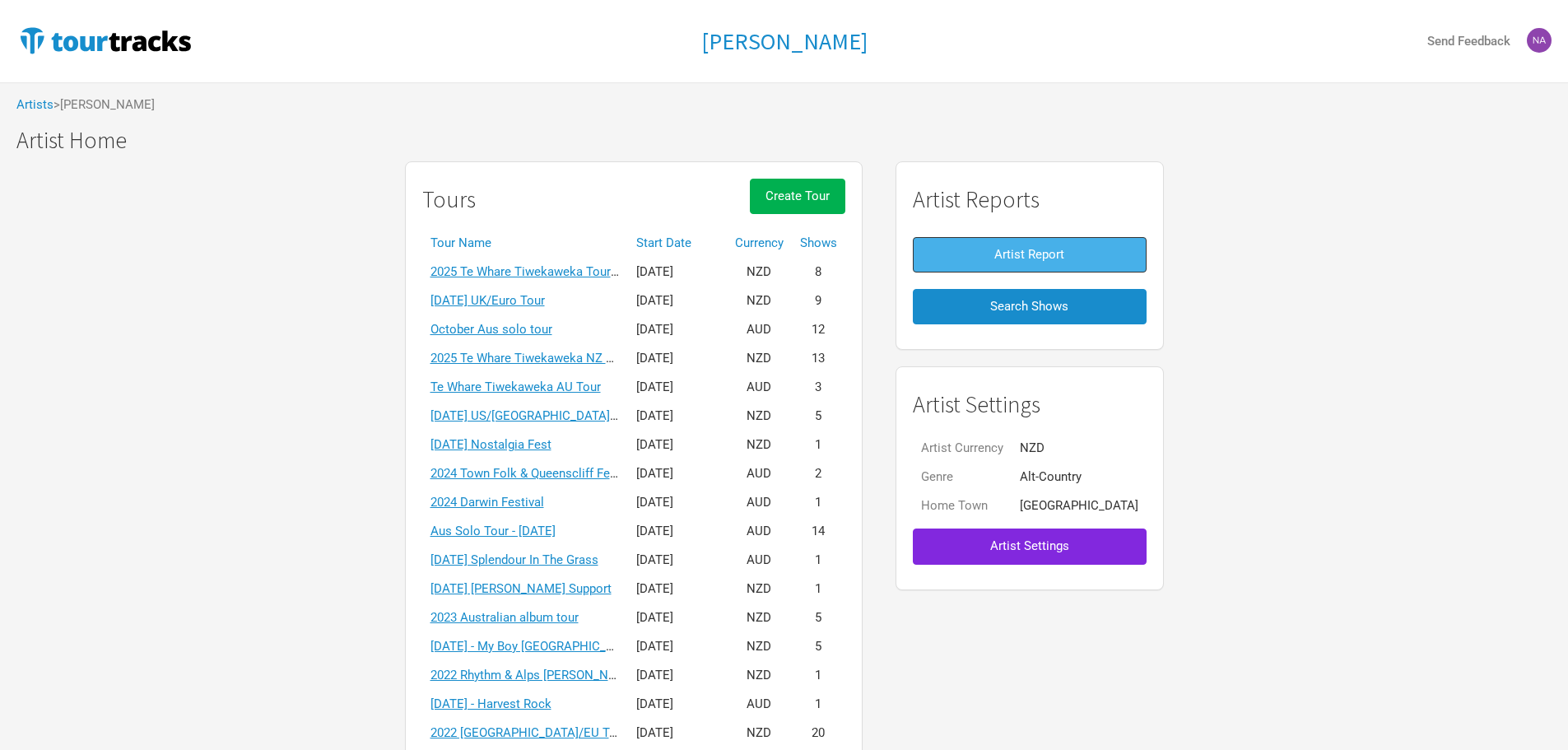
click at [1021, 255] on span "Artist Report" at bounding box center [1030, 254] width 70 height 15
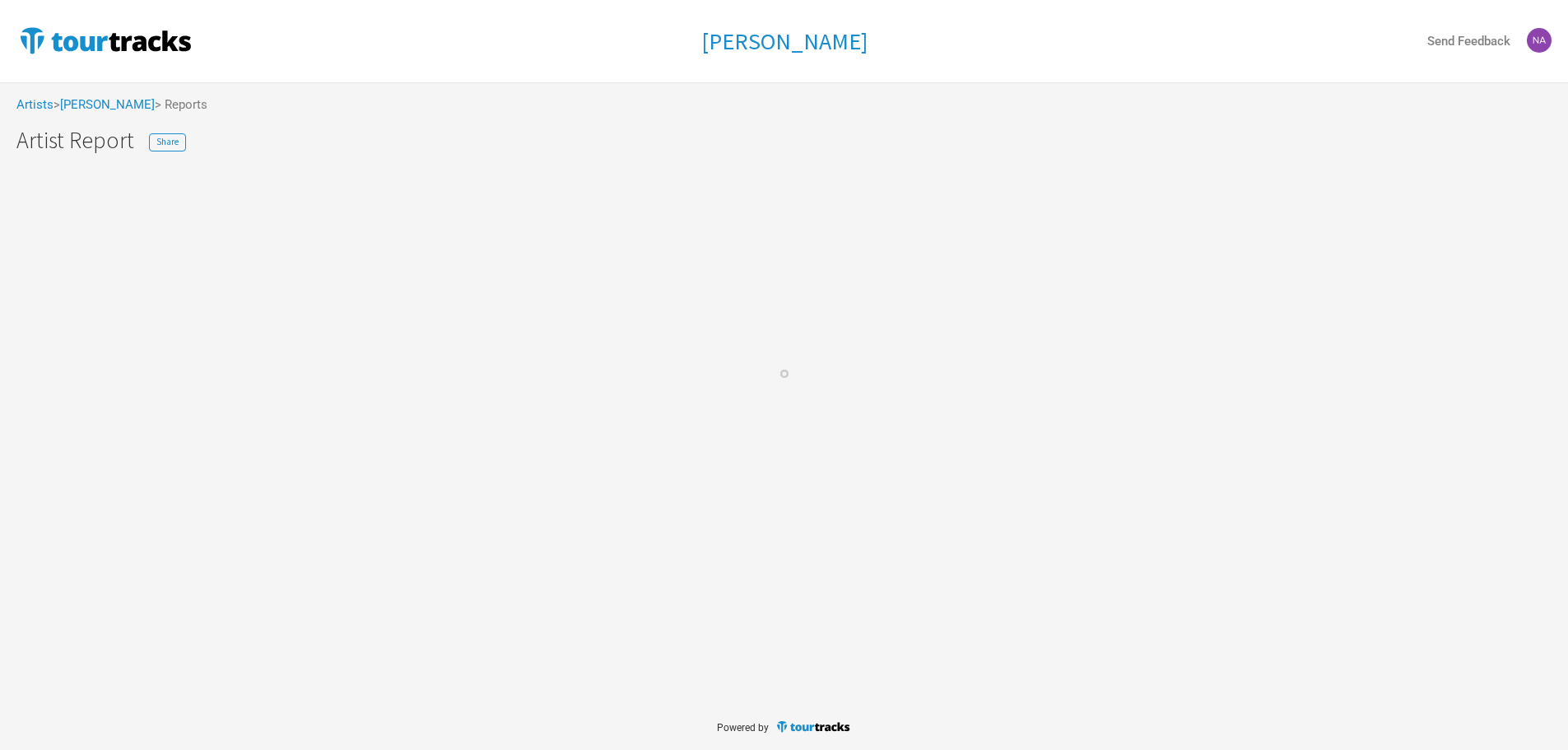
click at [1021, 255] on div at bounding box center [784, 375] width 1568 height 750
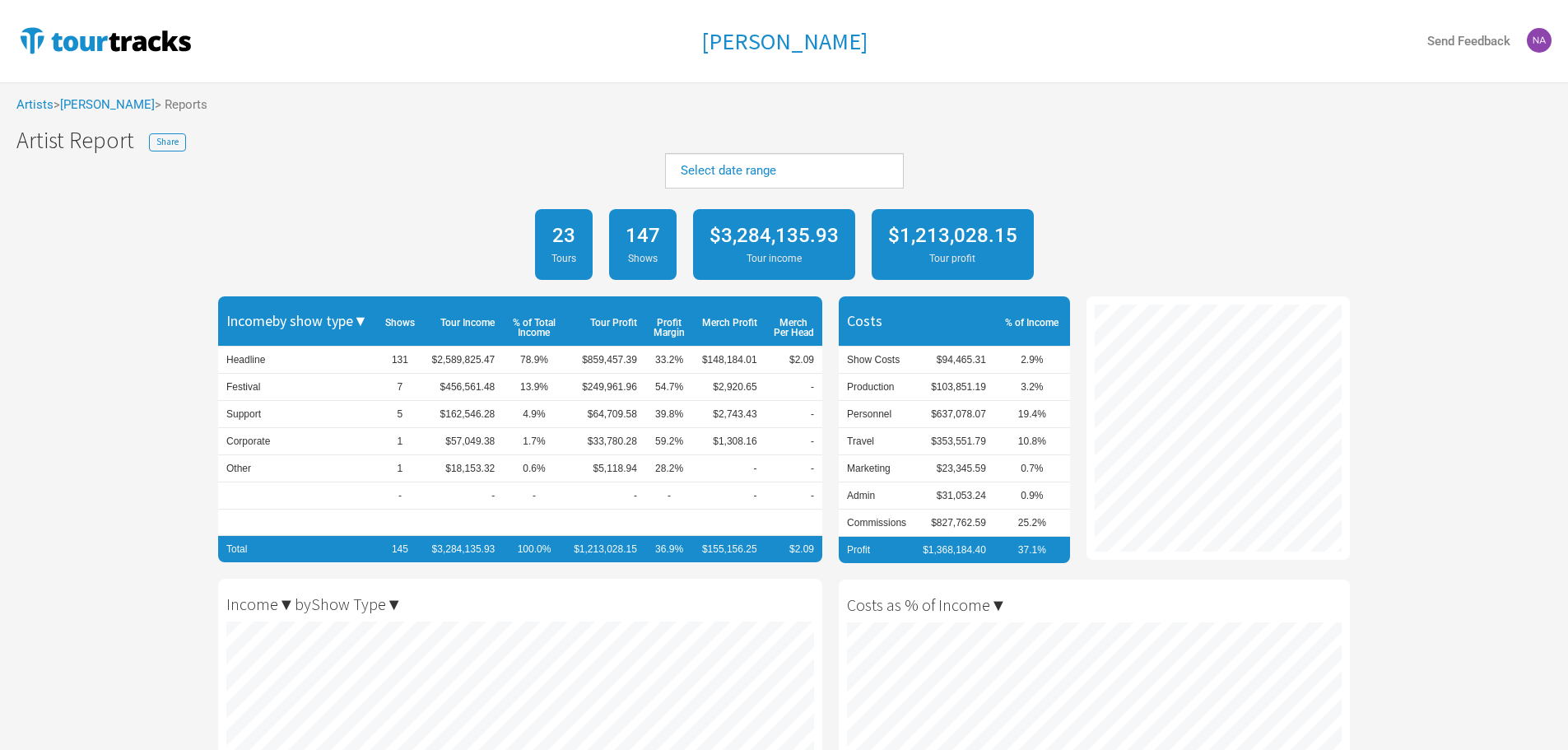
scroll to position [750, 1568]
click at [561, 245] on div "23" at bounding box center [564, 235] width 25 height 20
click at [127, 104] on link "[PERSON_NAME]" at bounding box center [107, 105] width 95 height 15
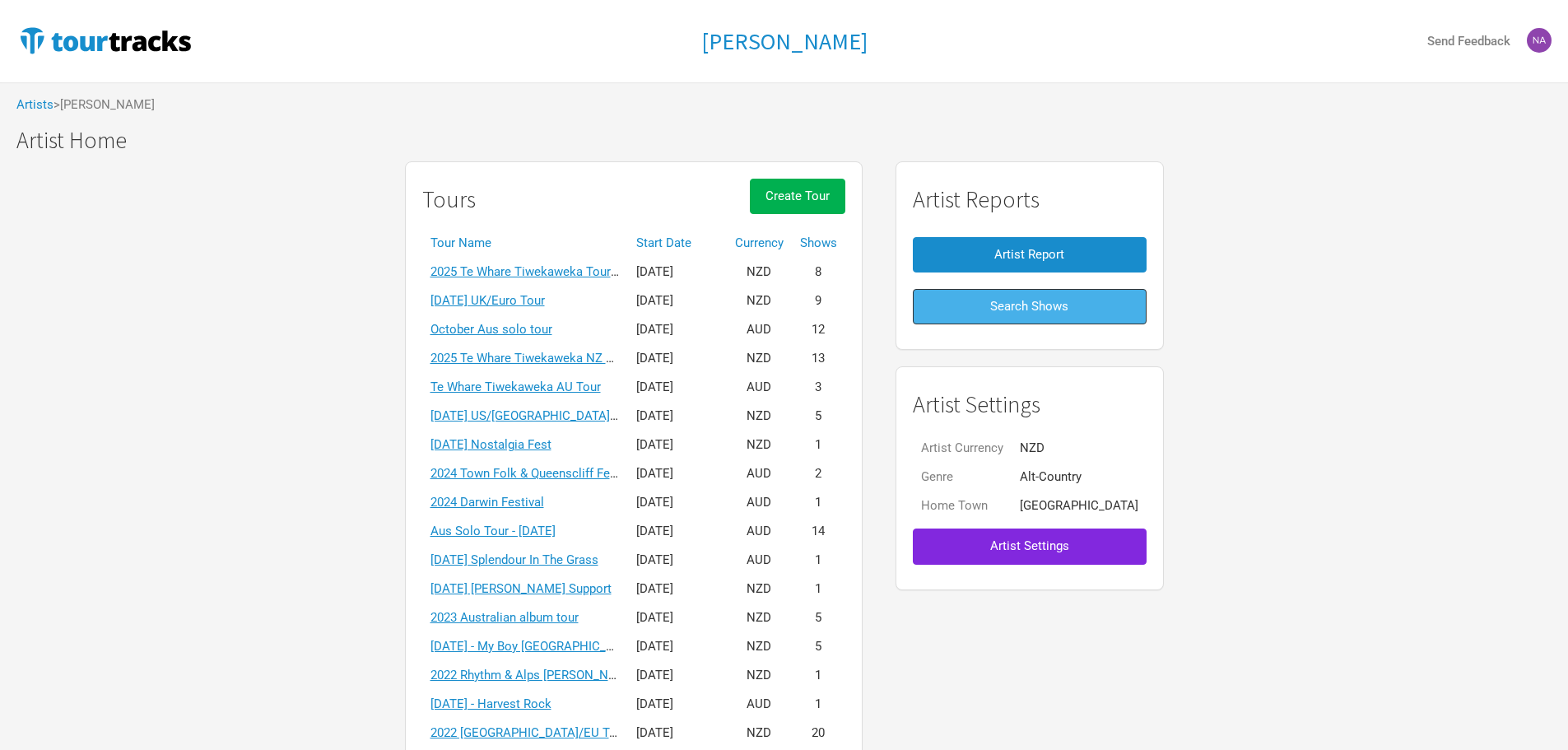
click at [1049, 308] on span "Search Shows" at bounding box center [1029, 306] width 78 height 15
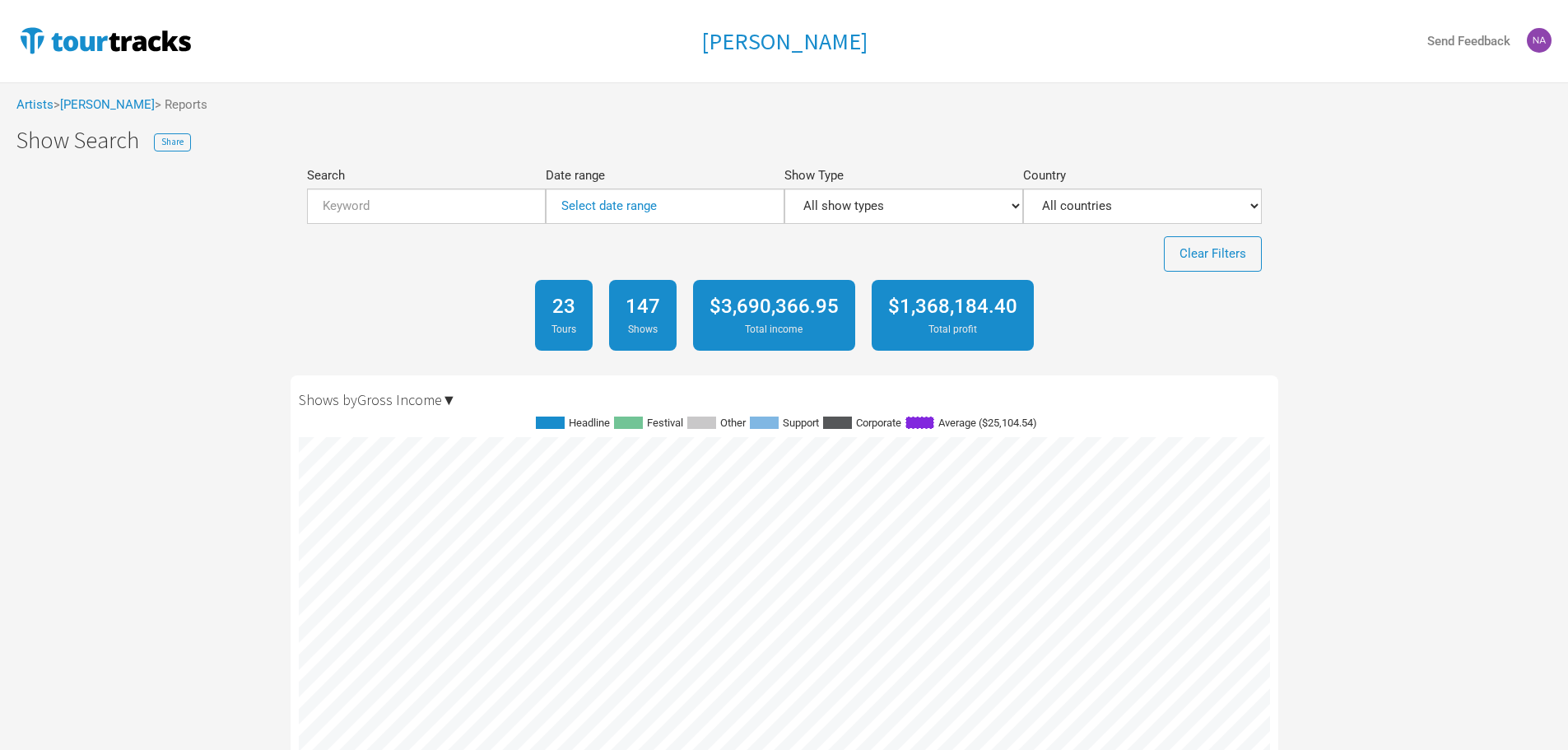
scroll to position [2503, 971]
click at [483, 204] on input "Search" at bounding box center [427, 206] width 239 height 35
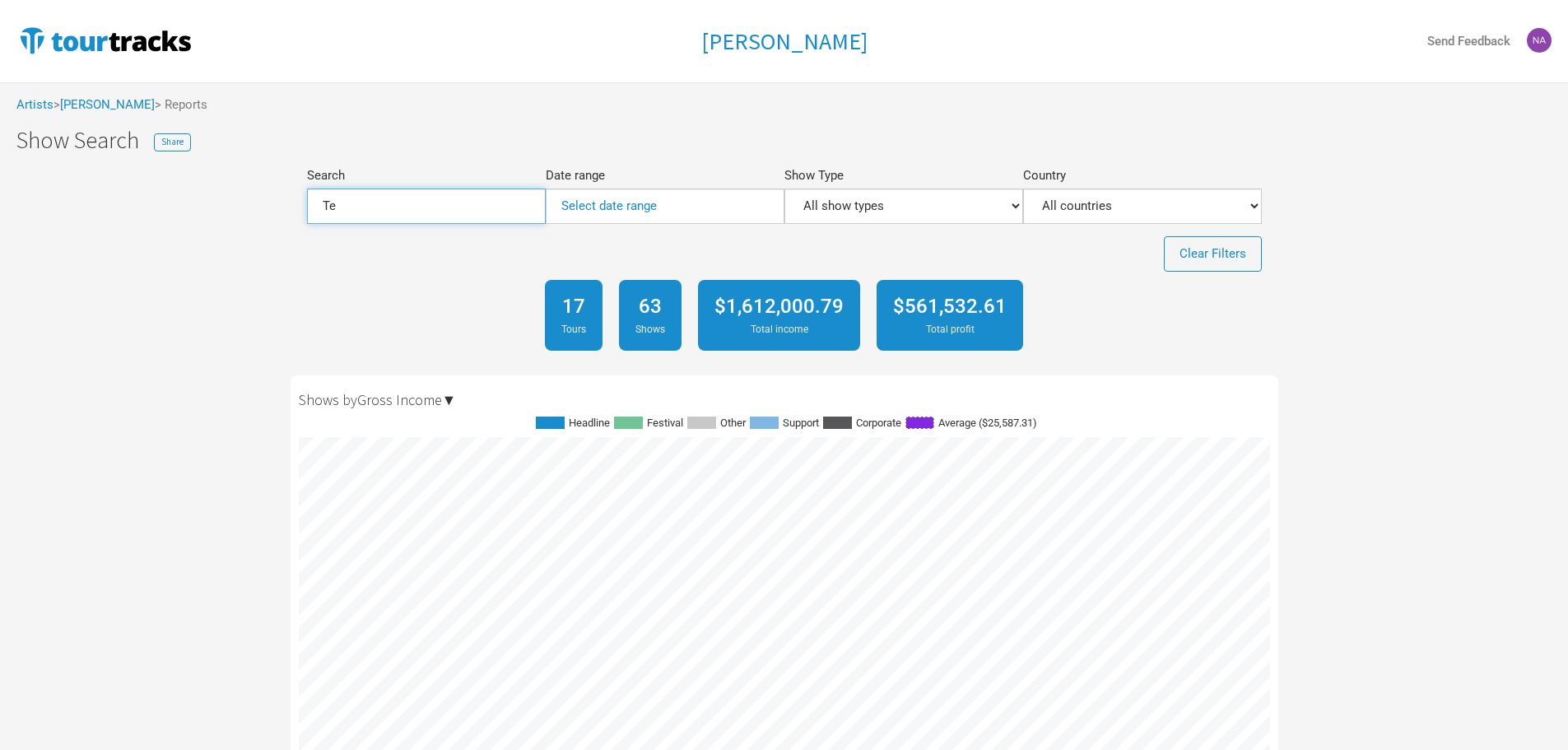
scroll to position [823043, 822188]
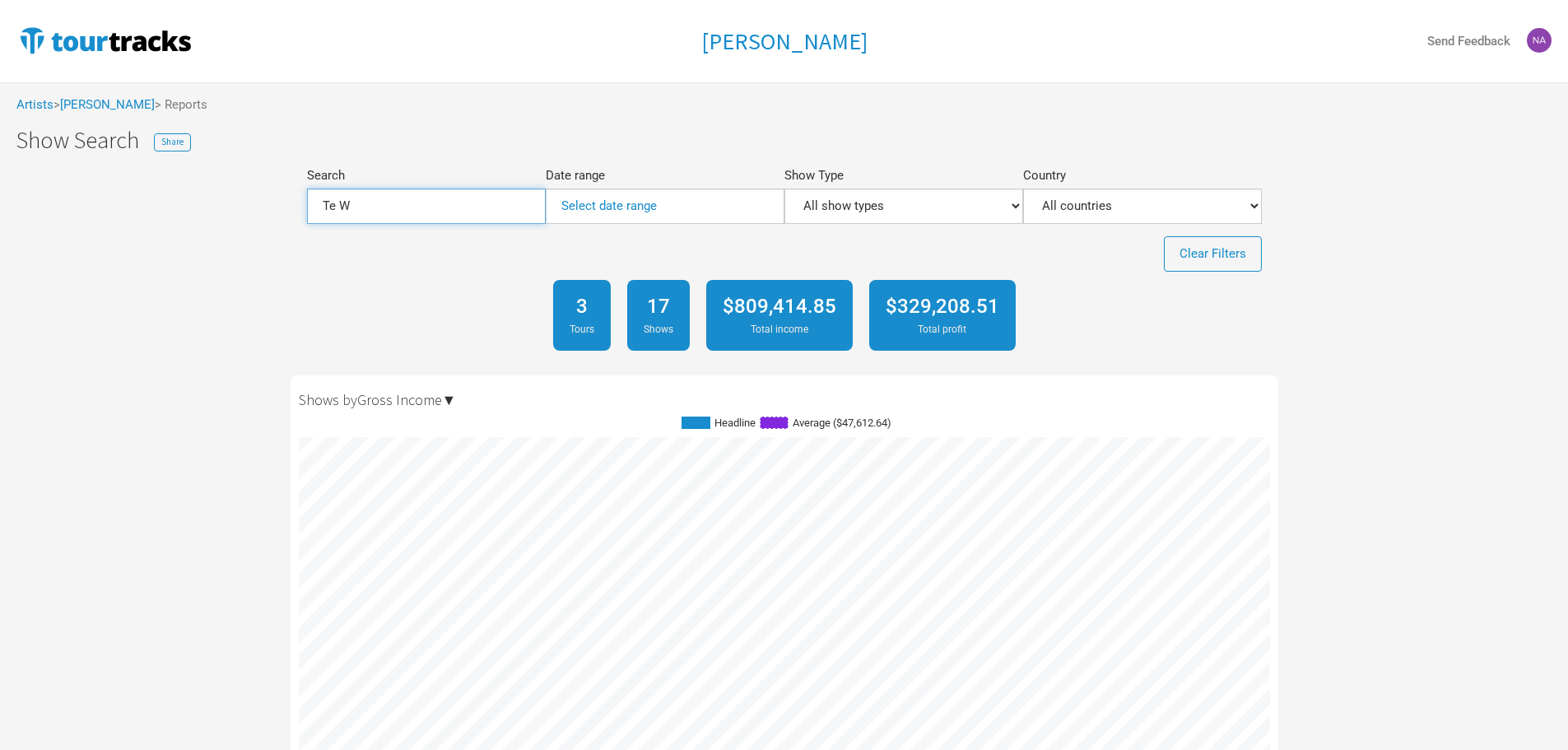
scroll to position [823076, 822188]
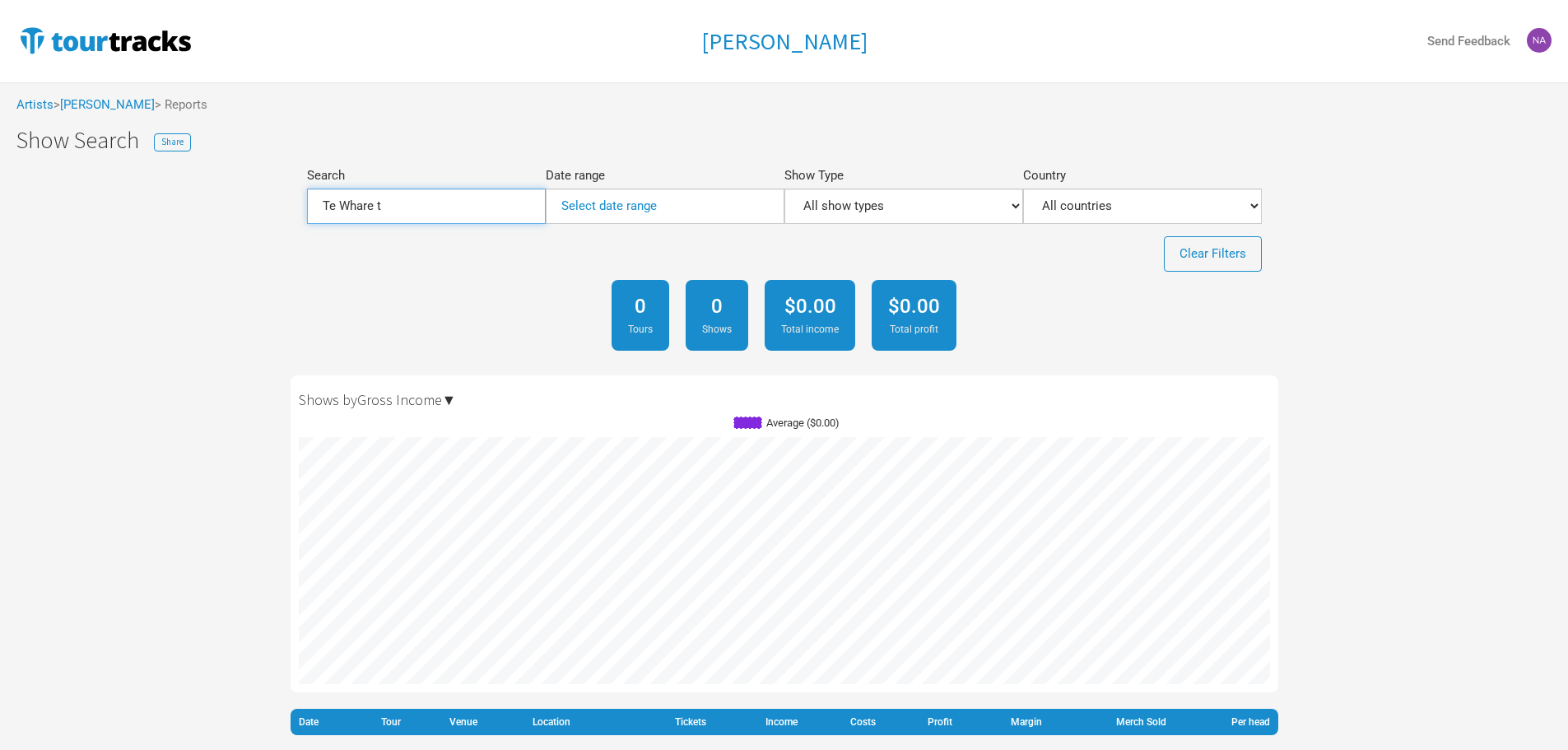
scroll to position [346, 971]
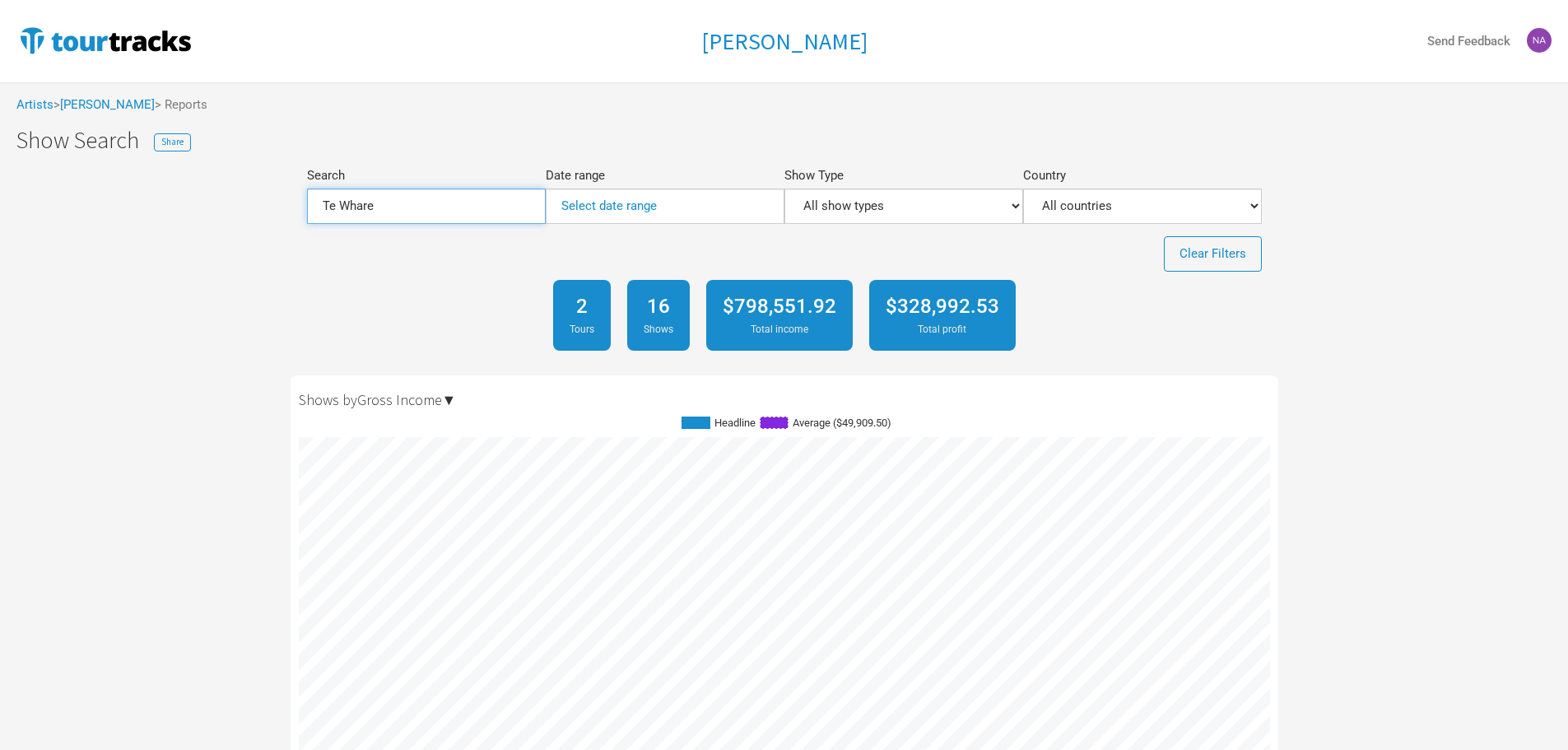
type input "Te Whare"
click at [845, 201] on select "All show types Corporate Festival Headline Other Support" at bounding box center [904, 206] width 239 height 35
click at [852, 214] on select "All show types Corporate Festival Headline Other Support" at bounding box center [904, 206] width 239 height 35
click at [1101, 217] on select "All countries Australia Belgium Canada Denmark France Germany Ireland Netherlan…" at bounding box center [1142, 206] width 239 height 35
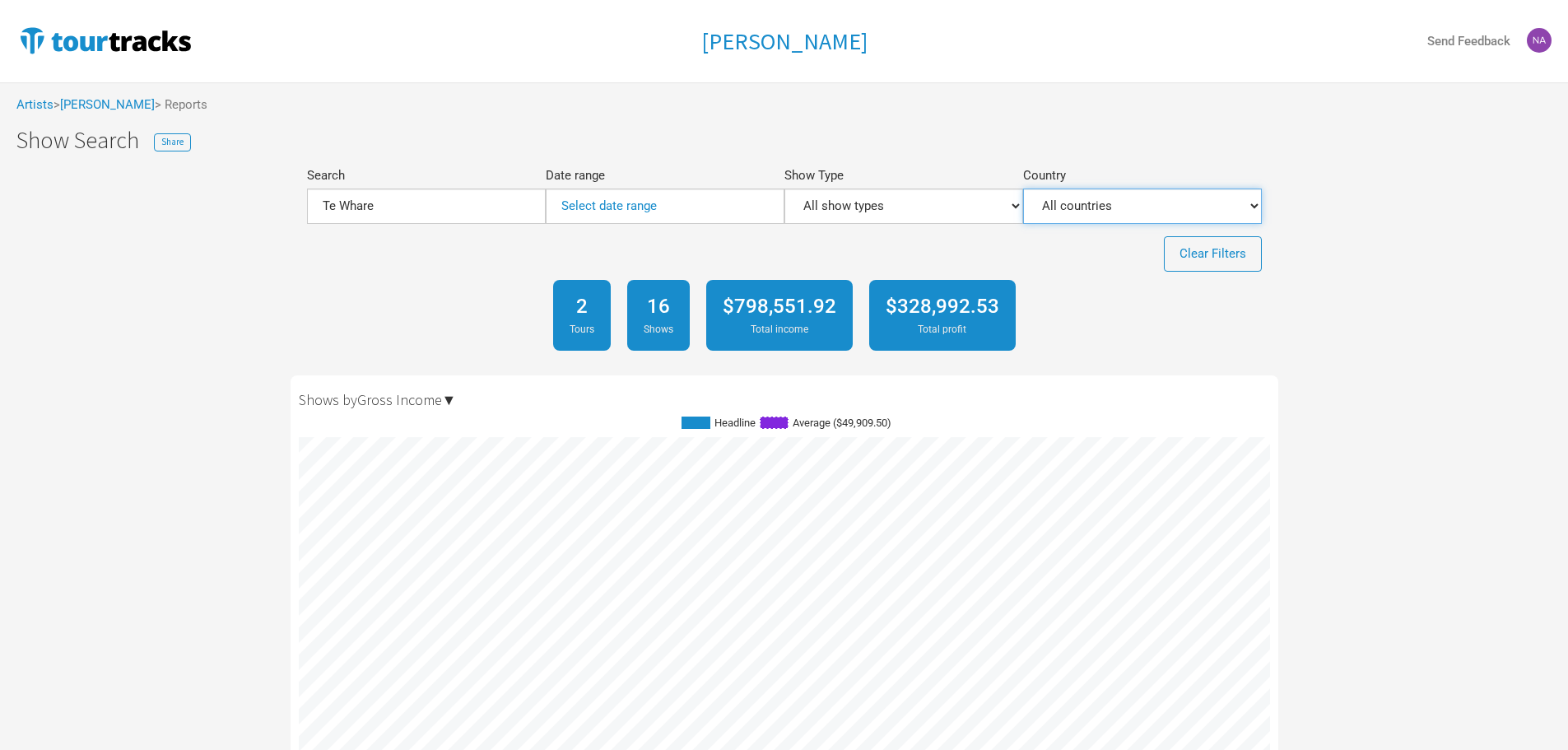
click at [1023, 189] on select "All countries Australia Belgium Canada Denmark France Germany Ireland Netherlan…" at bounding box center [1142, 206] width 239 height 35
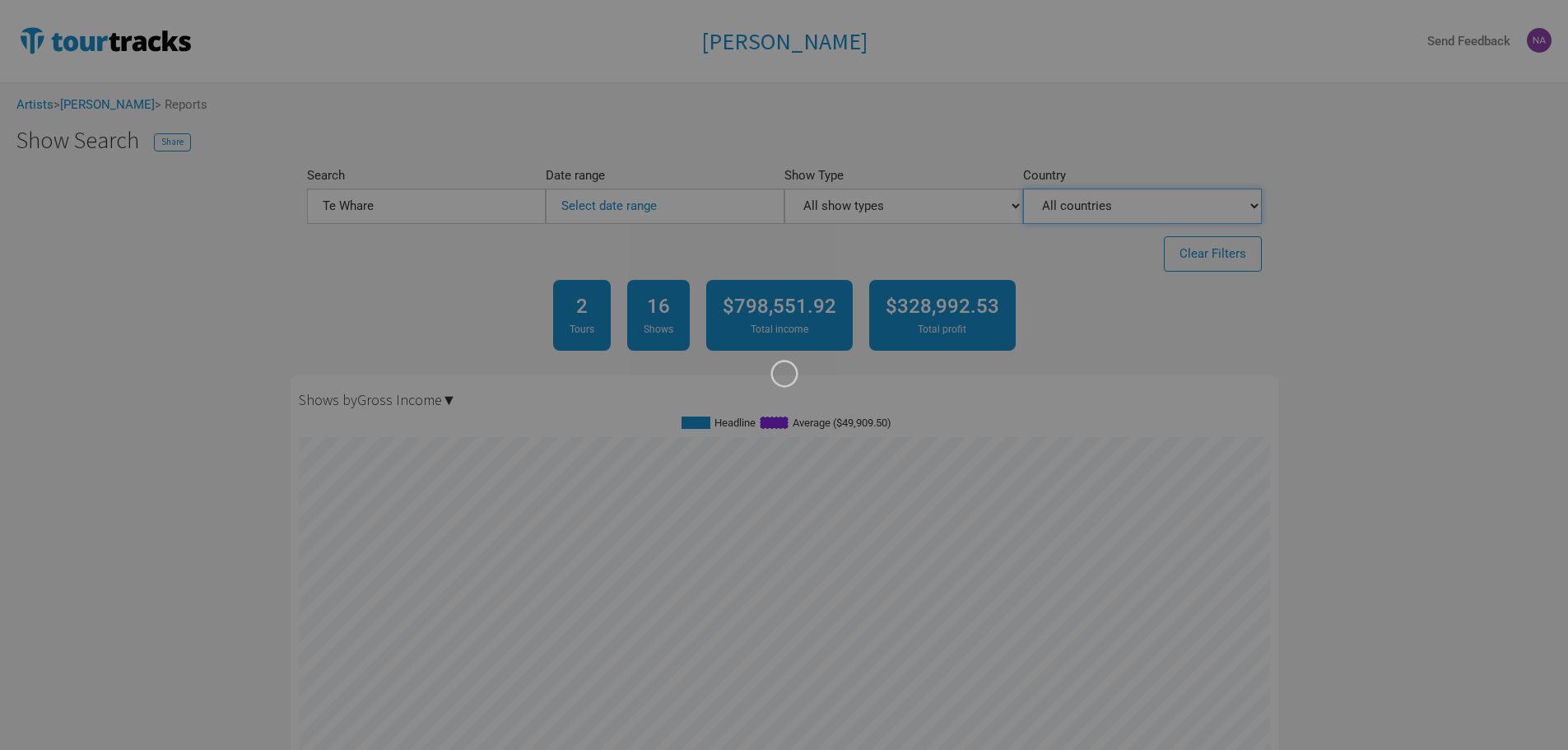
scroll to position [823125, 822188]
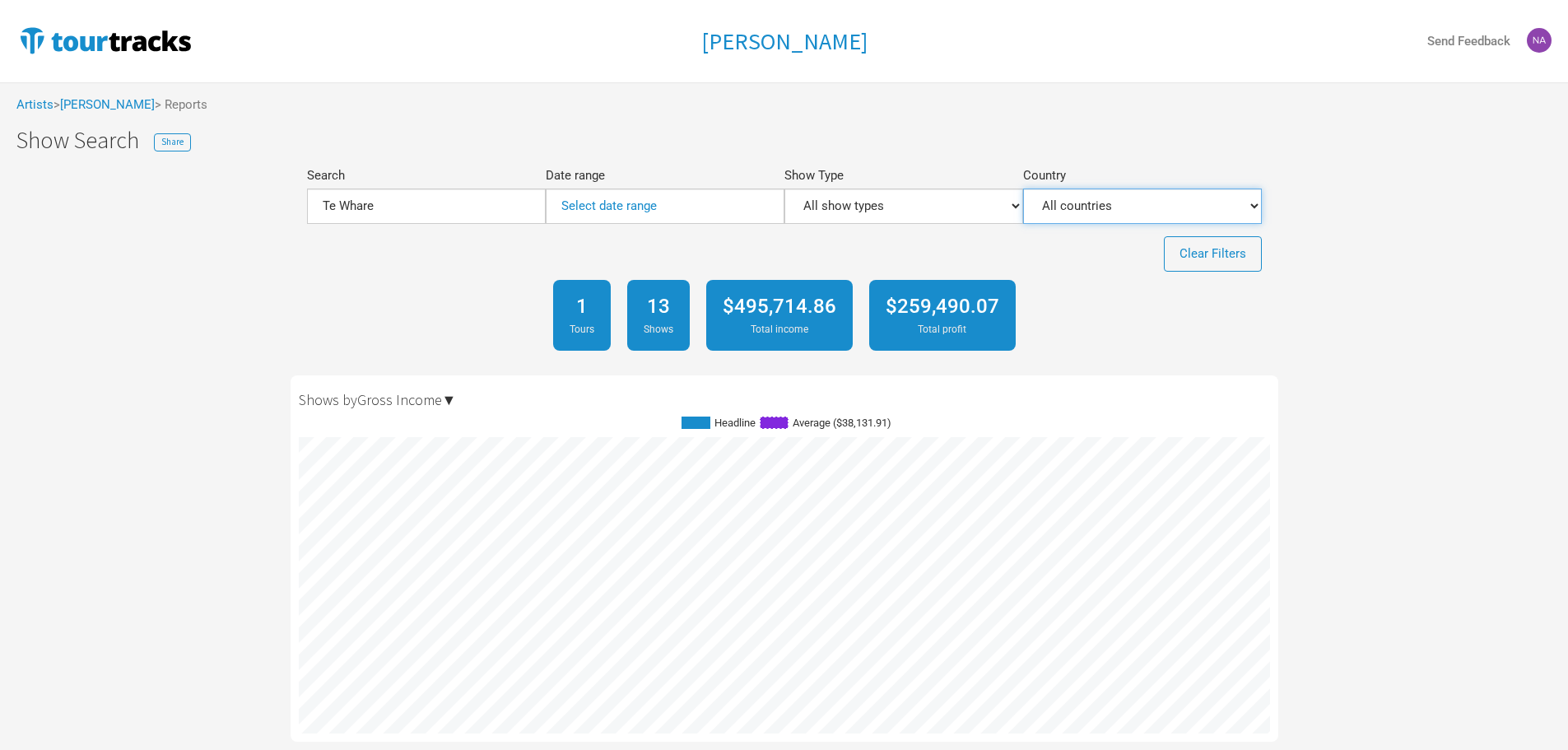
click at [1133, 202] on select "All countries Australia Belgium Canada Denmark France Germany Ireland Netherlan…" at bounding box center [1142, 206] width 239 height 35
click at [1023, 189] on select "All countries Australia Belgium Canada Denmark France Germany Ireland Netherlan…" at bounding box center [1142, 206] width 239 height 35
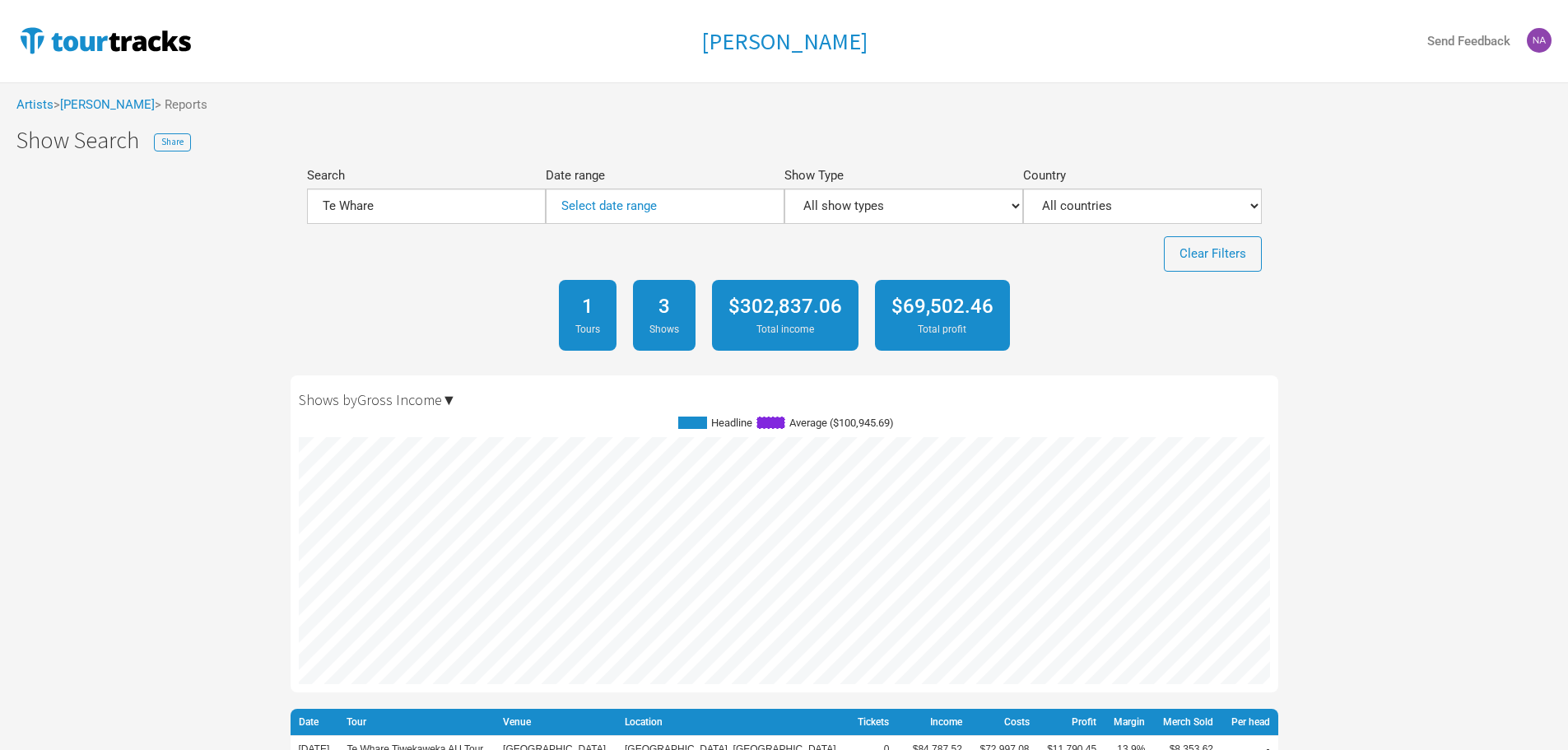
click at [1076, 186] on div "Country All countries Australia Belgium Canada Denmark France Germany Ireland N…" at bounding box center [1142, 197] width 239 height 54
click at [1080, 196] on select "All countries Australia Belgium Canada Denmark France Germany Ireland Netherlan…" at bounding box center [1142, 206] width 239 height 35
click at [1023, 189] on select "All countries Australia Belgium Canada Denmark France Germany Ireland Netherlan…" at bounding box center [1142, 206] width 239 height 35
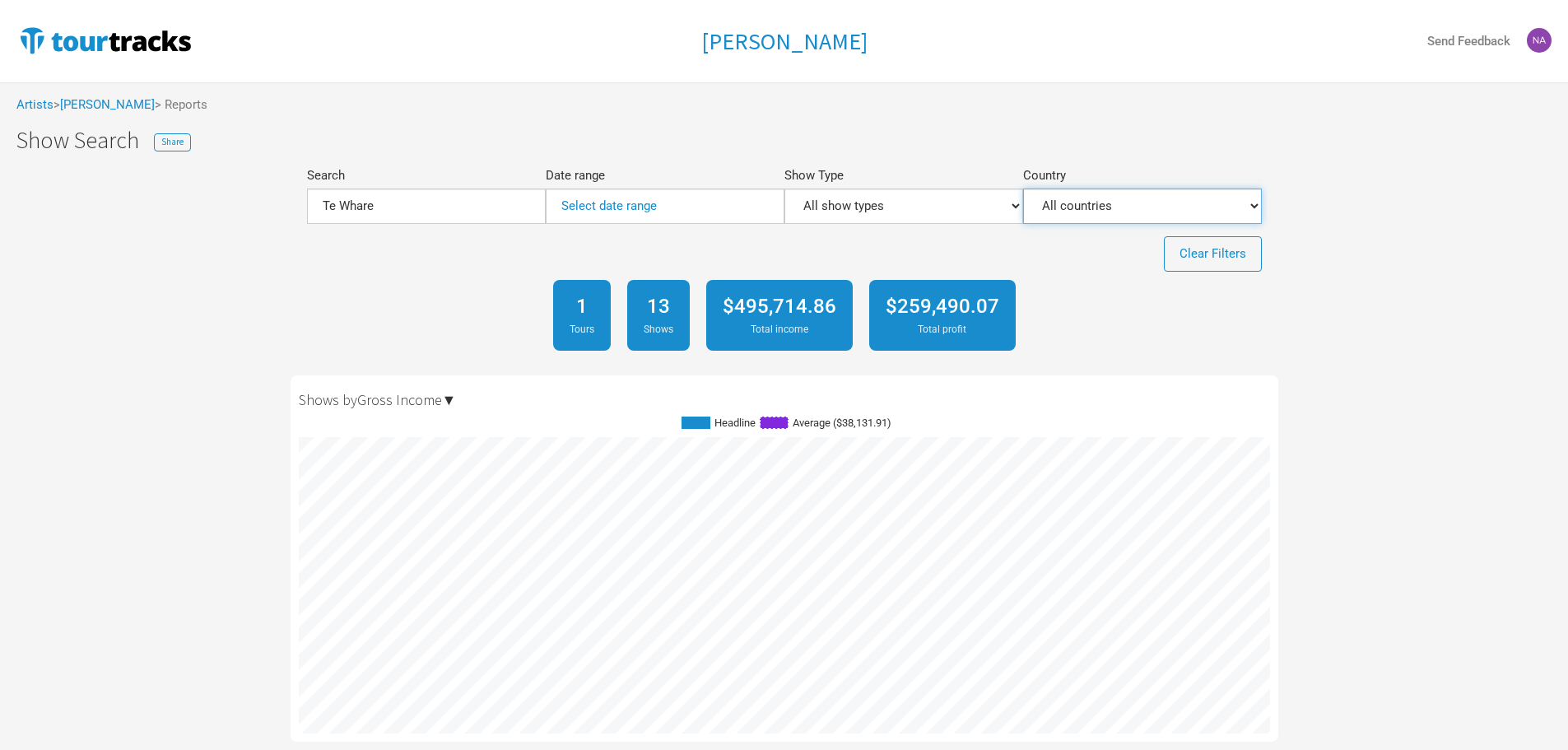
click at [1105, 196] on select "All countries Australia Belgium Canada Denmark France Germany Ireland Netherlan…" at bounding box center [1142, 206] width 239 height 35
select select "Australia"
click at [1023, 189] on select "All countries Australia Belgium Canada Denmark France Germany Ireland Netherlan…" at bounding box center [1142, 206] width 239 height 35
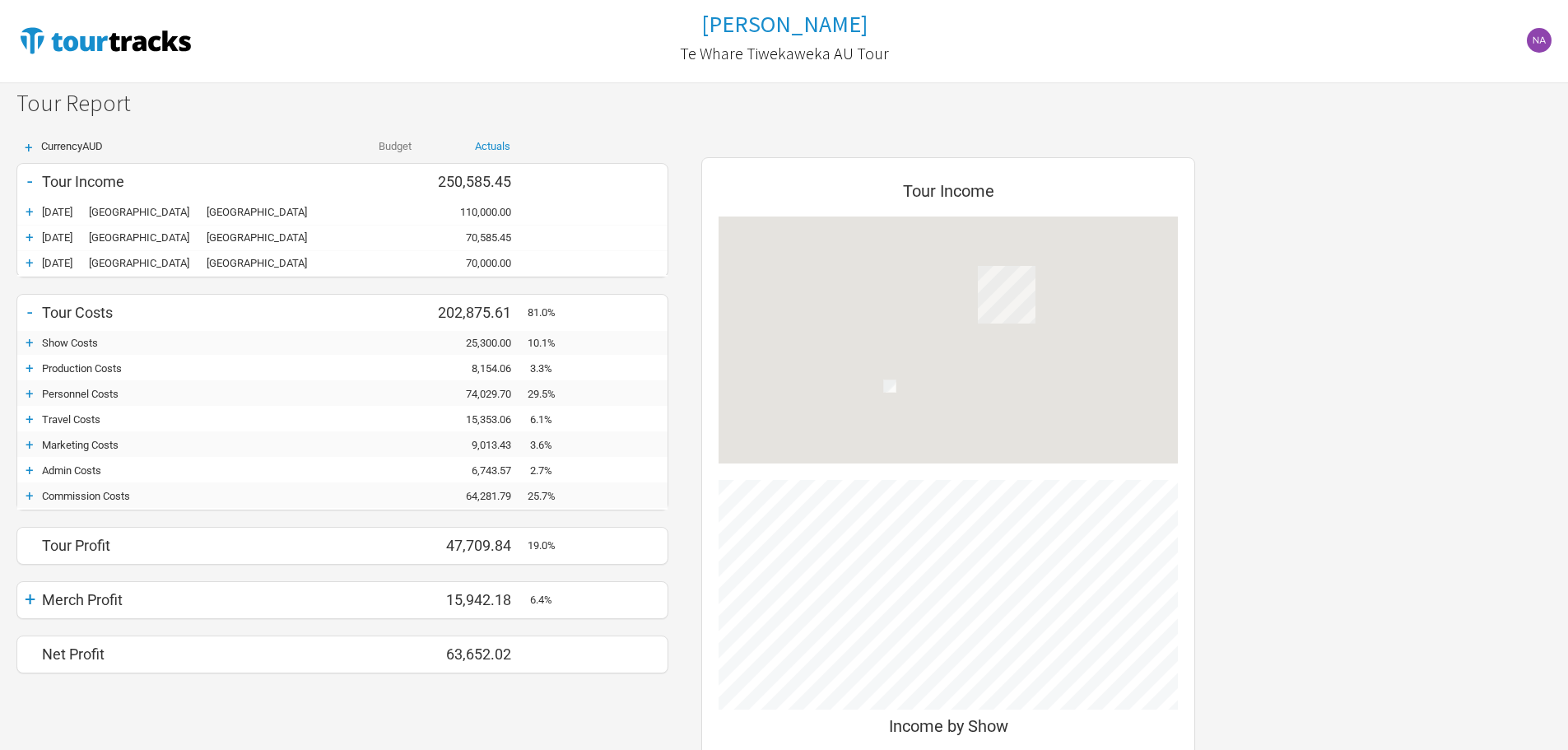
scroll to position [720, 527]
